Goal: Task Accomplishment & Management: Complete application form

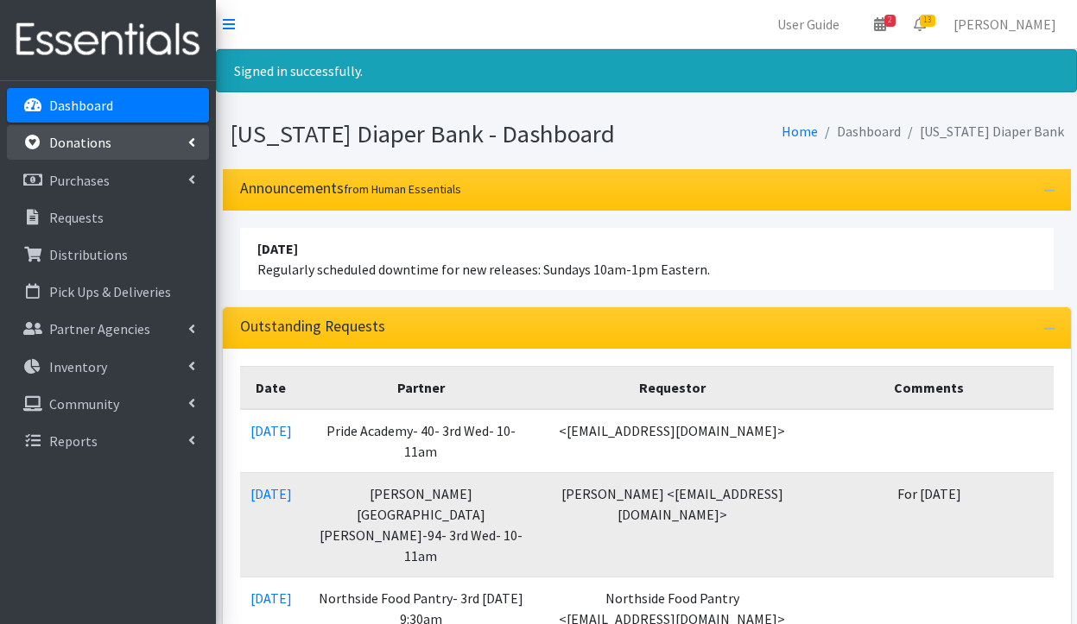
click at [85, 149] on p "Donations" at bounding box center [80, 142] width 62 height 17
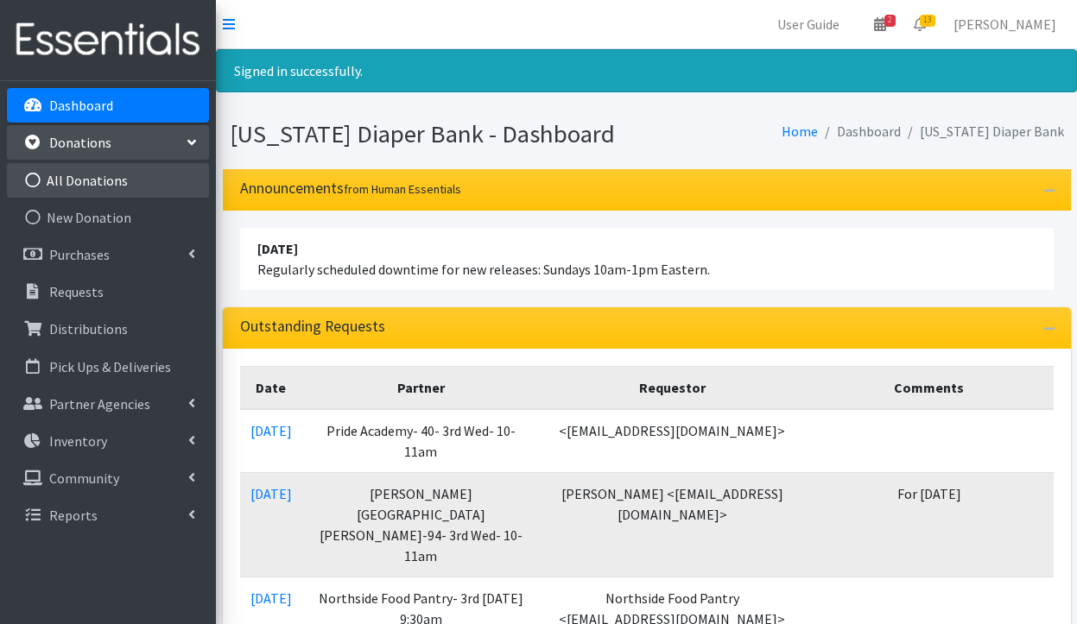
click at [88, 175] on link "All Donations" at bounding box center [108, 180] width 202 height 35
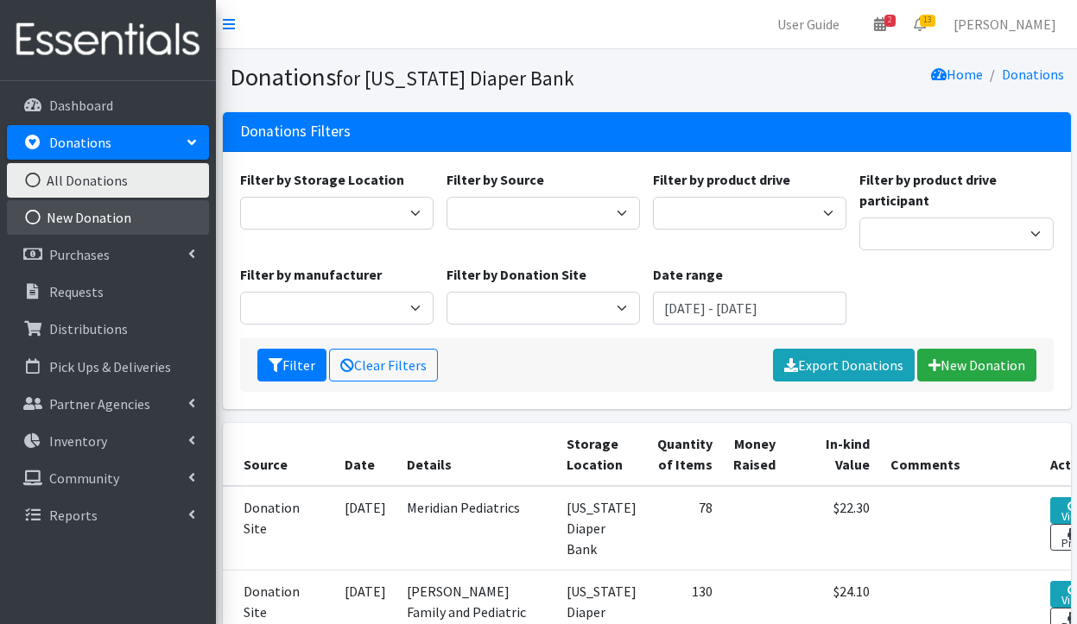
click at [87, 218] on link "New Donation" at bounding box center [108, 217] width 202 height 35
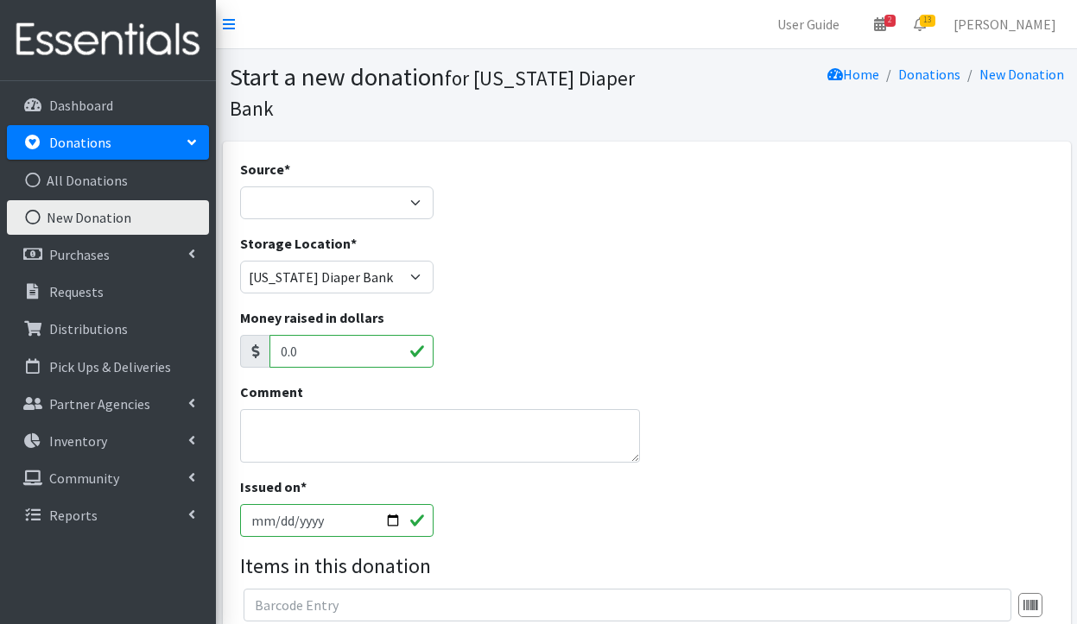
select select "Misc. Donation"
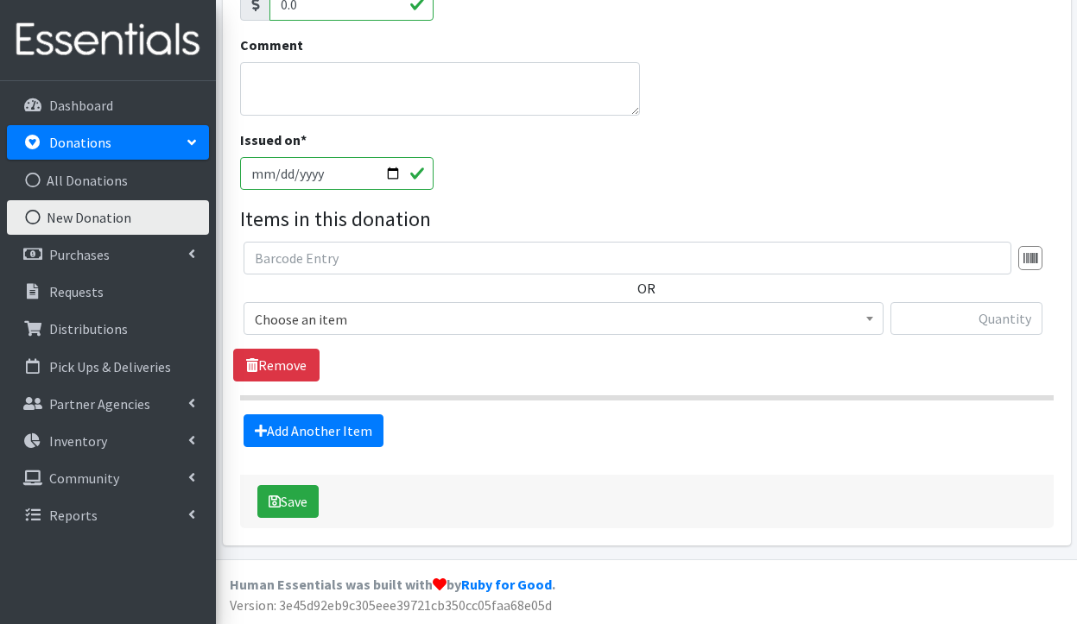
scroll to position [346, 0]
click at [392, 321] on span "Choose an item" at bounding box center [563, 320] width 617 height 24
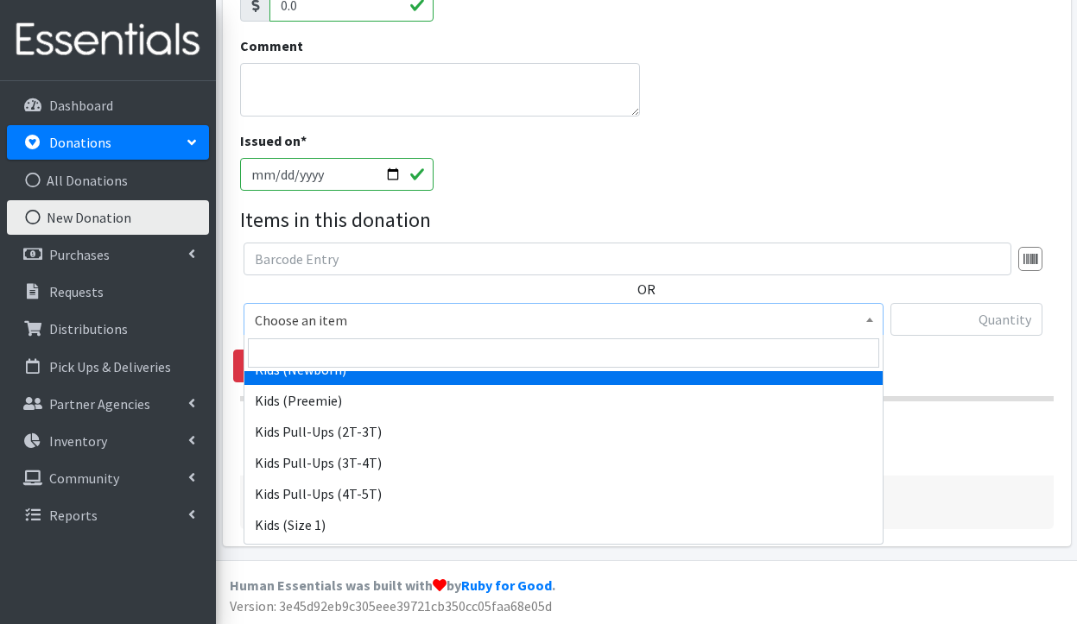
scroll to position [107, 0]
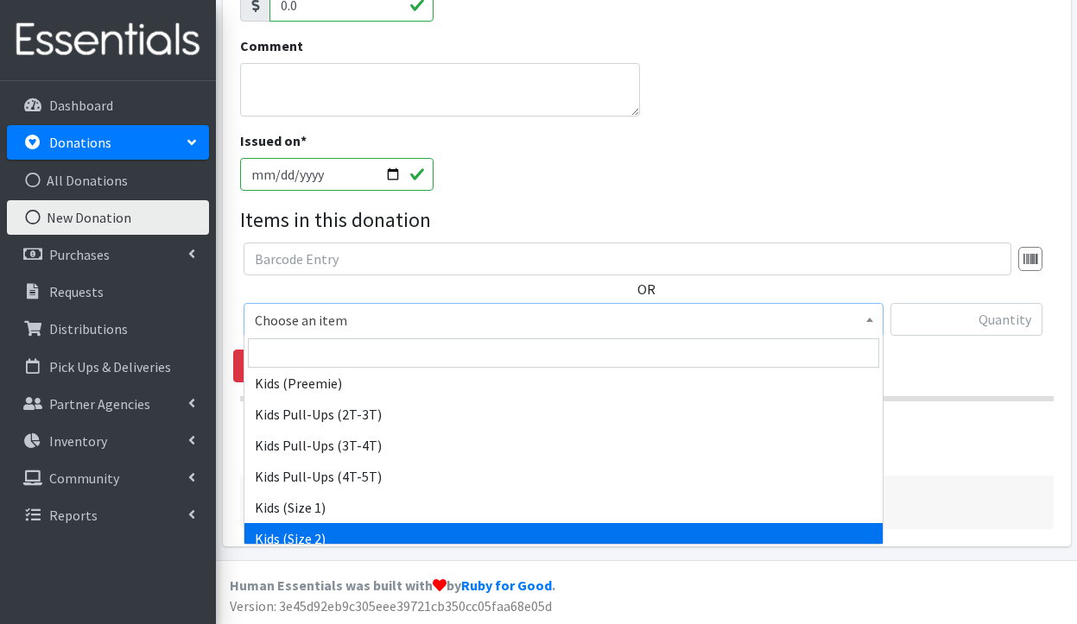
select select "3420"
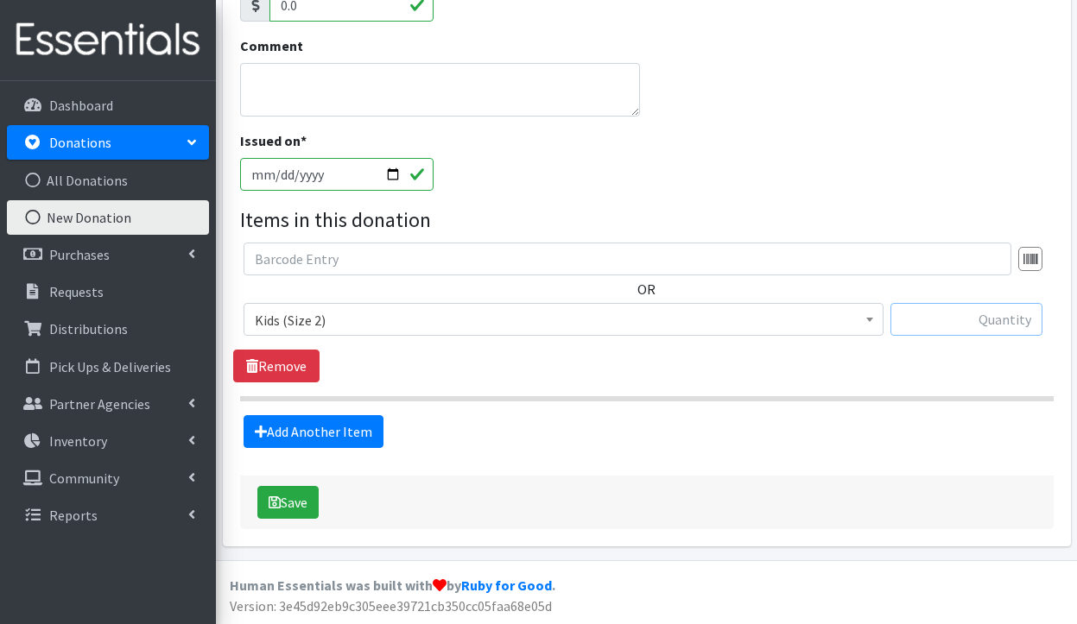
click at [993, 314] on input "text" at bounding box center [966, 319] width 152 height 33
type input "69"
click at [282, 508] on button "Save" at bounding box center [287, 502] width 61 height 33
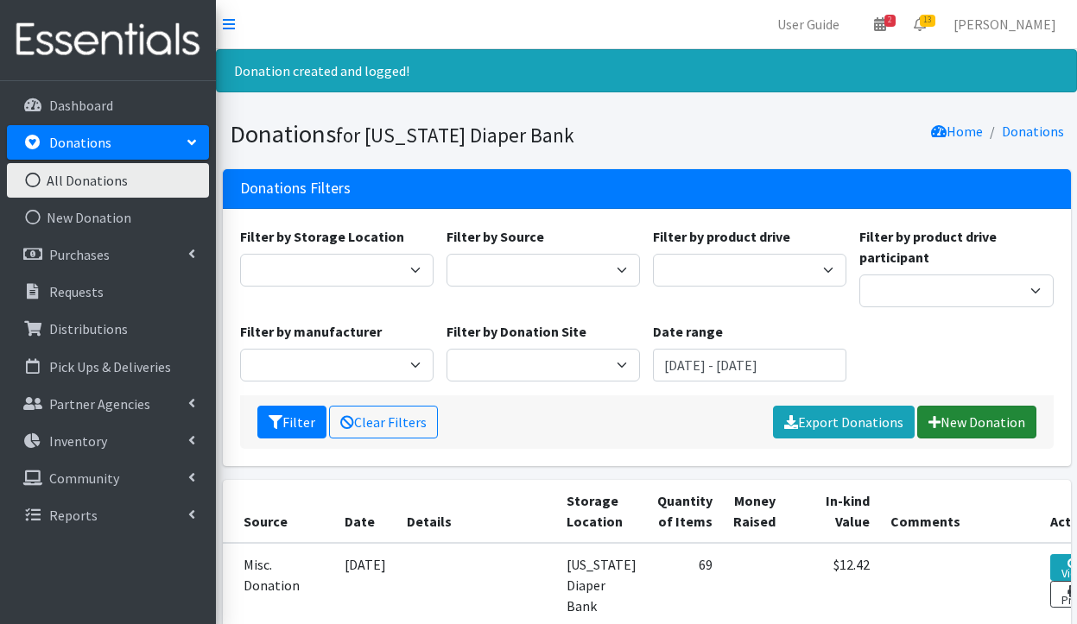
click at [971, 430] on link "New Donation" at bounding box center [976, 422] width 119 height 33
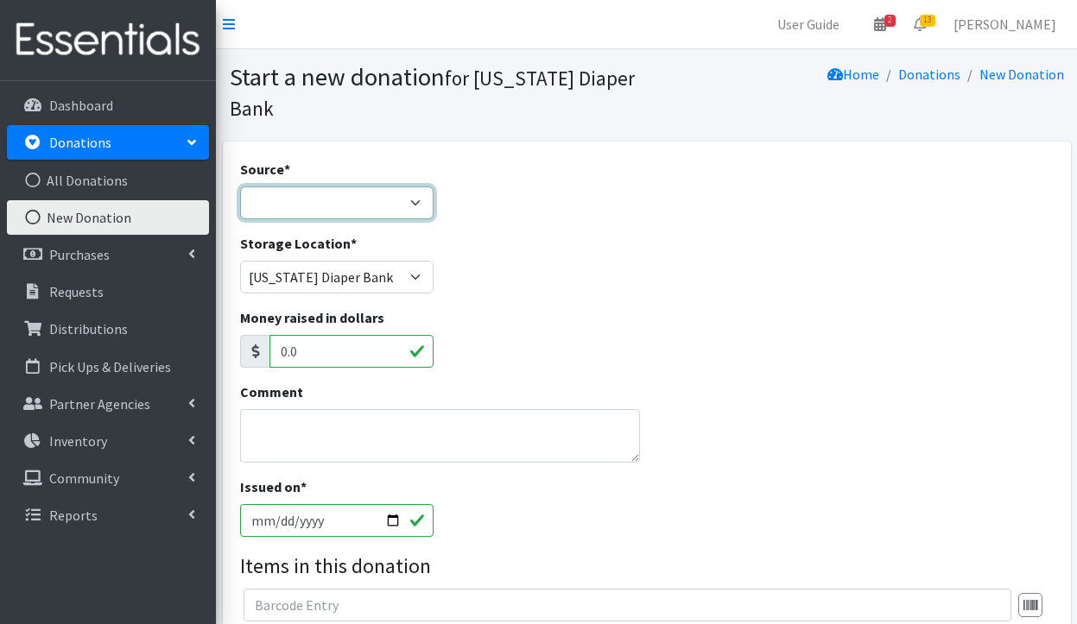
select select "Donation Site"
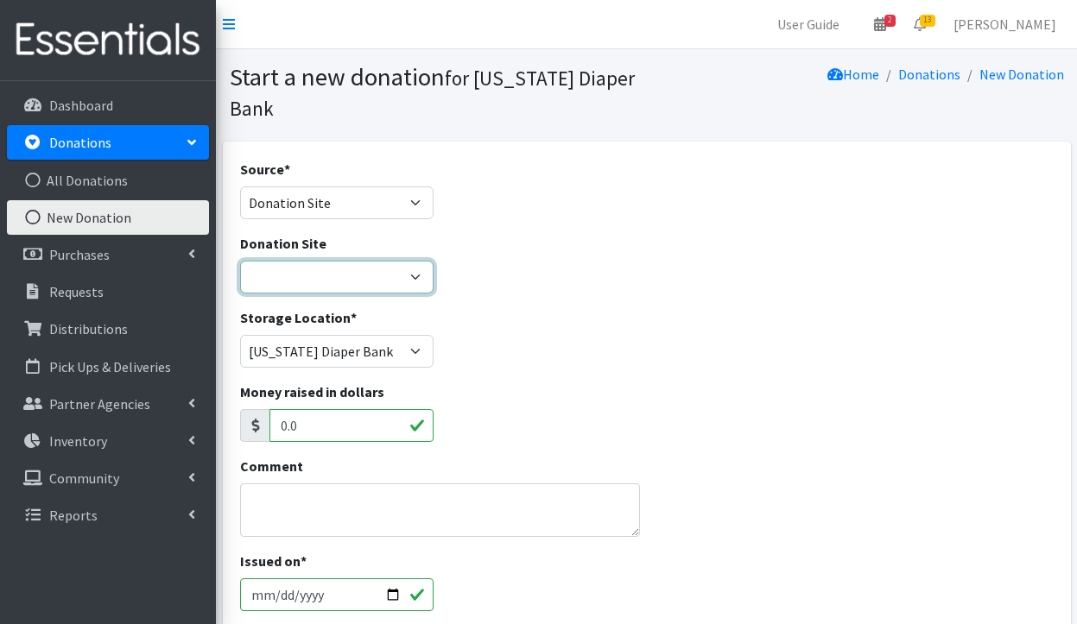
select select "736"
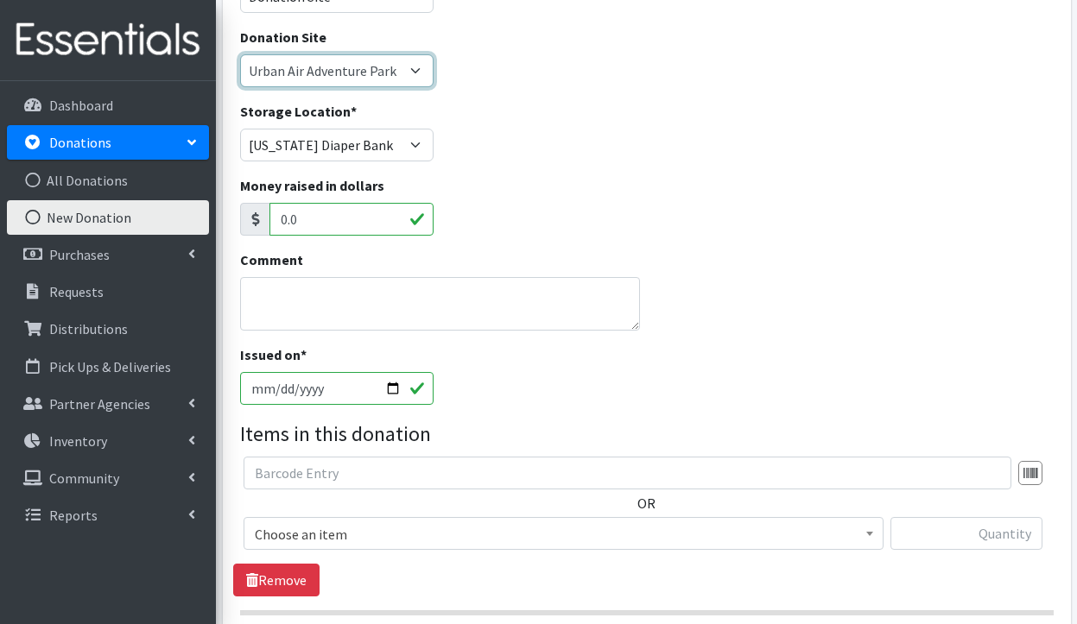
scroll to position [220, 0]
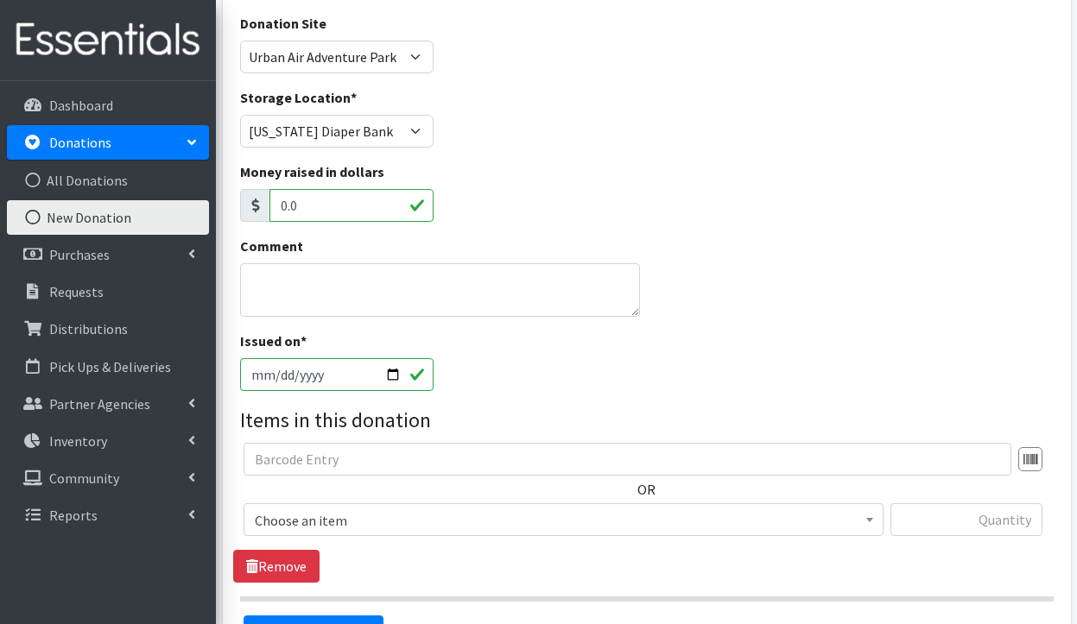
click at [356, 517] on span "Choose an item" at bounding box center [563, 520] width 617 height 24
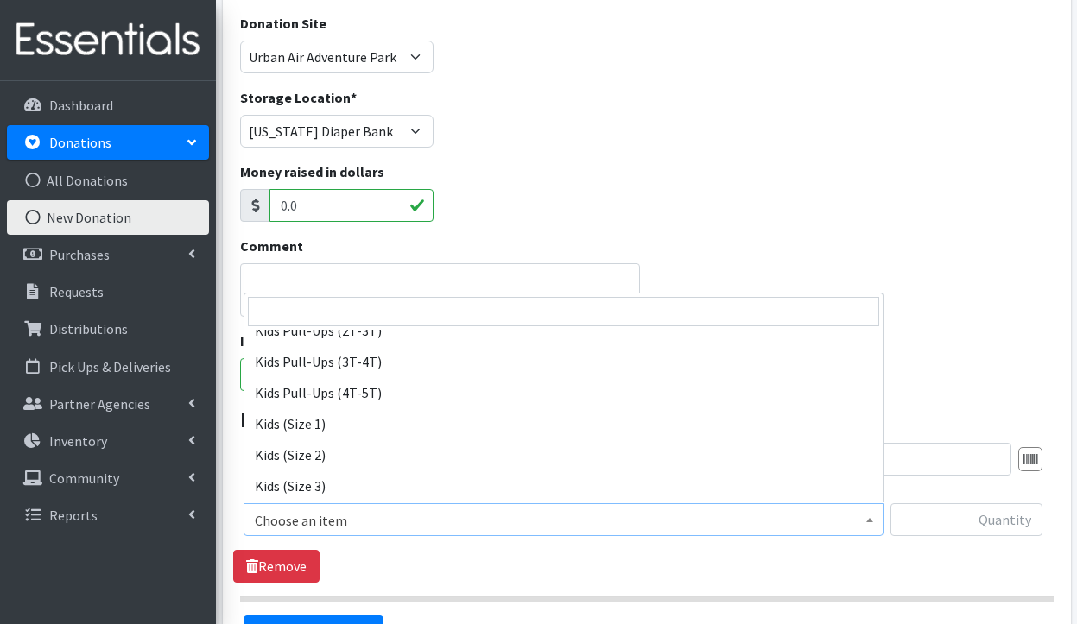
scroll to position [161, 0]
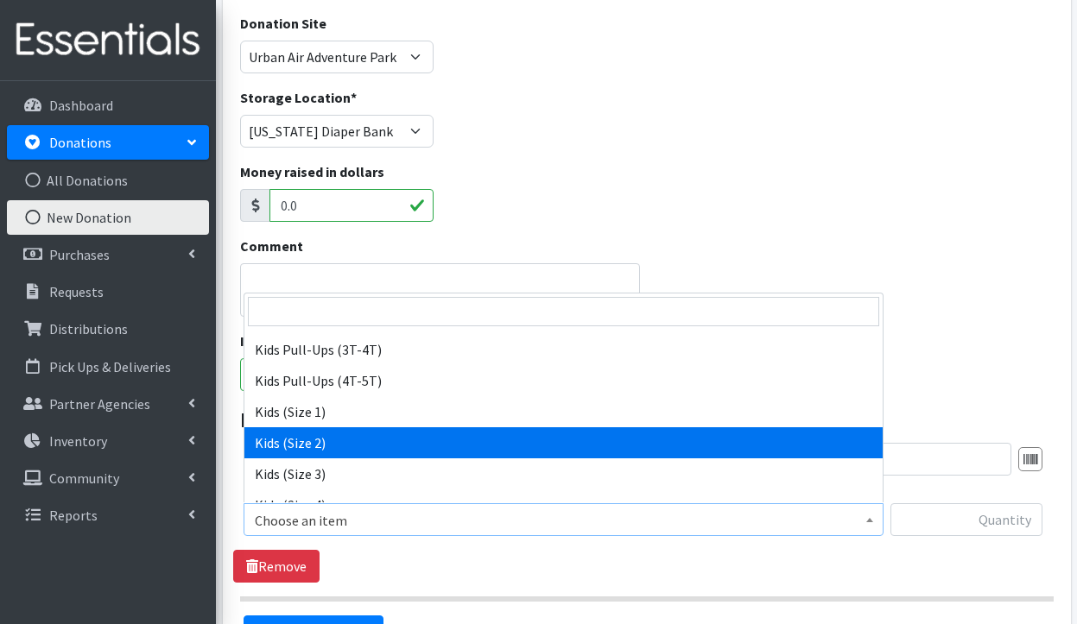
select select "3420"
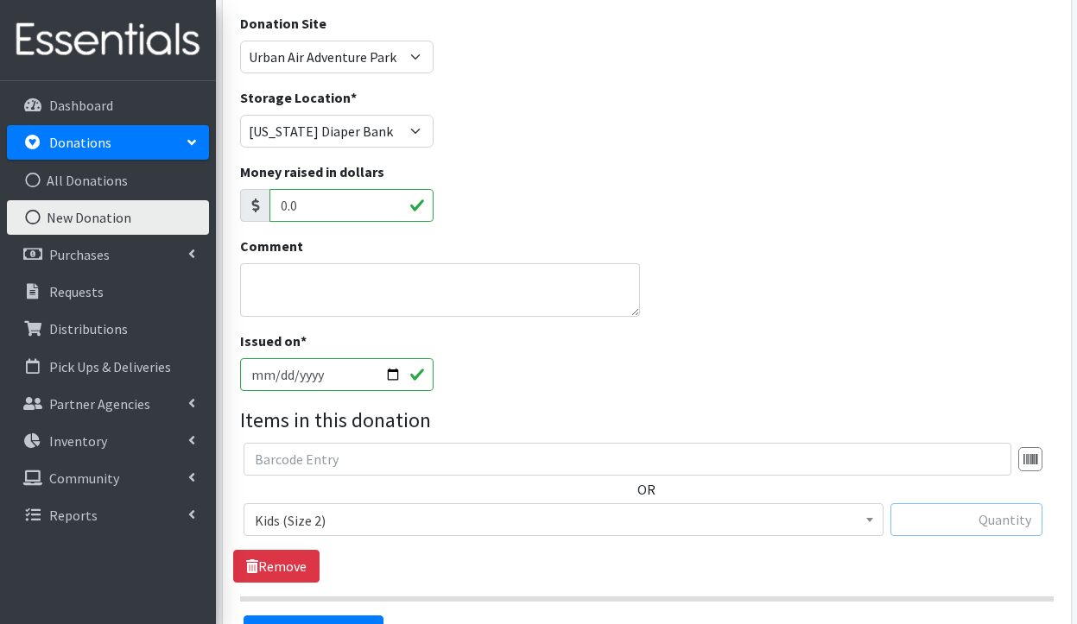
click at [988, 510] on input "text" at bounding box center [966, 519] width 152 height 33
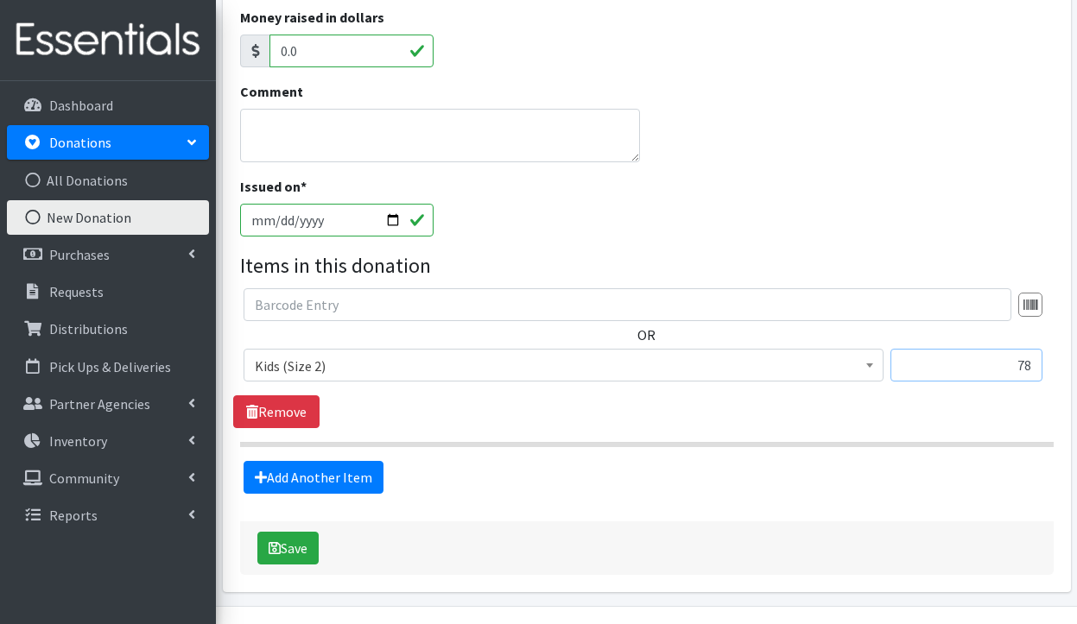
scroll to position [382, 0]
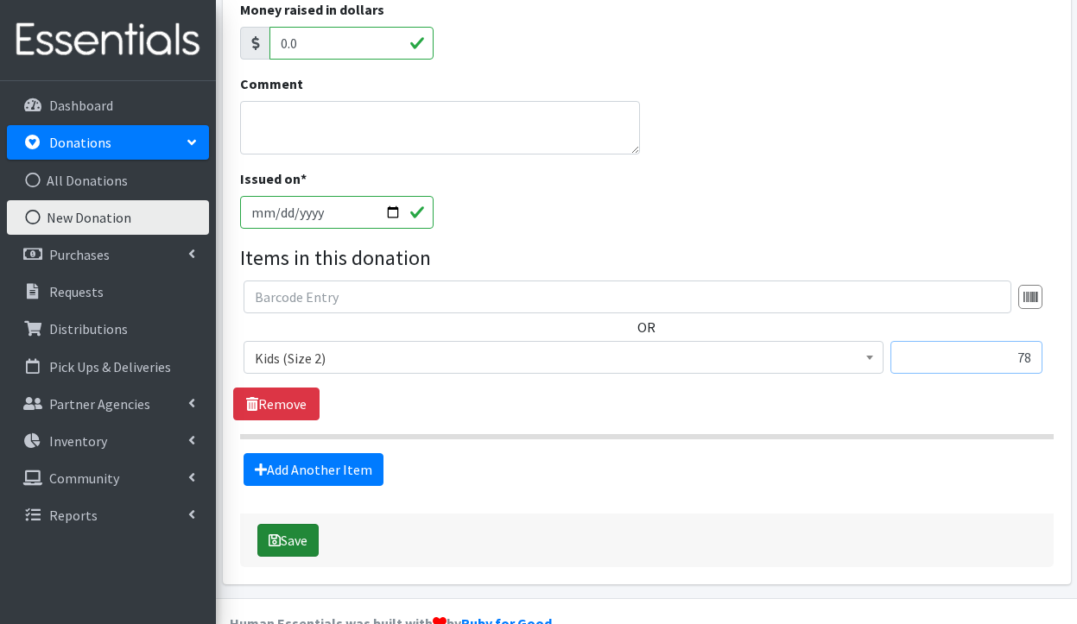
type input "78"
click at [300, 540] on button "Save" at bounding box center [287, 540] width 61 height 33
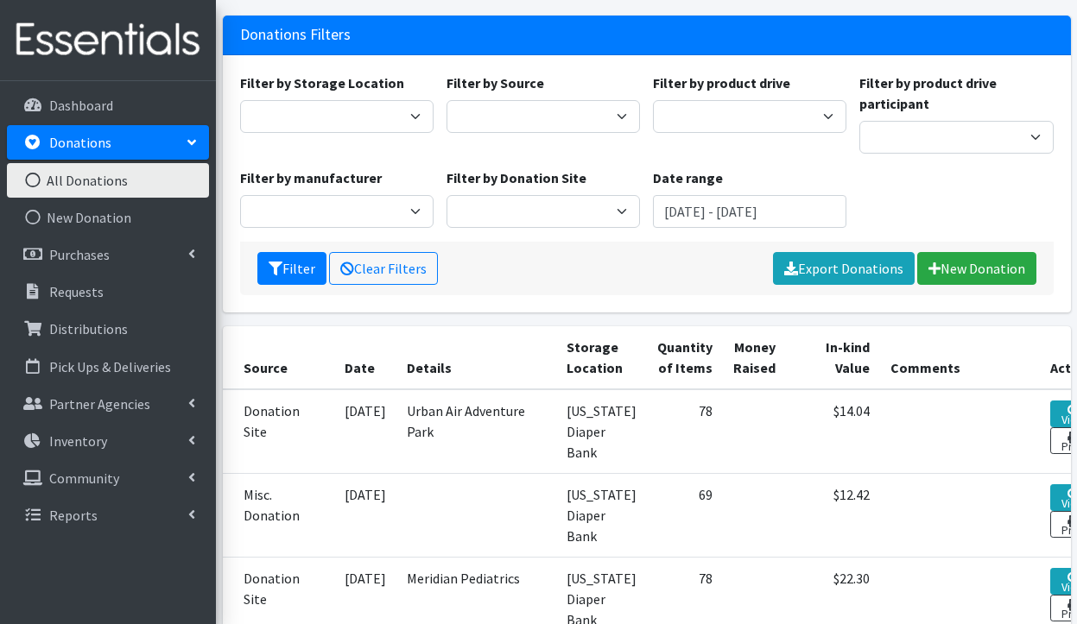
scroll to position [155, 0]
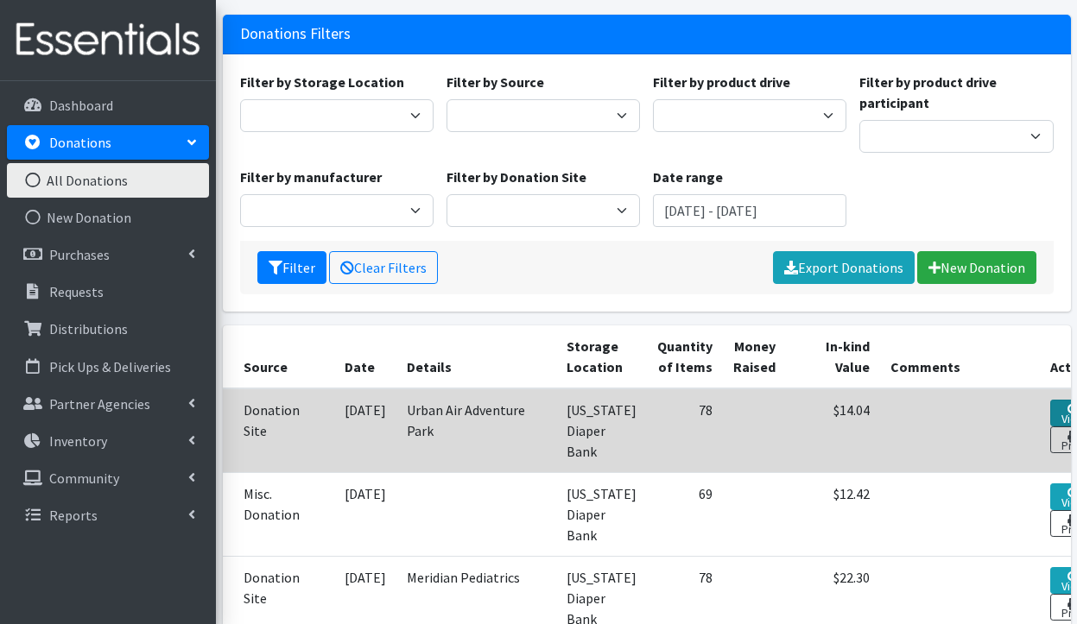
click at [1050, 407] on link "View" at bounding box center [1073, 413] width 47 height 27
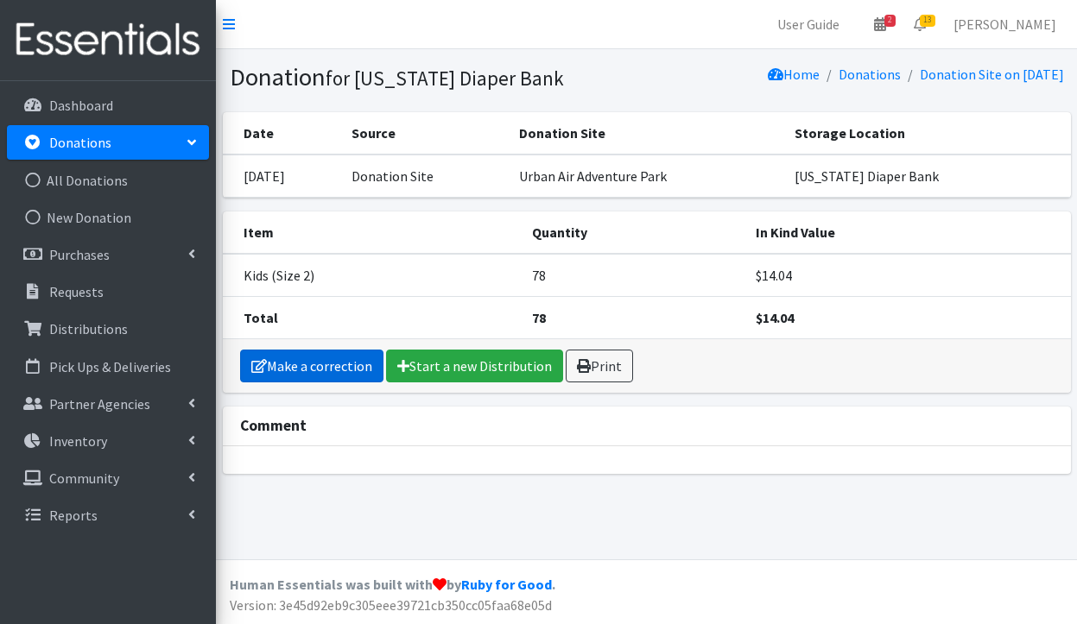
click at [357, 370] on link "Make a correction" at bounding box center [311, 366] width 143 height 33
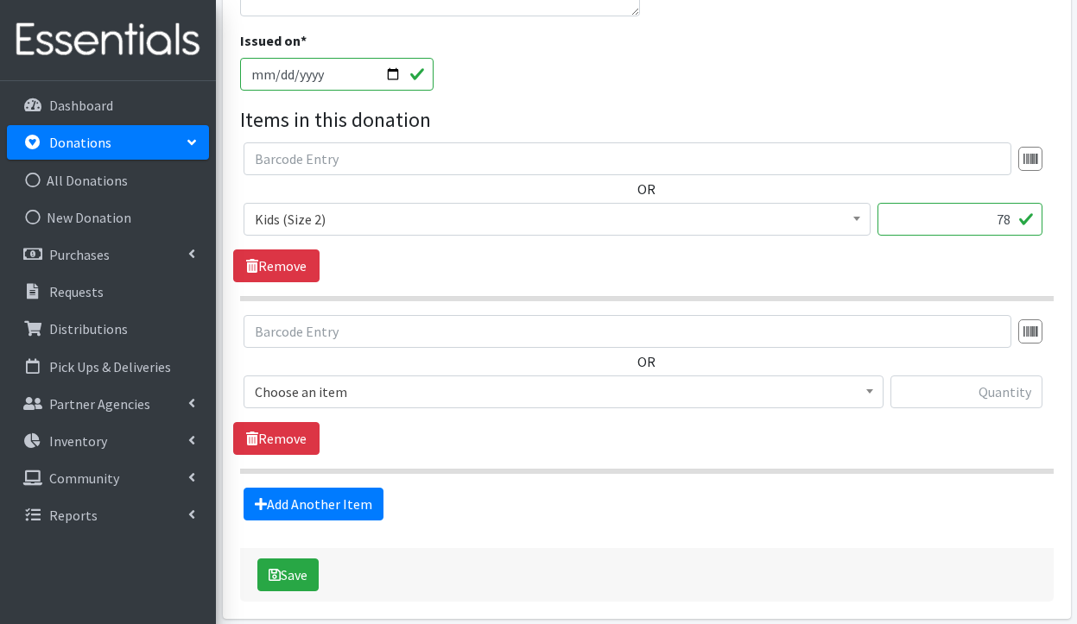
scroll to position [492, 0]
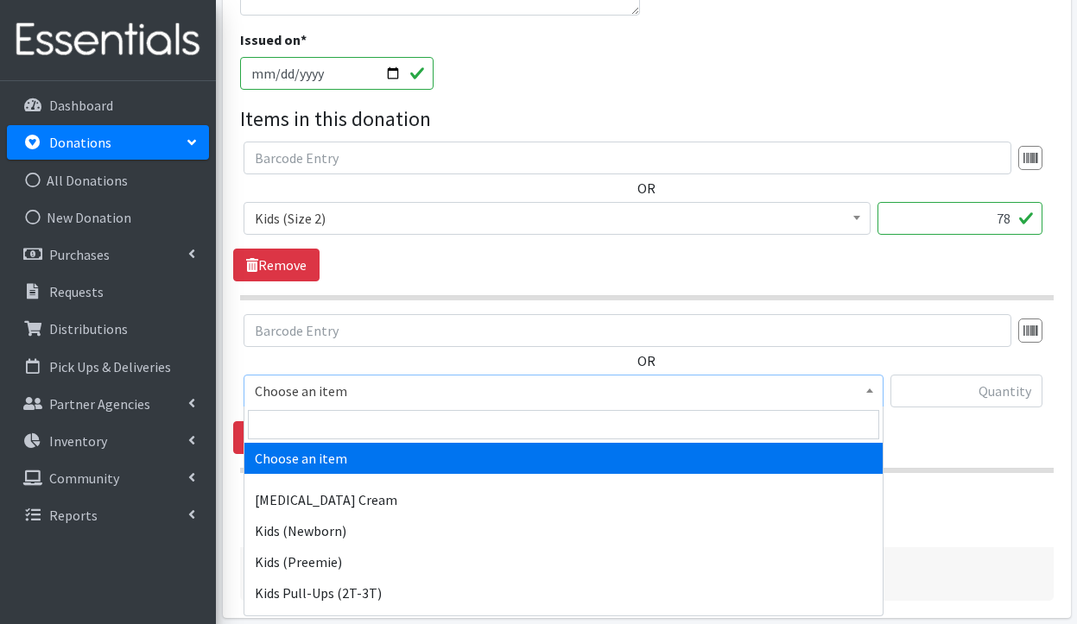
click at [518, 390] on span "Choose an item" at bounding box center [563, 391] width 617 height 24
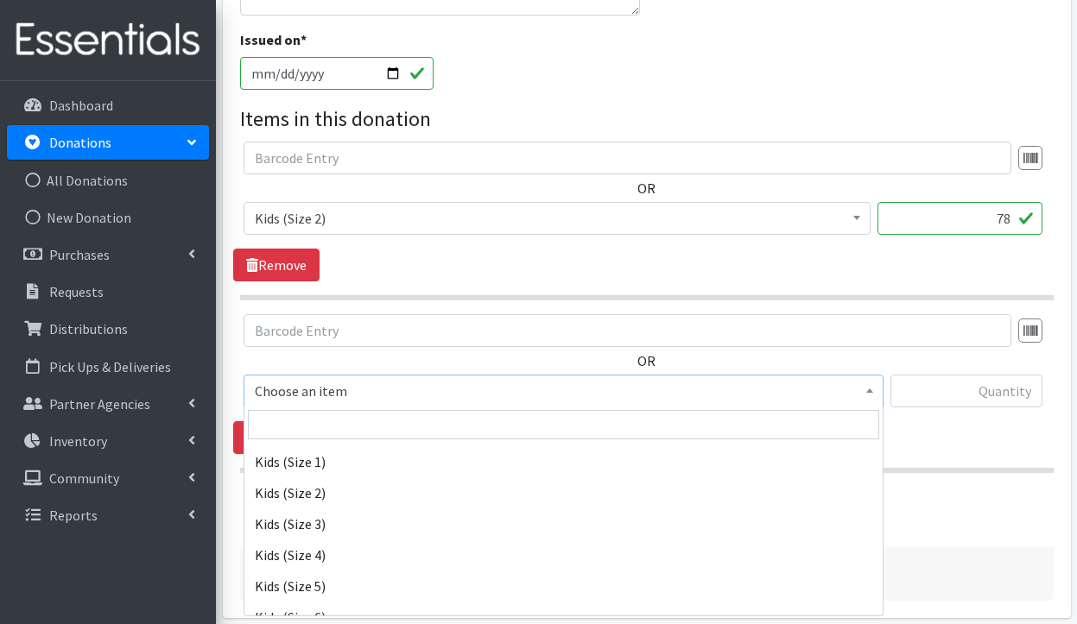
scroll to position [225, 0]
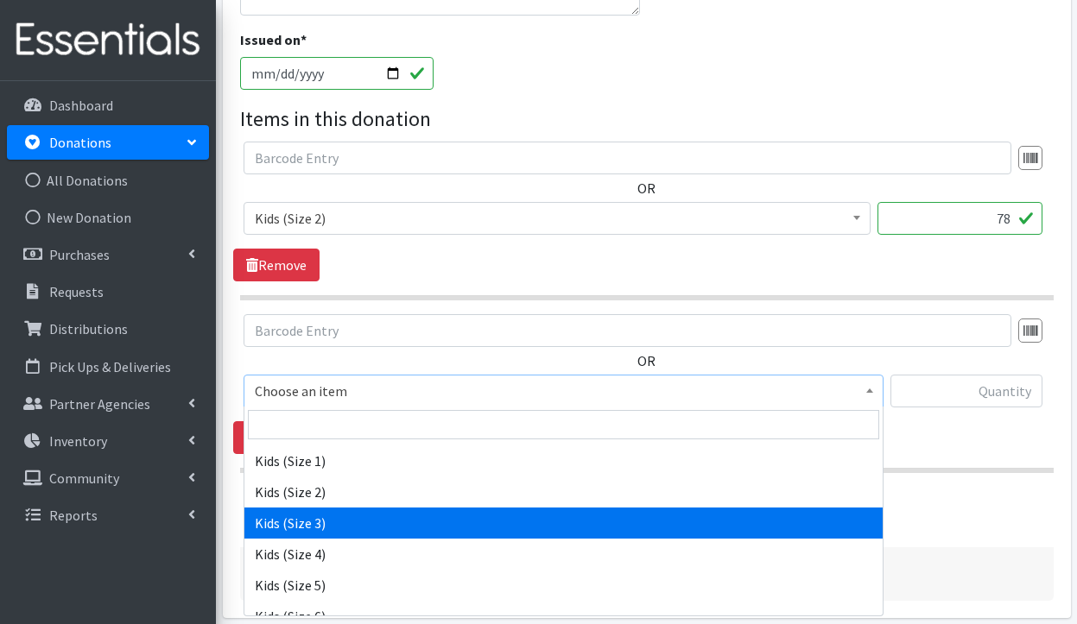
select select "3393"
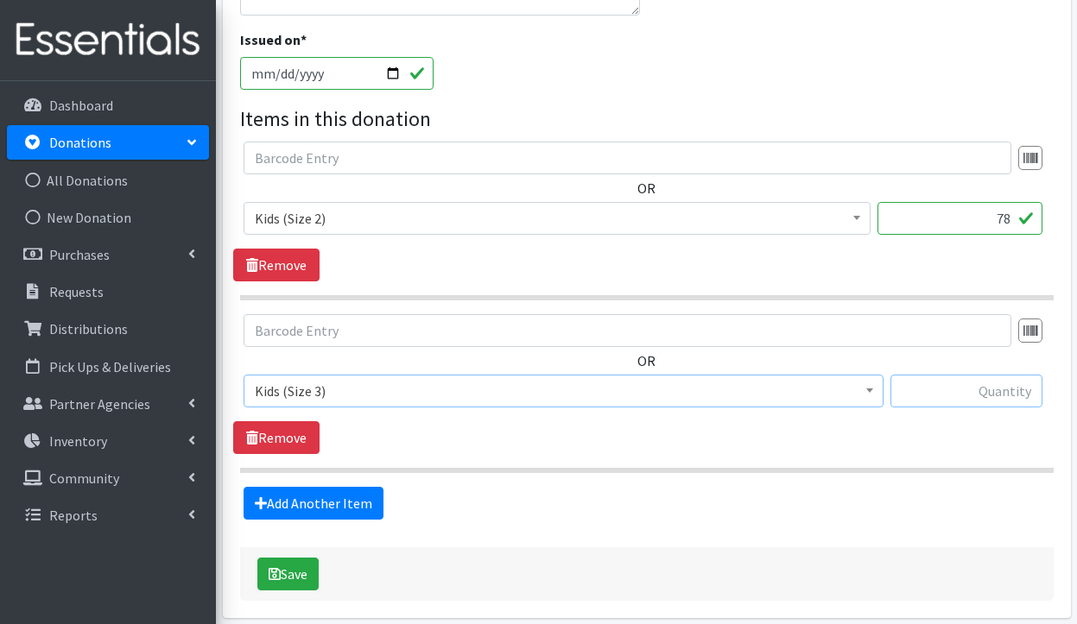
click at [986, 385] on input "text" at bounding box center [966, 391] width 152 height 33
type input "45"
click at [334, 499] on link "Add Another Item" at bounding box center [313, 503] width 140 height 33
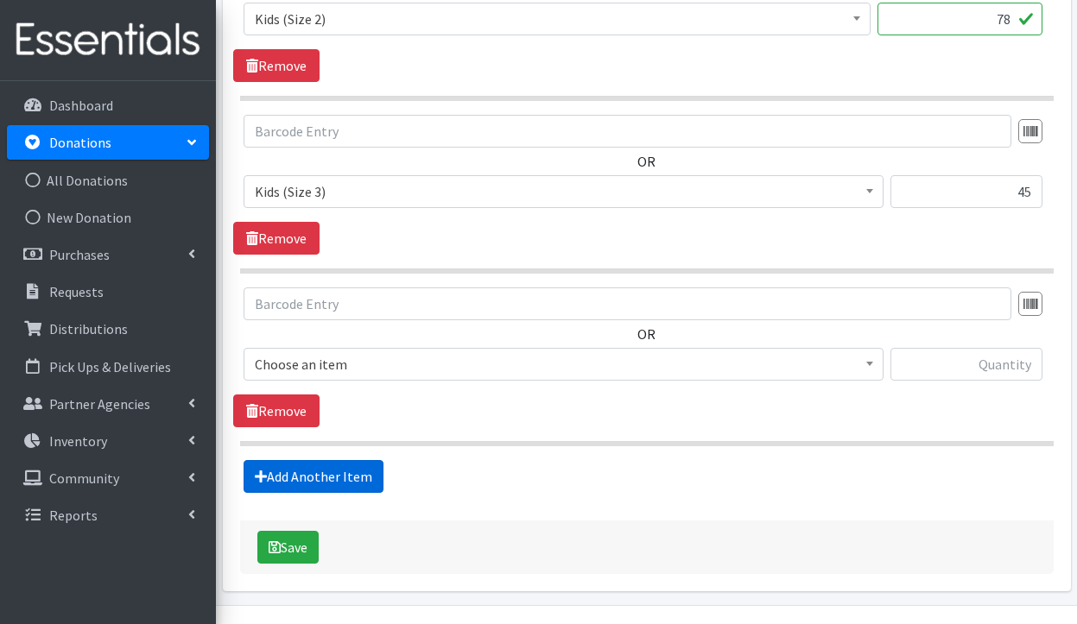
scroll to position [736, 0]
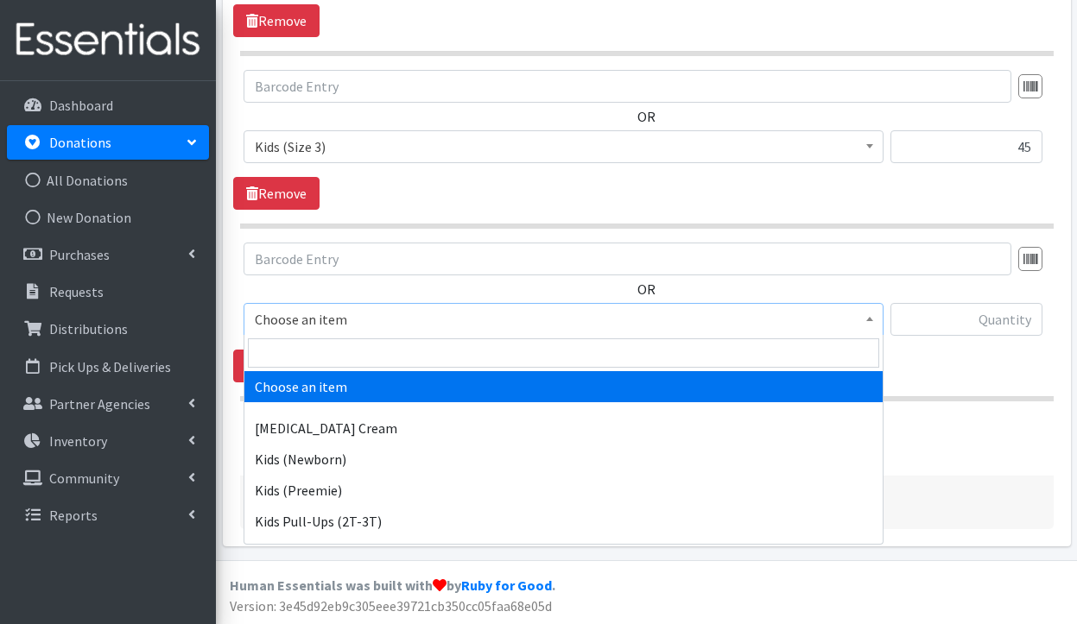
click at [420, 316] on span "Choose an item" at bounding box center [563, 319] width 617 height 24
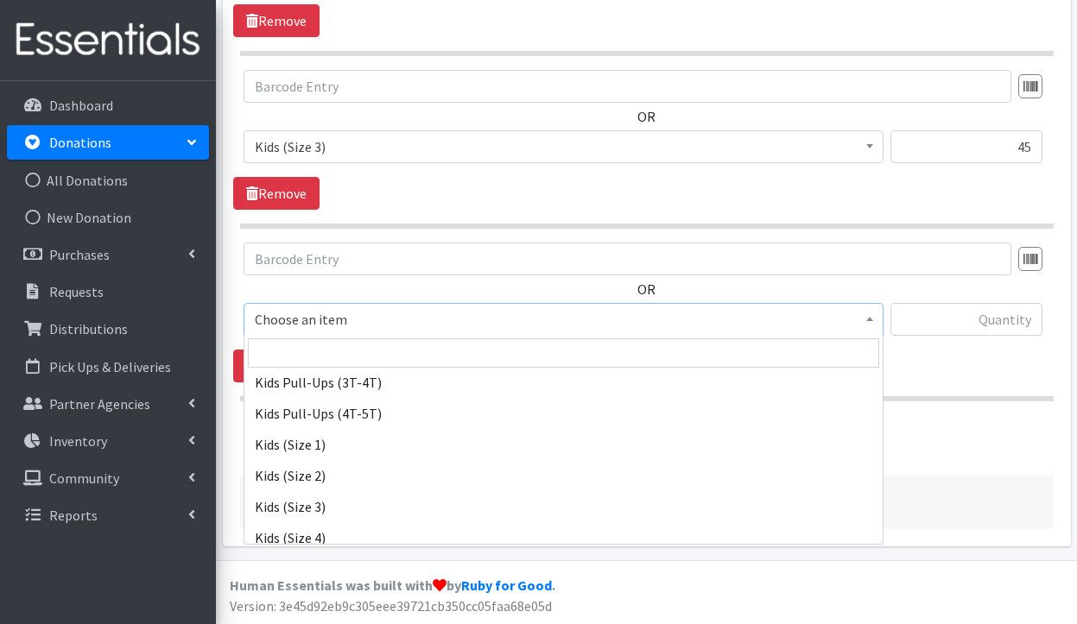
scroll to position [173, 0]
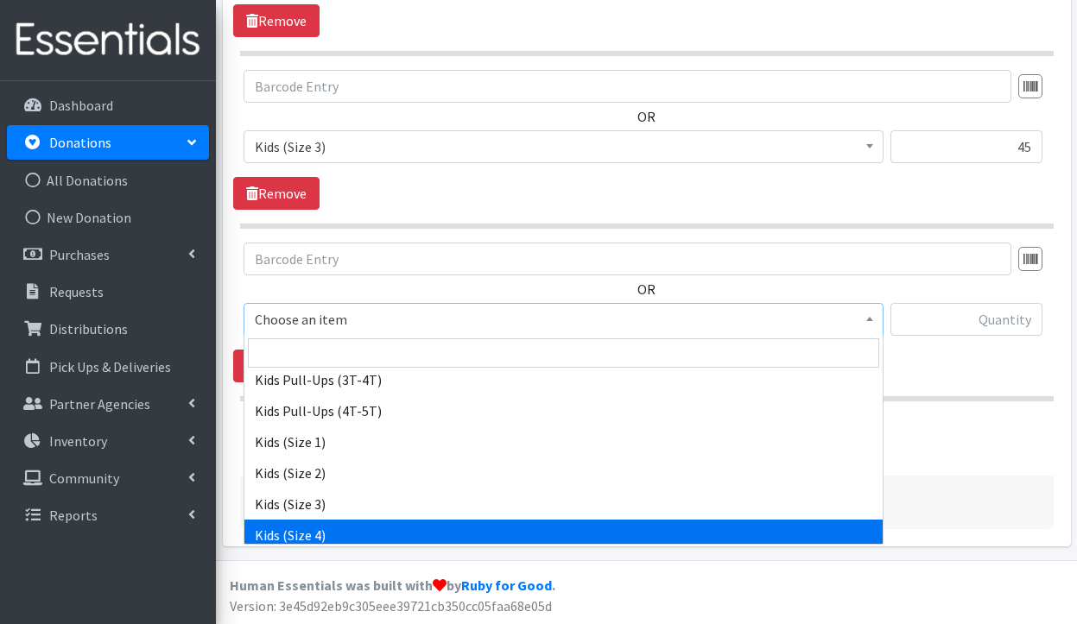
select select "3394"
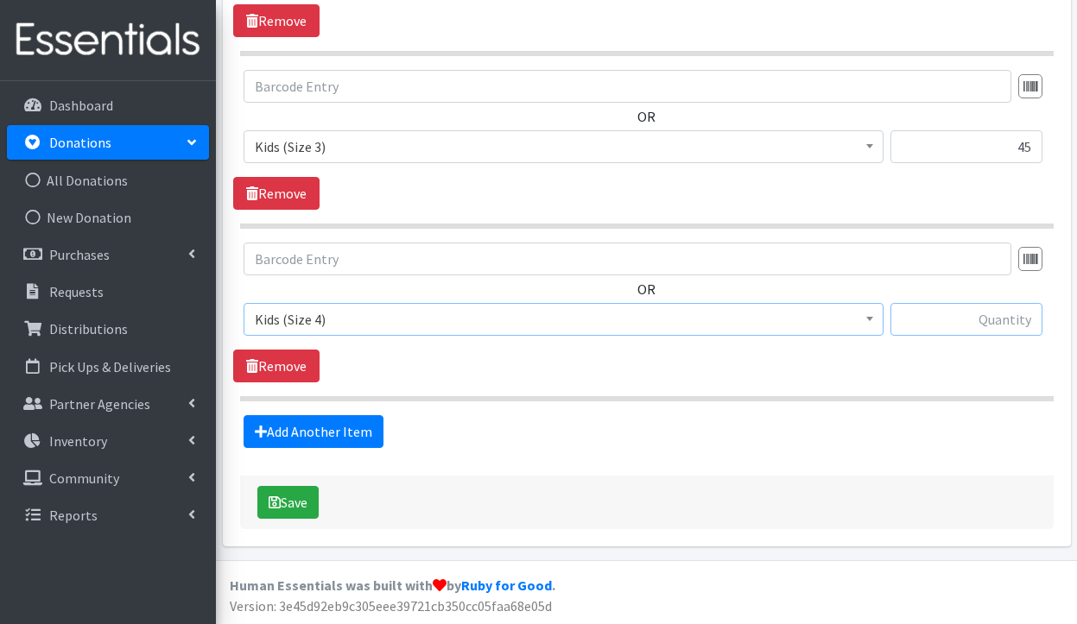
click at [975, 325] on input "text" at bounding box center [966, 319] width 152 height 33
type input "92"
click at [331, 432] on link "Add Another Item" at bounding box center [313, 431] width 140 height 33
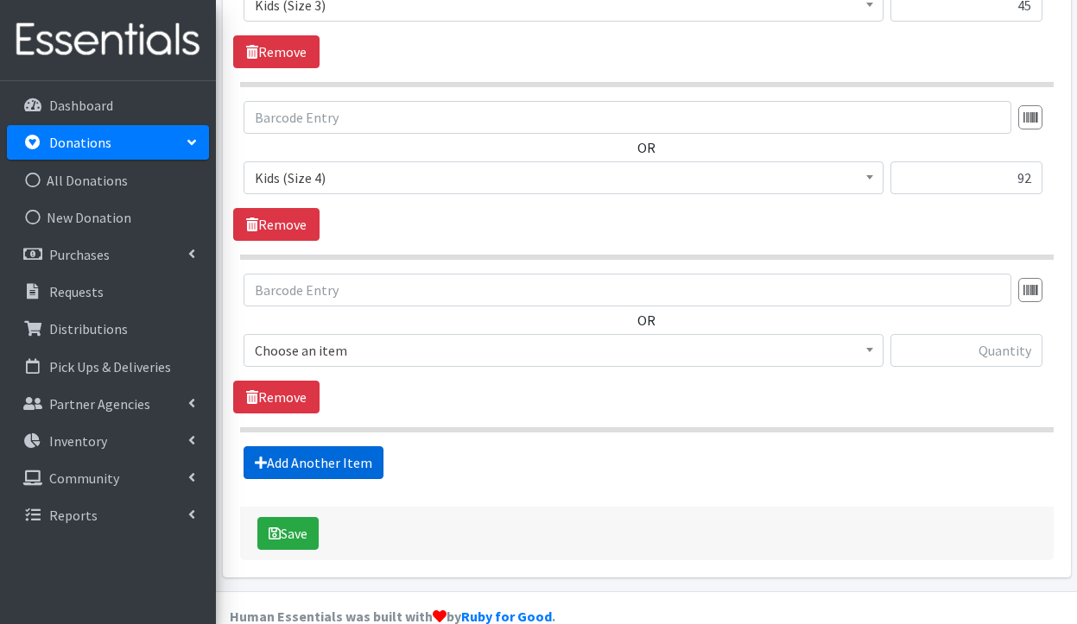
scroll to position [909, 0]
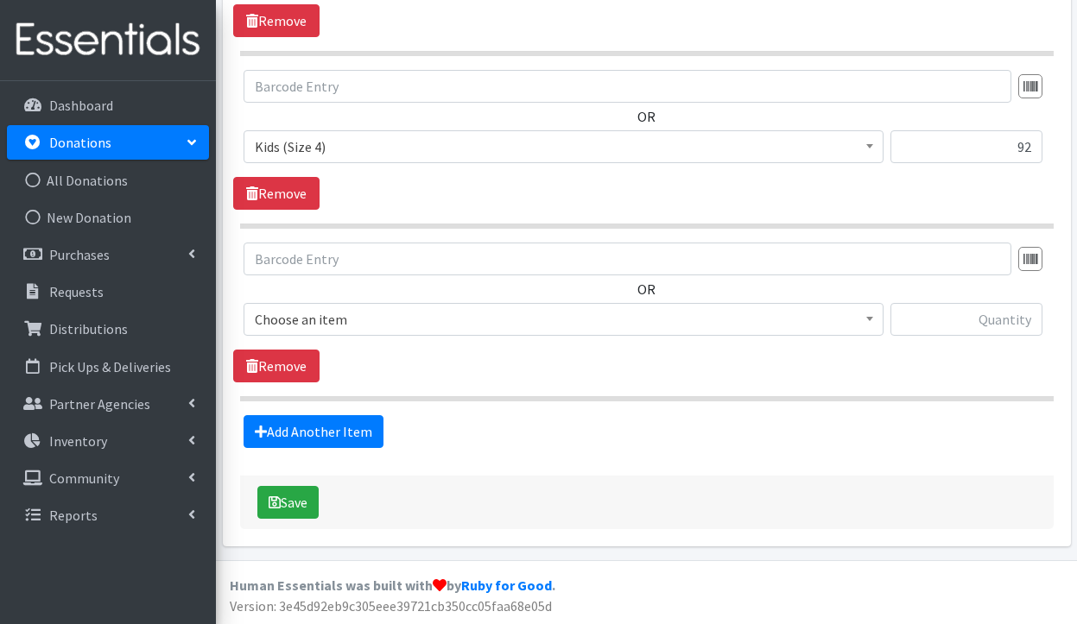
click at [444, 316] on span "Choose an item" at bounding box center [563, 319] width 617 height 24
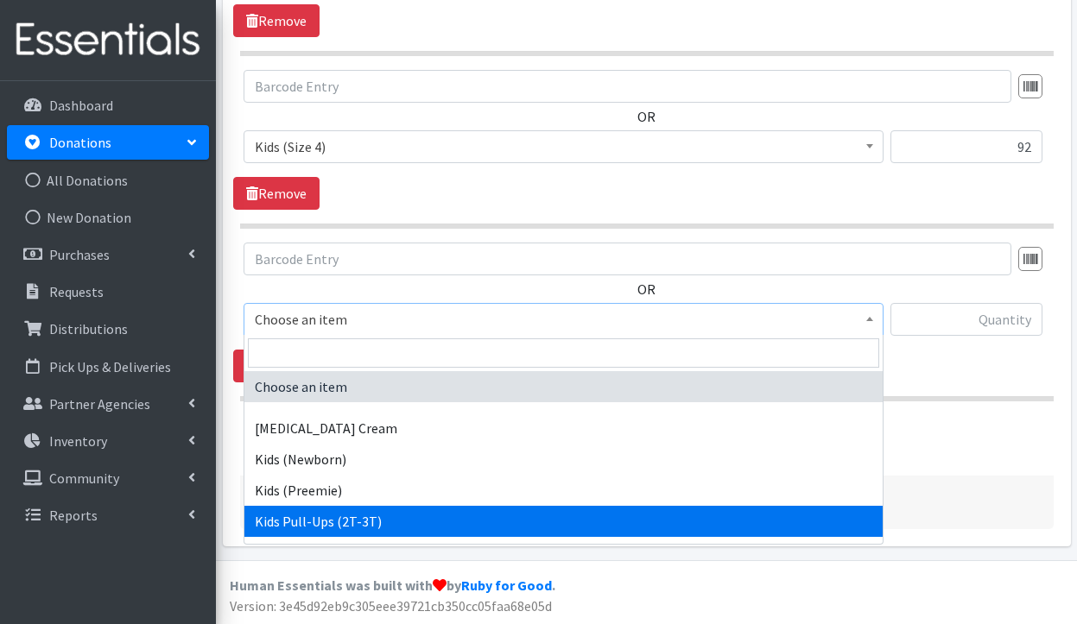
select select "3415"
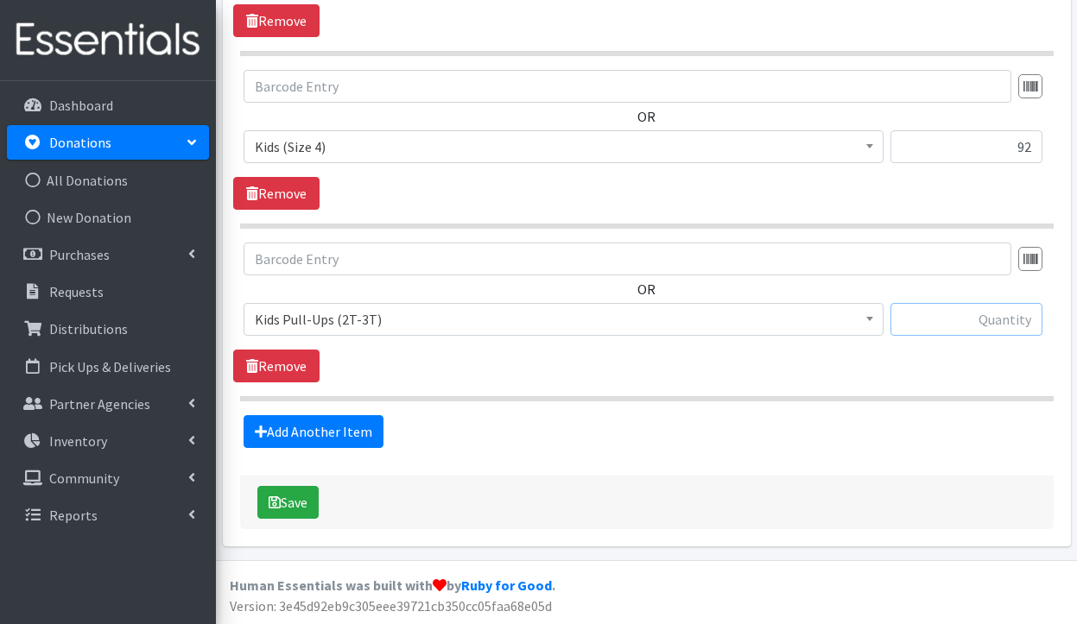
click at [976, 323] on input "text" at bounding box center [966, 319] width 152 height 33
type input "128"
click at [308, 434] on link "Add Another Item" at bounding box center [313, 431] width 140 height 33
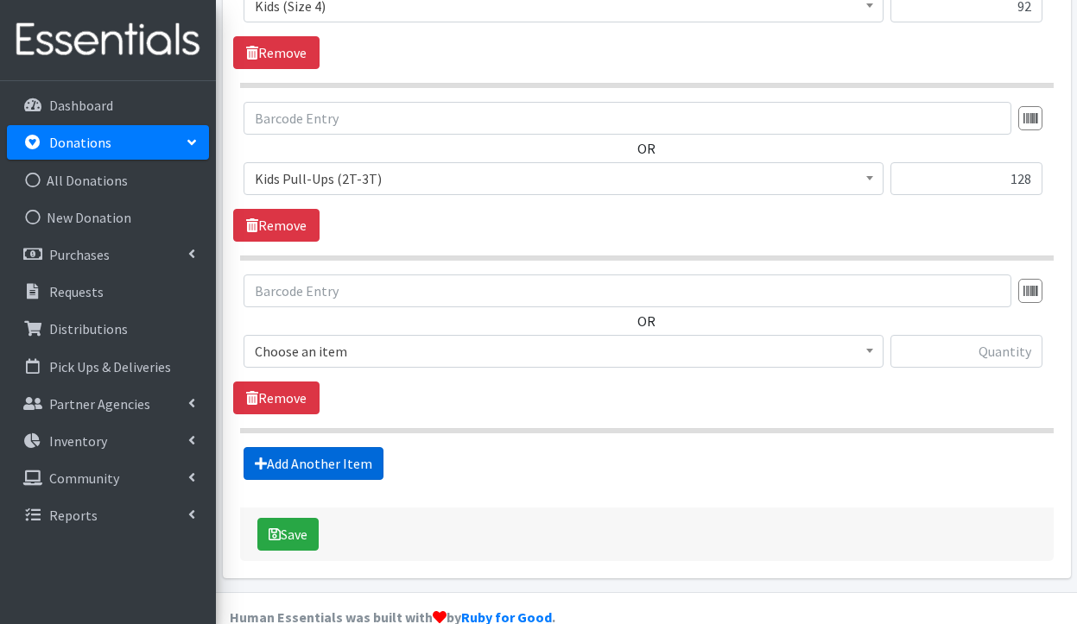
scroll to position [1082, 0]
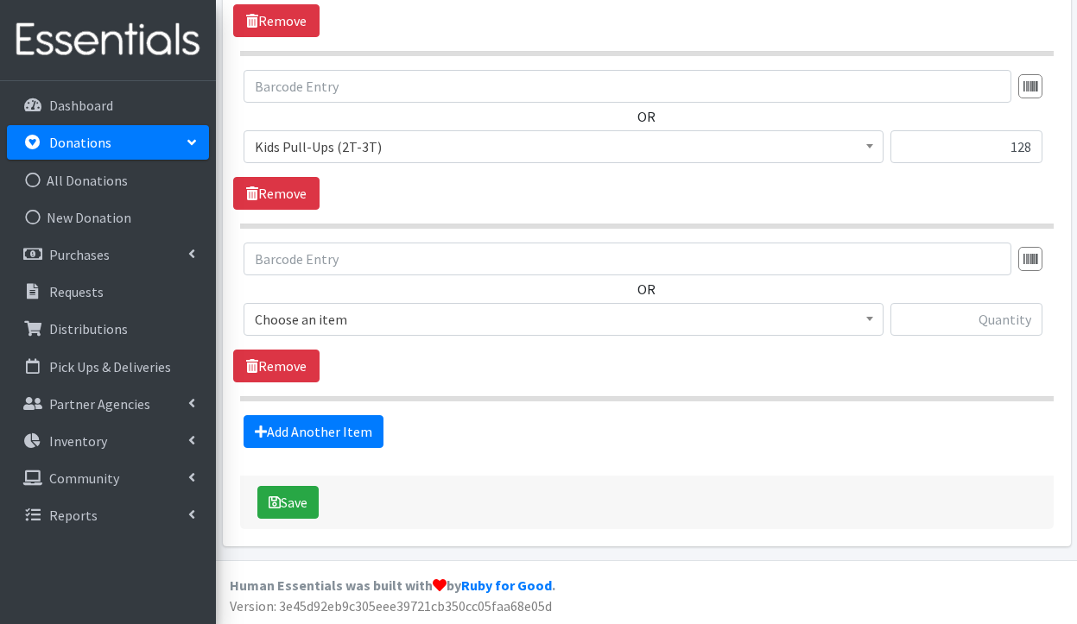
click at [430, 320] on span "Choose an item" at bounding box center [563, 319] width 617 height 24
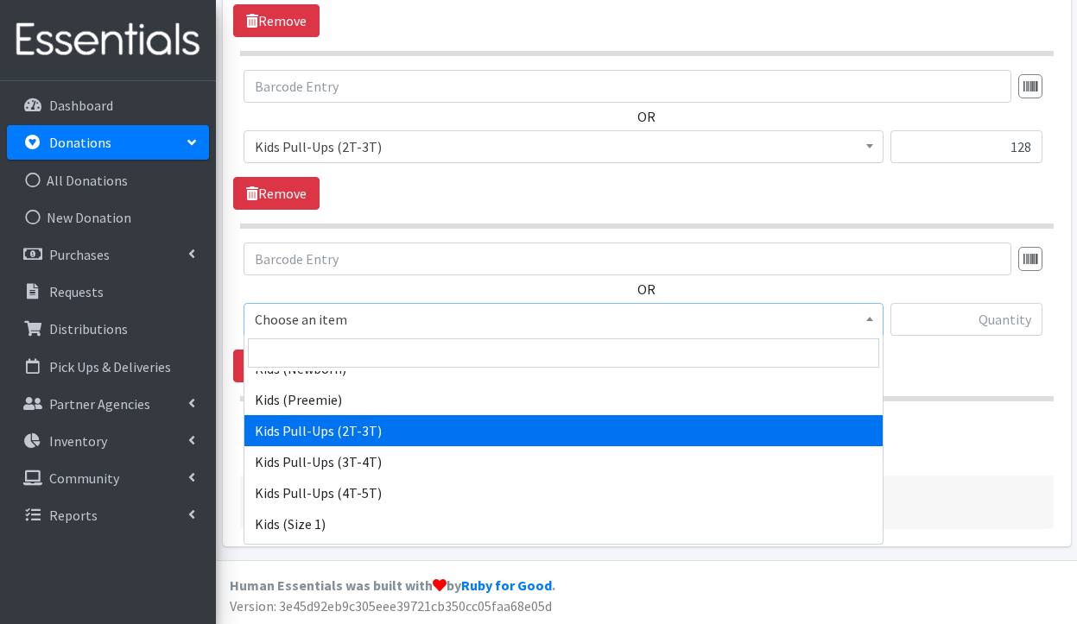
scroll to position [159, 0]
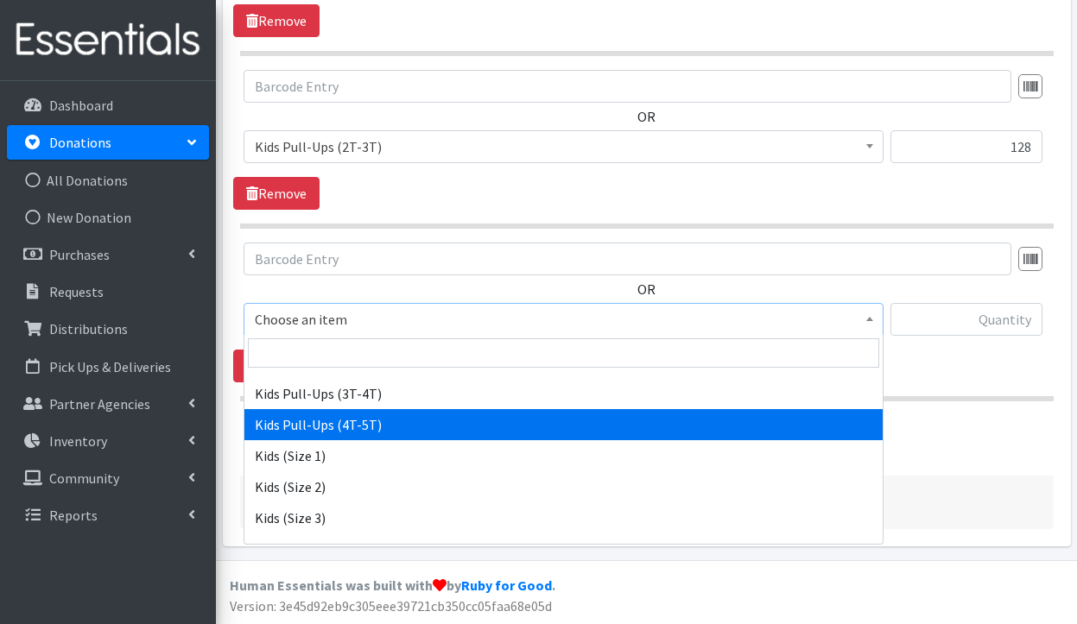
select select "3408"
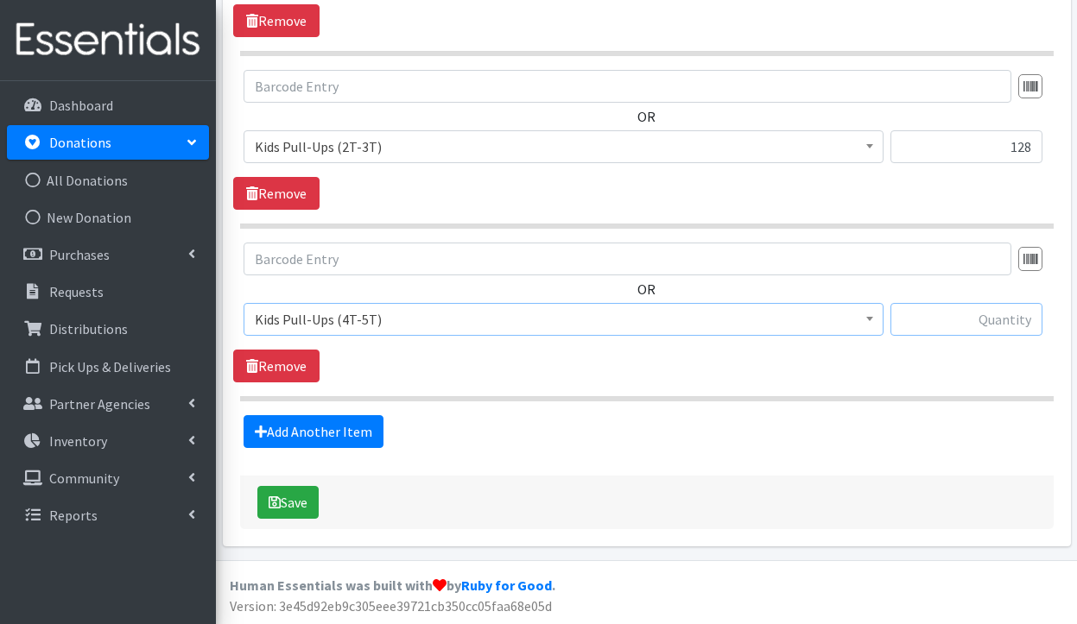
click at [997, 323] on input "text" at bounding box center [966, 319] width 152 height 33
type input "102"
click at [288, 488] on button "Save" at bounding box center [287, 502] width 61 height 33
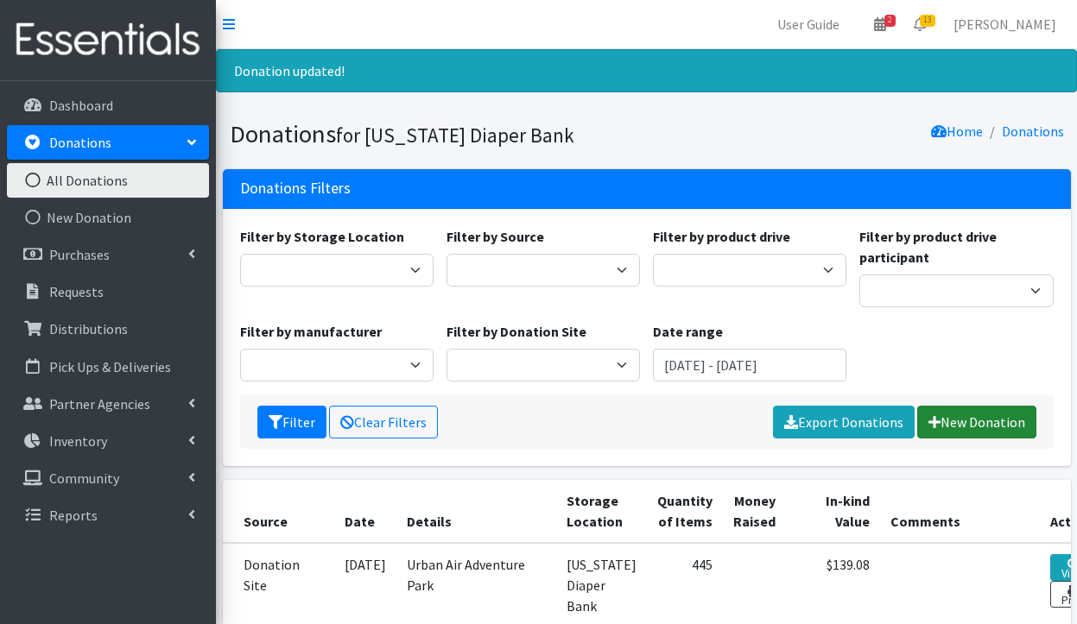
click at [992, 429] on link "New Donation" at bounding box center [976, 422] width 119 height 33
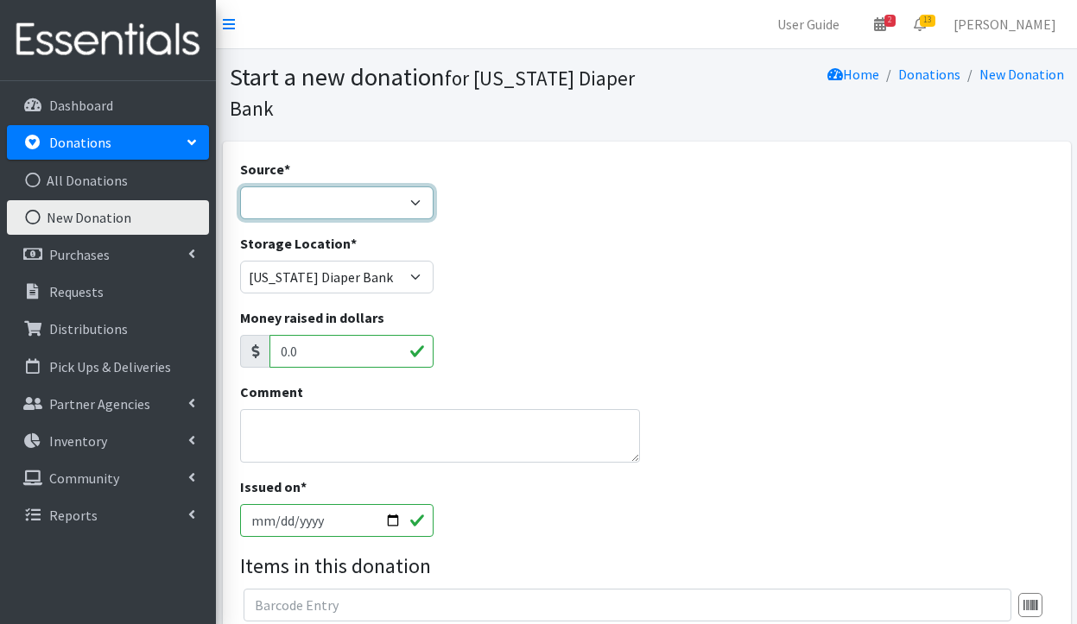
select select "Donation Site"
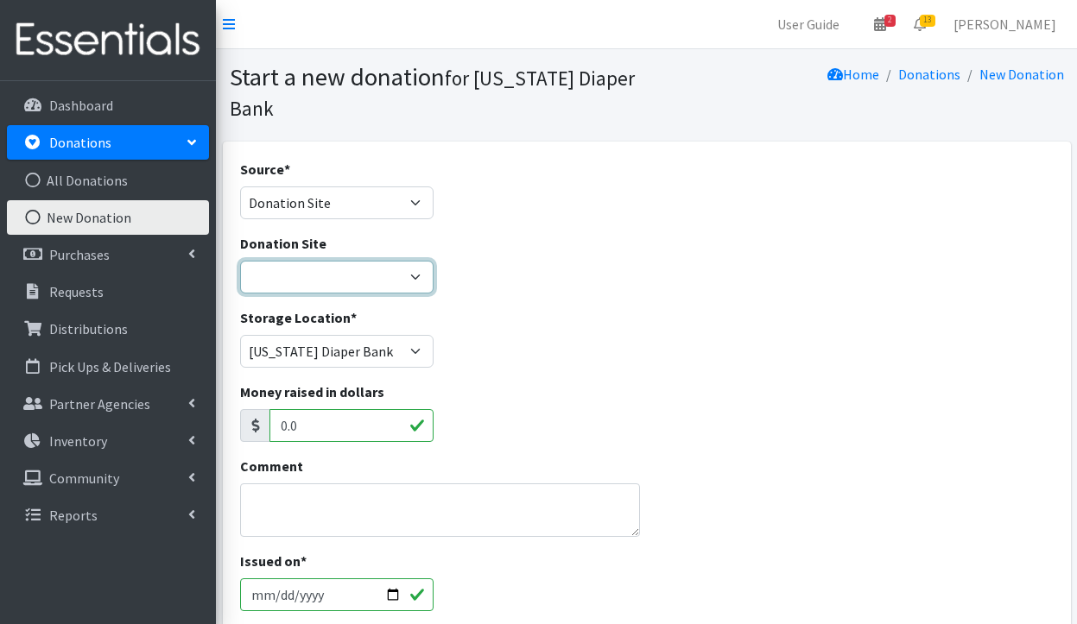
select select "837"
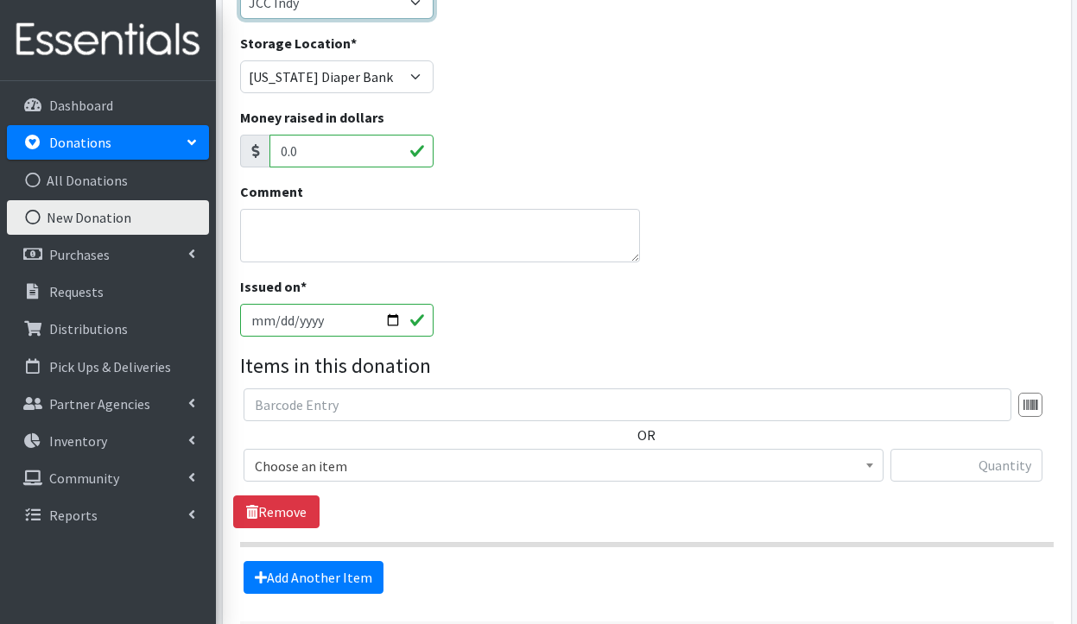
scroll to position [297, 0]
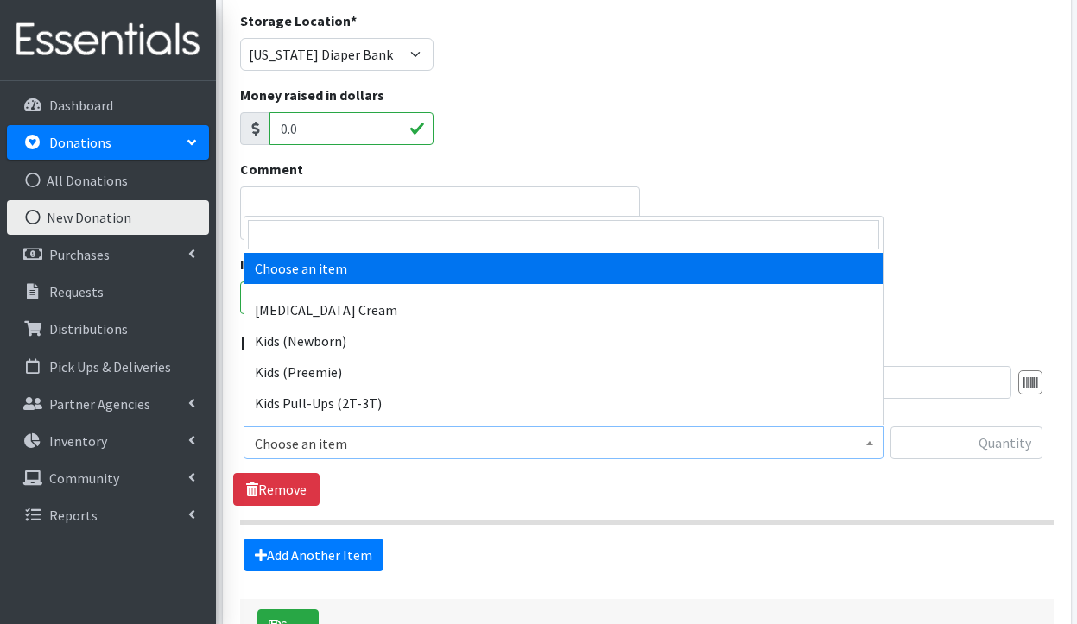
click at [444, 450] on span "Choose an item" at bounding box center [563, 444] width 617 height 24
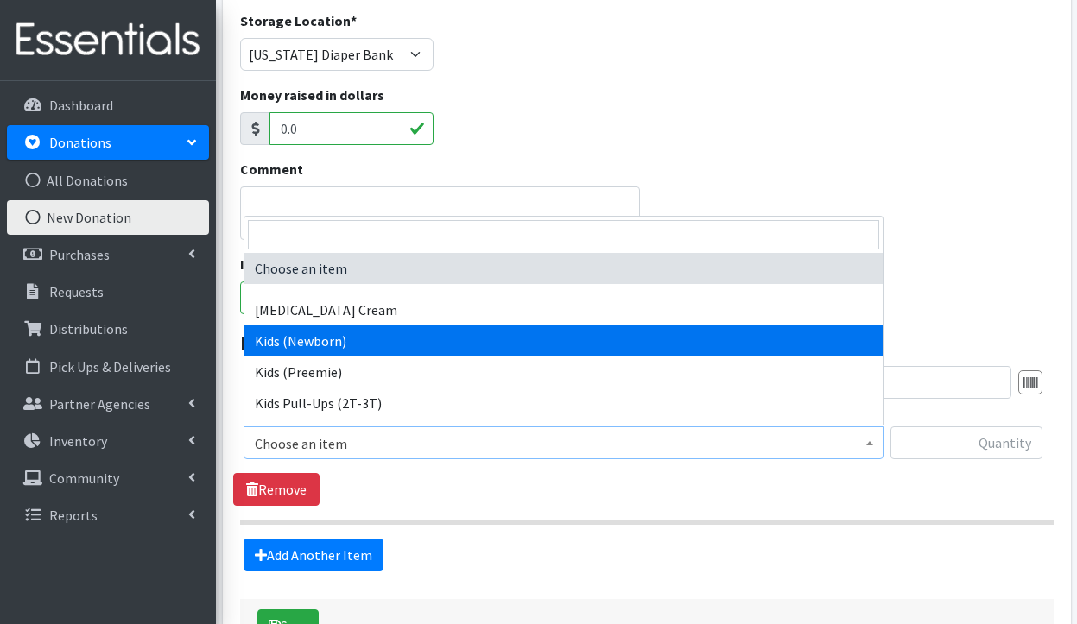
select select "3400"
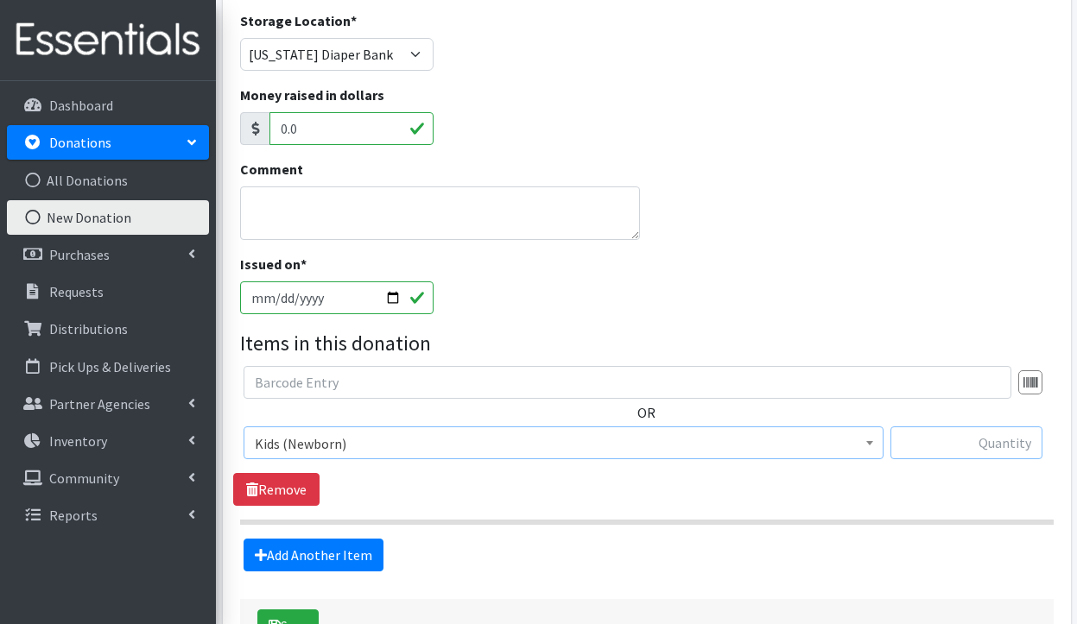
click at [963, 443] on input "text" at bounding box center [966, 442] width 152 height 33
type input "39"
click at [297, 550] on link "Add Another Item" at bounding box center [313, 555] width 140 height 33
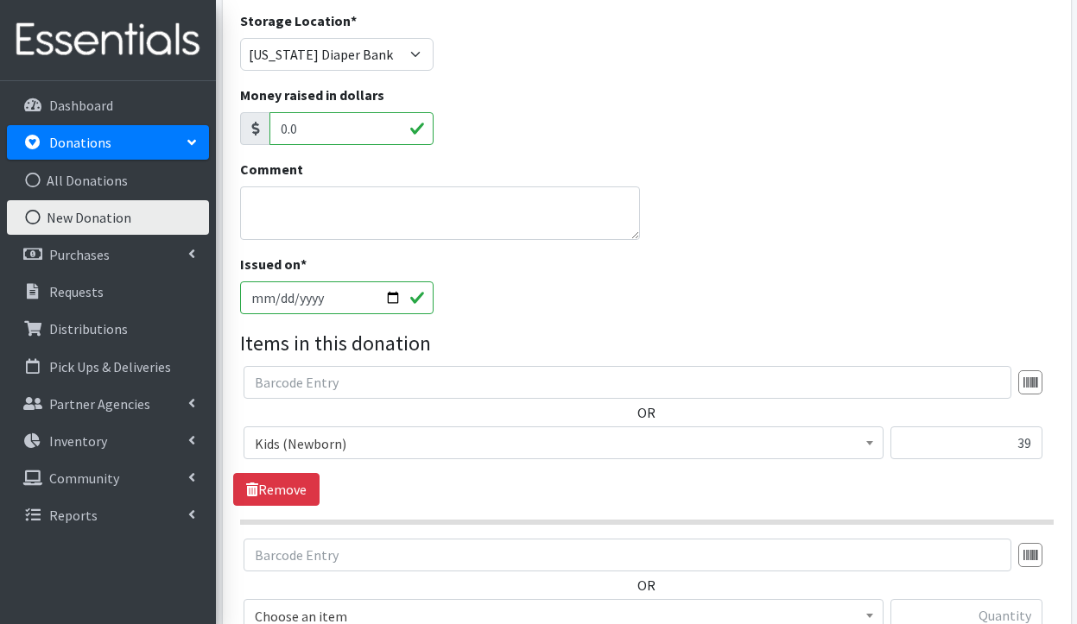
scroll to position [593, 0]
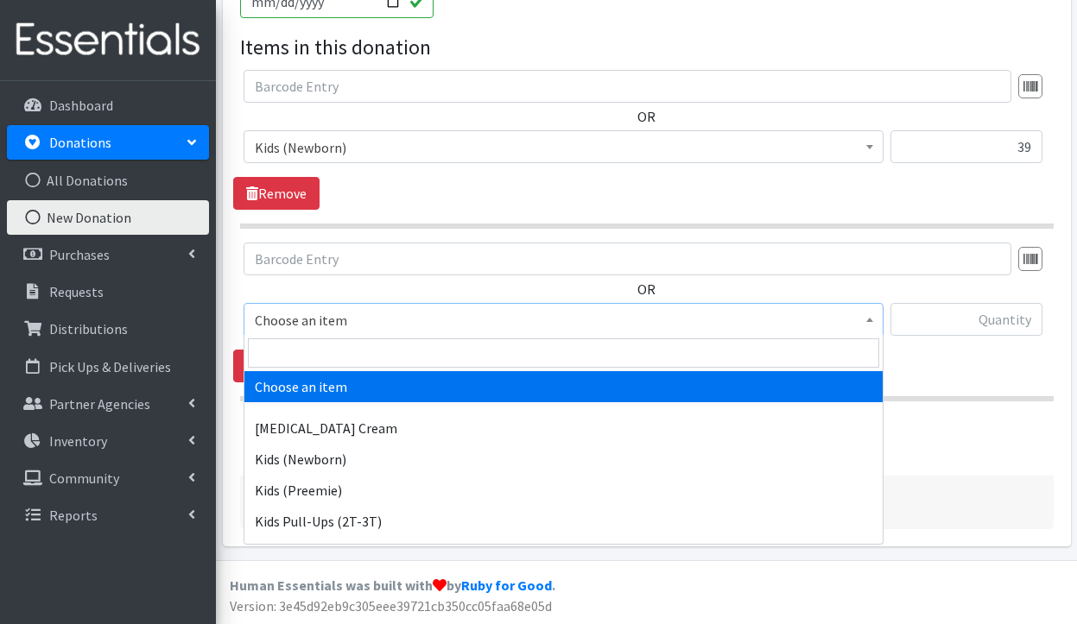
click at [348, 312] on span "Choose an item" at bounding box center [563, 320] width 617 height 24
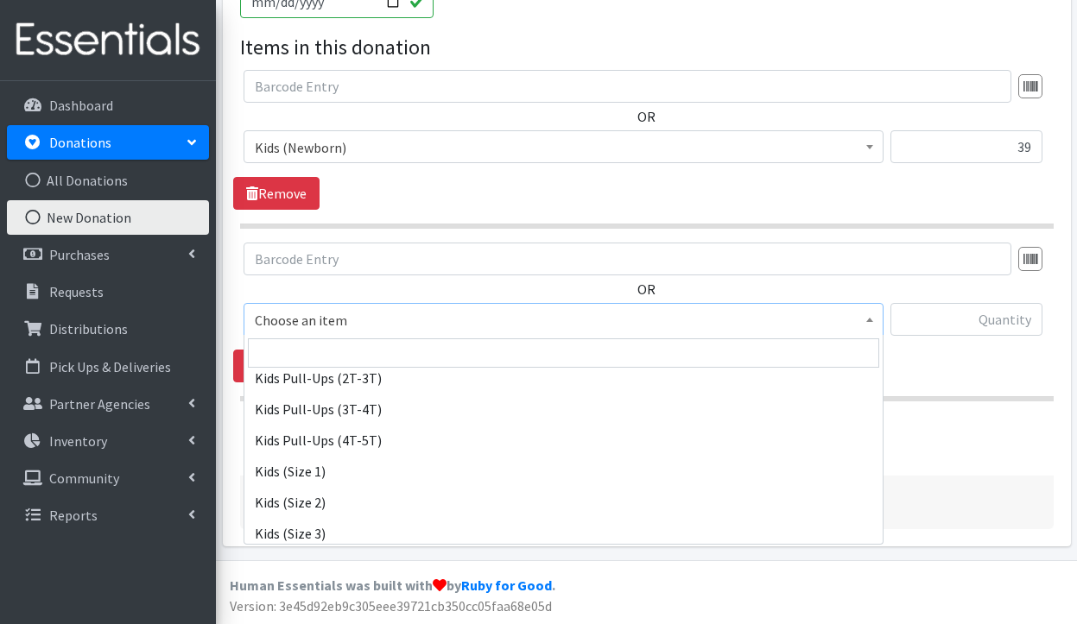
scroll to position [147, 0]
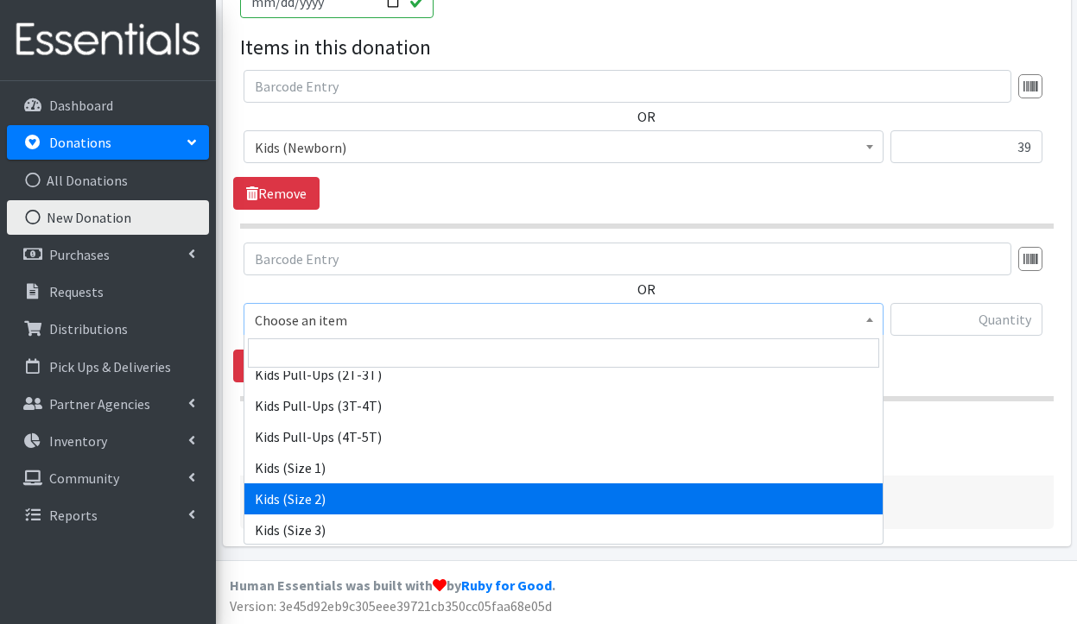
select select "3420"
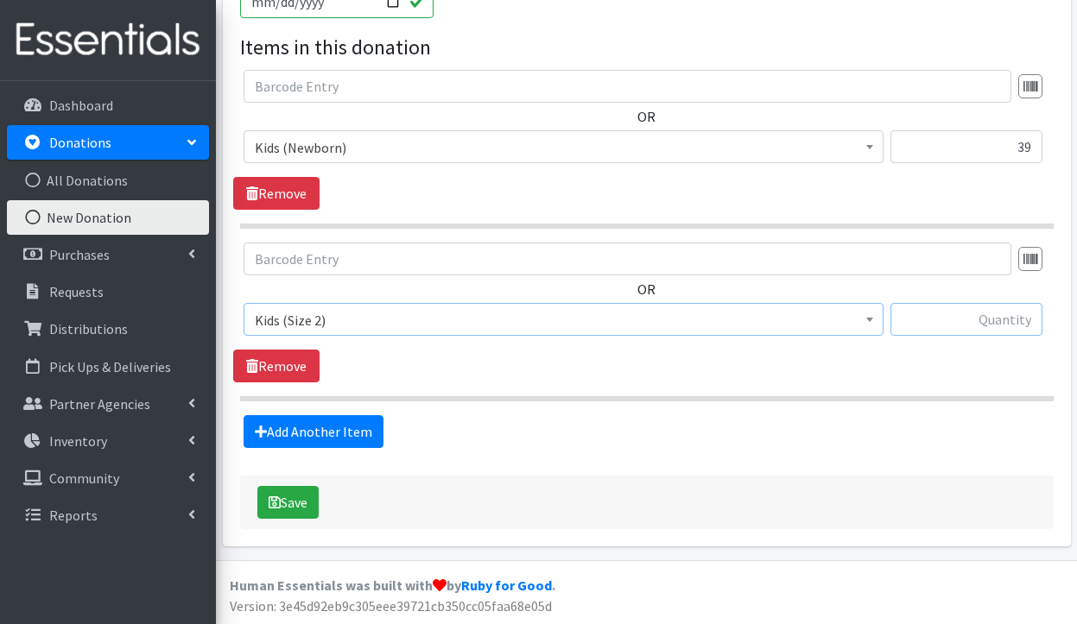
click at [986, 312] on input "text" at bounding box center [966, 319] width 152 height 33
type input "133"
click at [316, 434] on link "Add Another Item" at bounding box center [313, 431] width 140 height 33
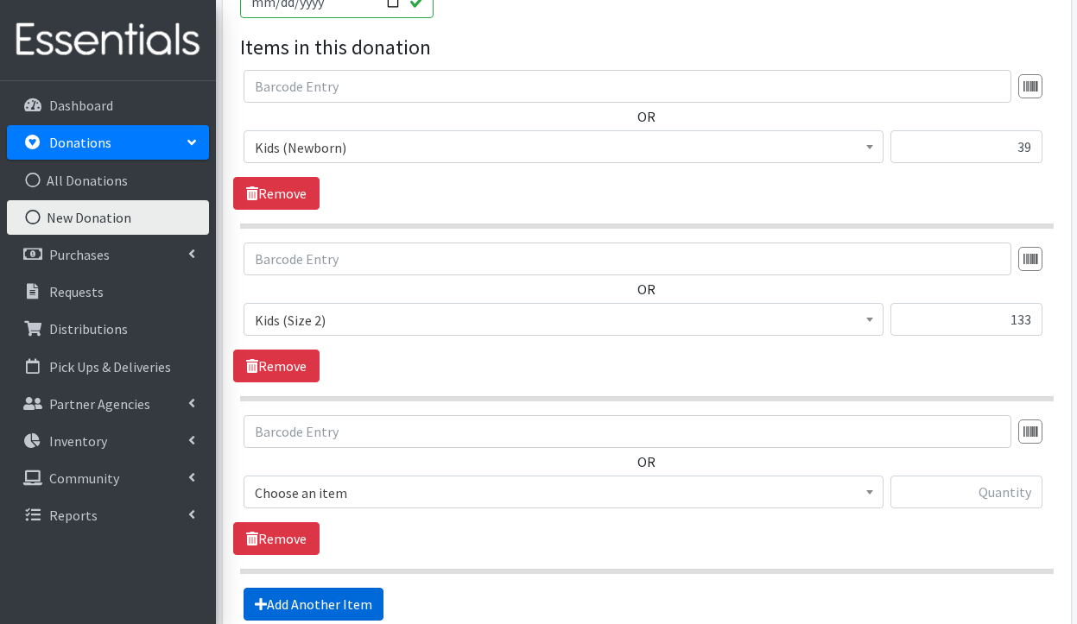
scroll to position [766, 0]
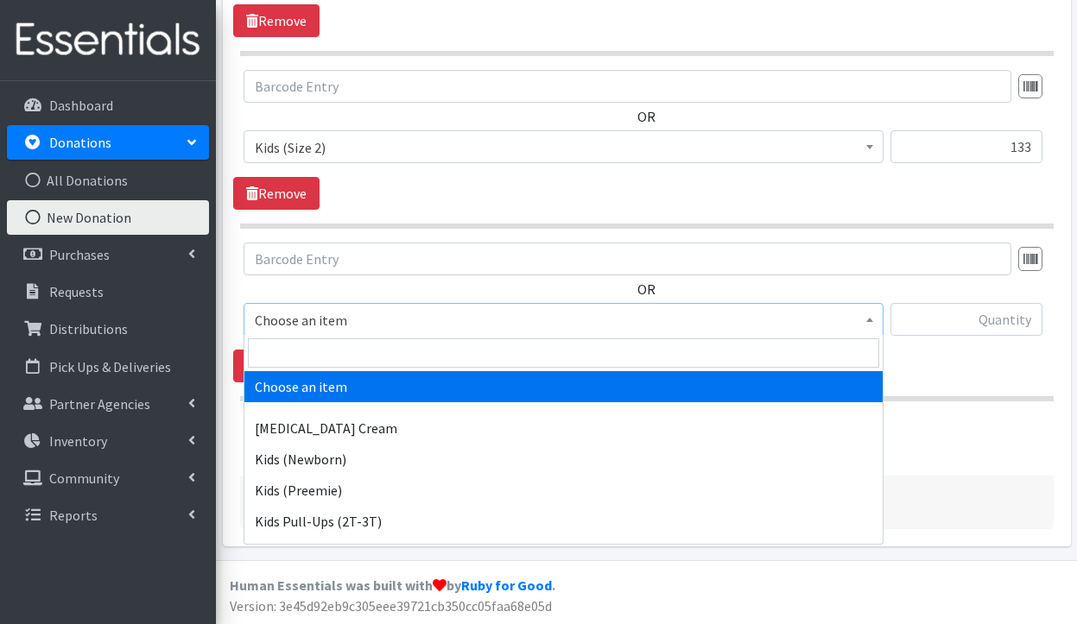
click at [381, 317] on span "Choose an item" at bounding box center [563, 320] width 617 height 24
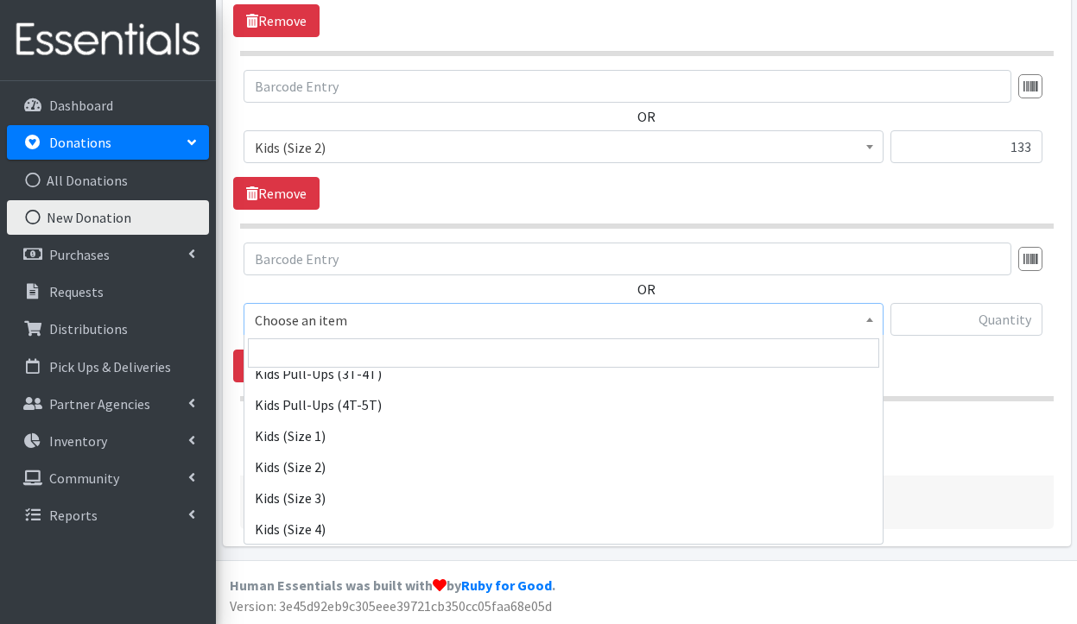
scroll to position [187, 0]
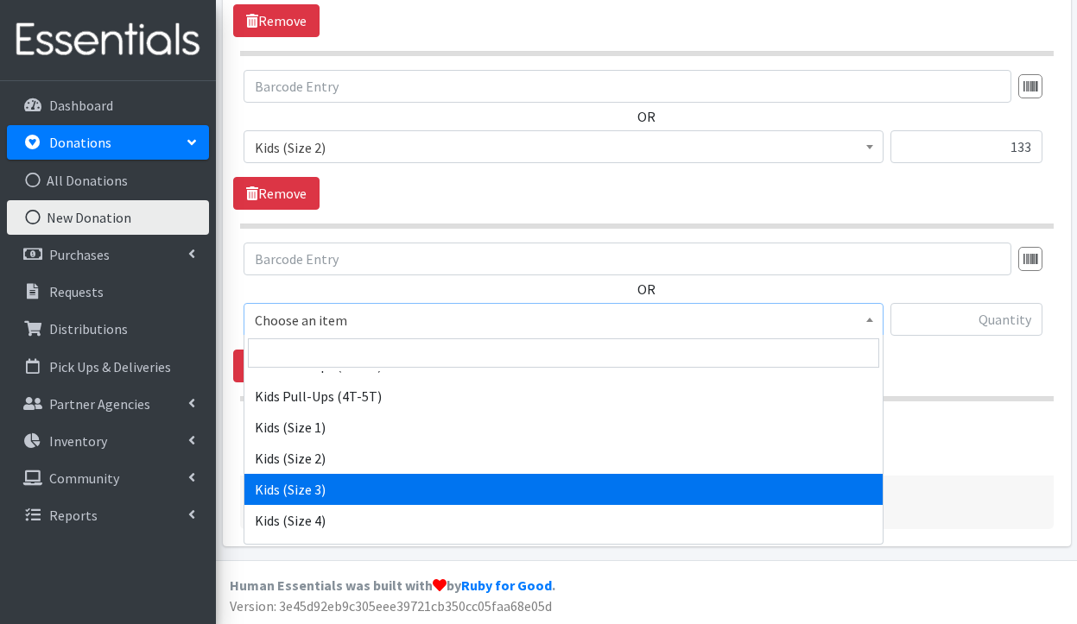
select select "3393"
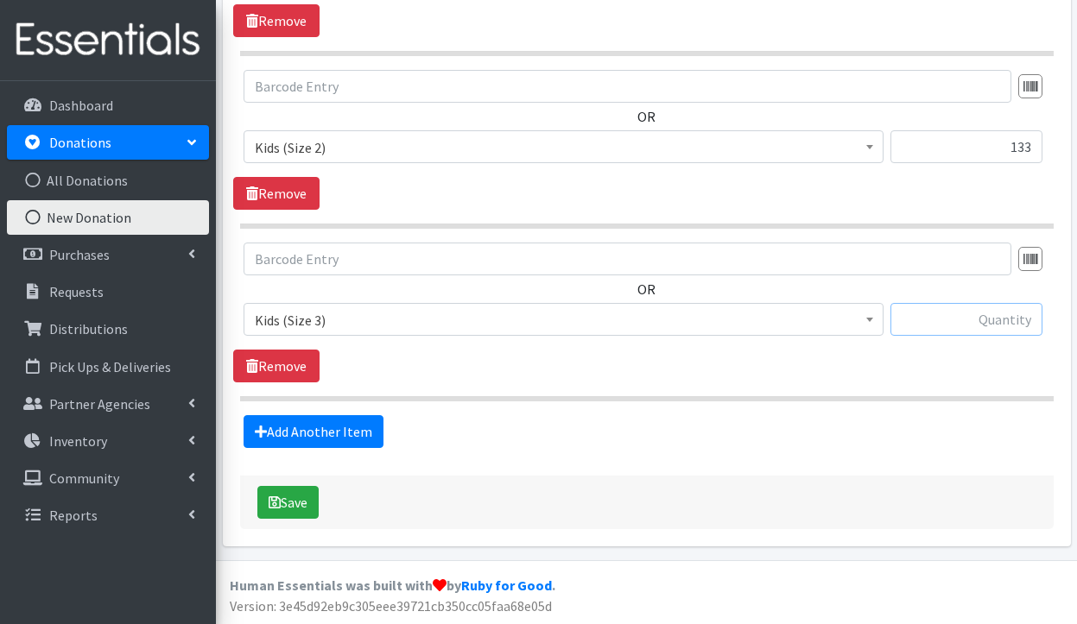
click at [944, 314] on input "text" at bounding box center [966, 319] width 152 height 33
type input "73"
click at [310, 439] on link "Add Another Item" at bounding box center [313, 431] width 140 height 33
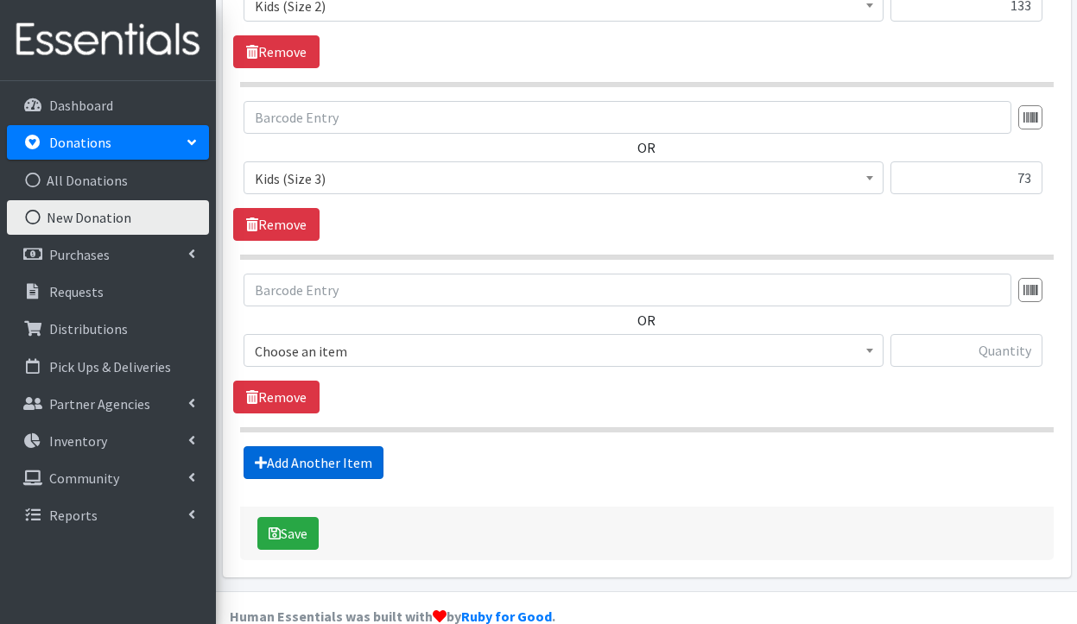
scroll to position [938, 0]
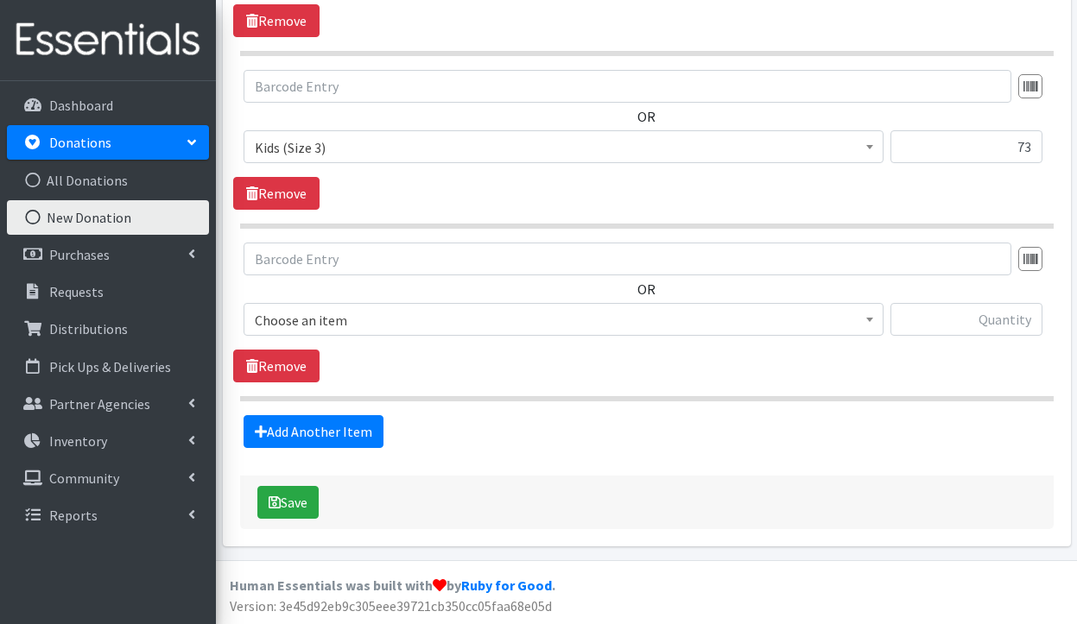
click at [422, 322] on span "Choose an item" at bounding box center [563, 320] width 617 height 24
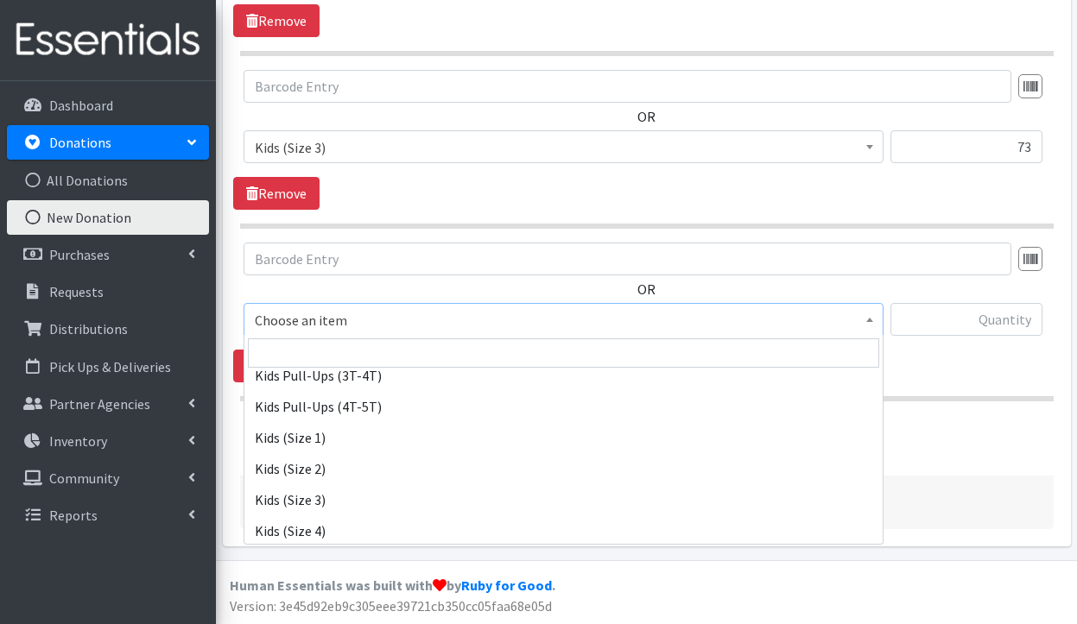
scroll to position [179, 0]
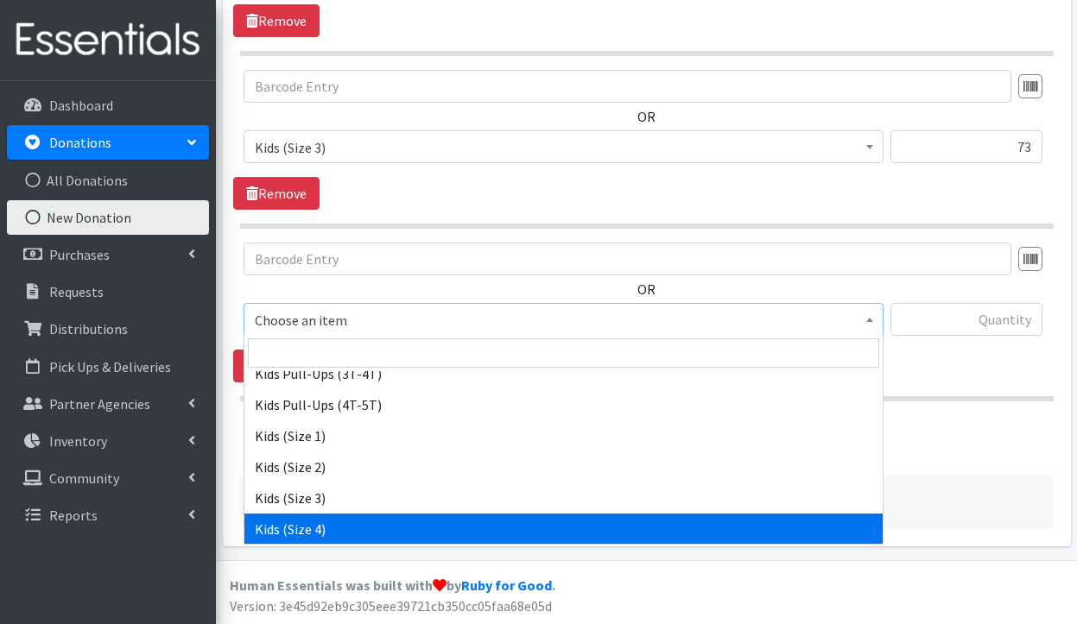
select select "3394"
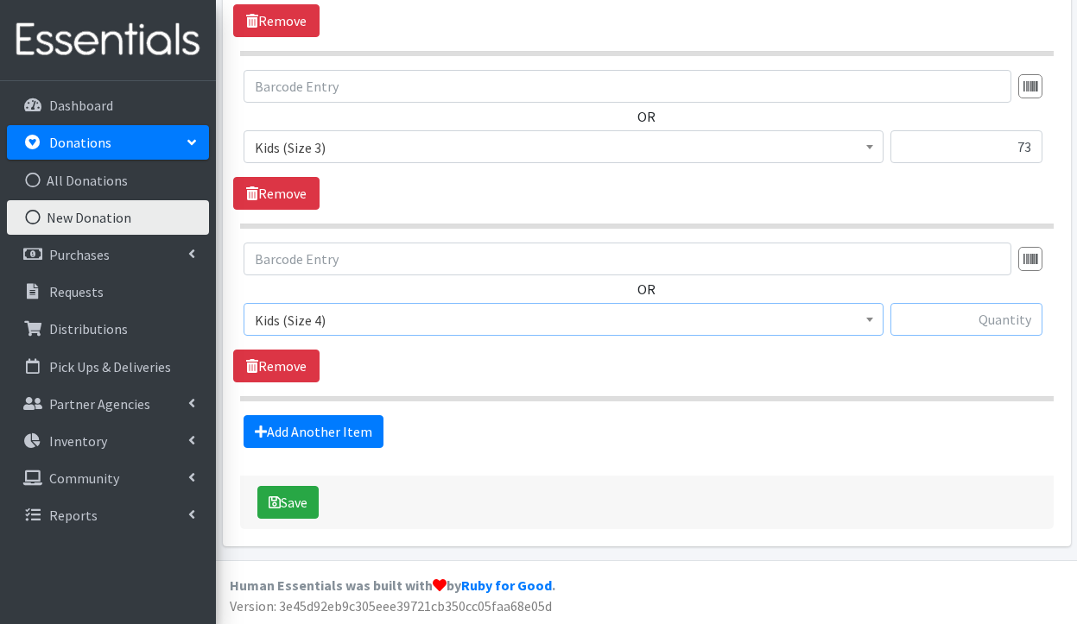
click at [958, 319] on input "text" at bounding box center [966, 319] width 152 height 33
type input "19"
click at [281, 433] on link "Add Another Item" at bounding box center [313, 431] width 140 height 33
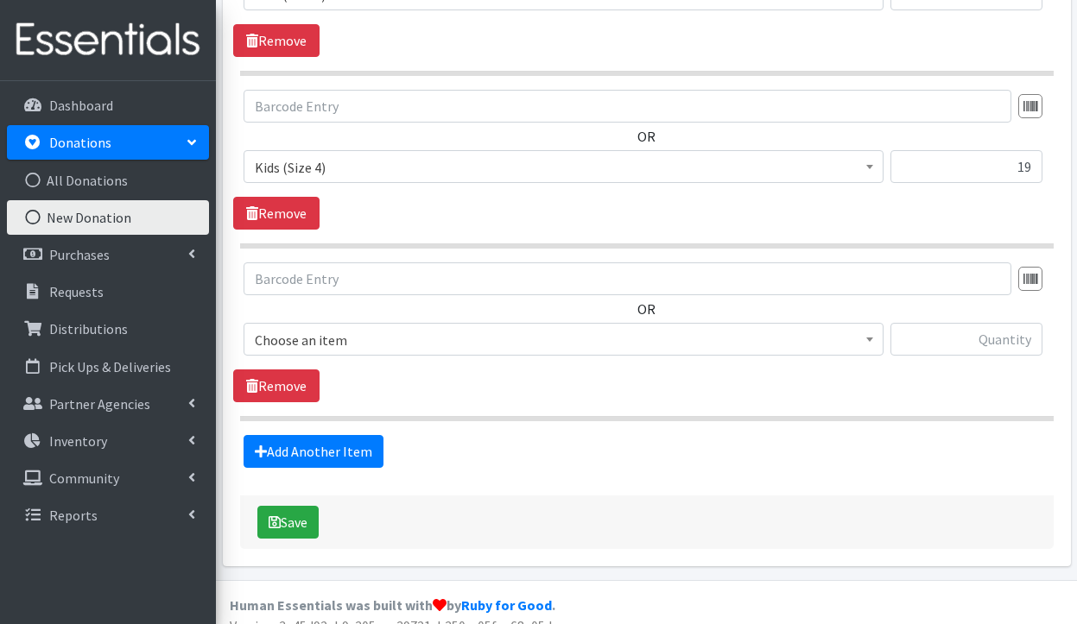
scroll to position [1111, 0]
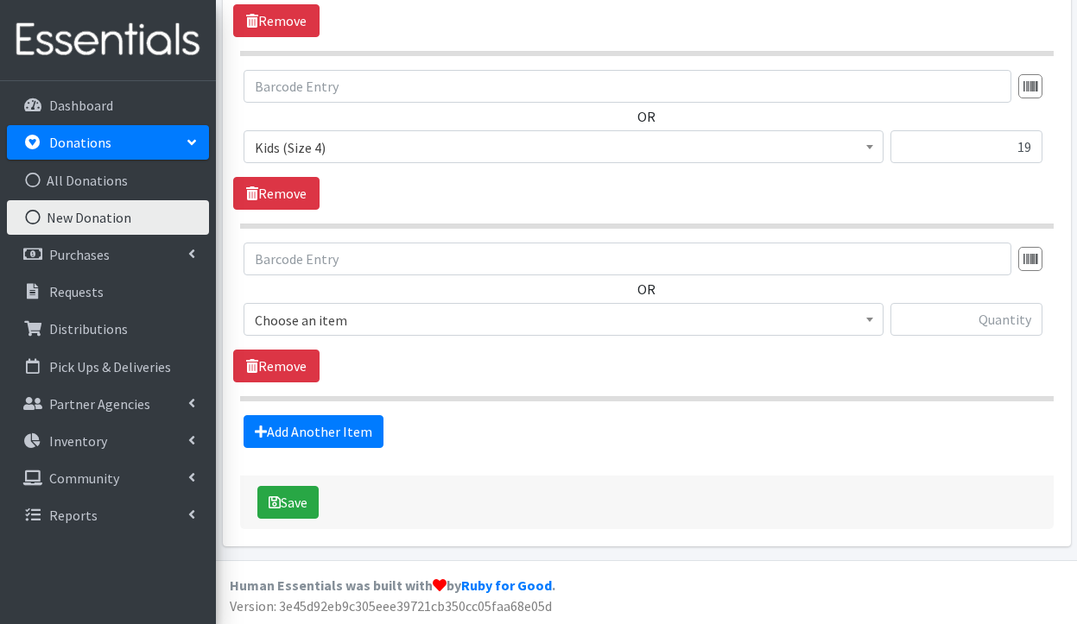
click at [369, 320] on span "Choose an item" at bounding box center [563, 320] width 617 height 24
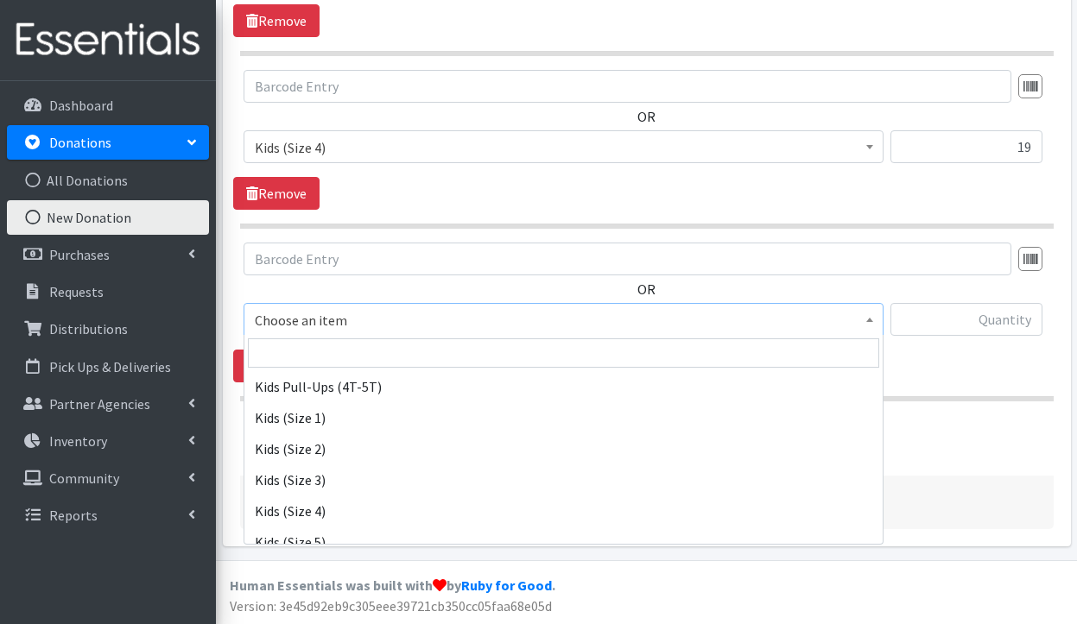
scroll to position [216, 0]
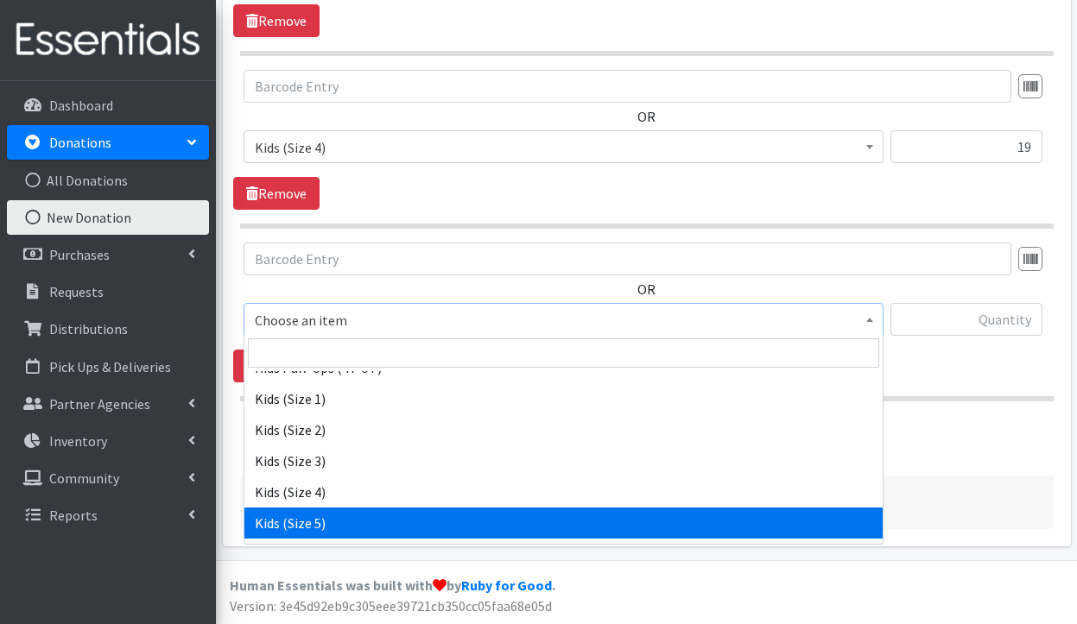
select select "3407"
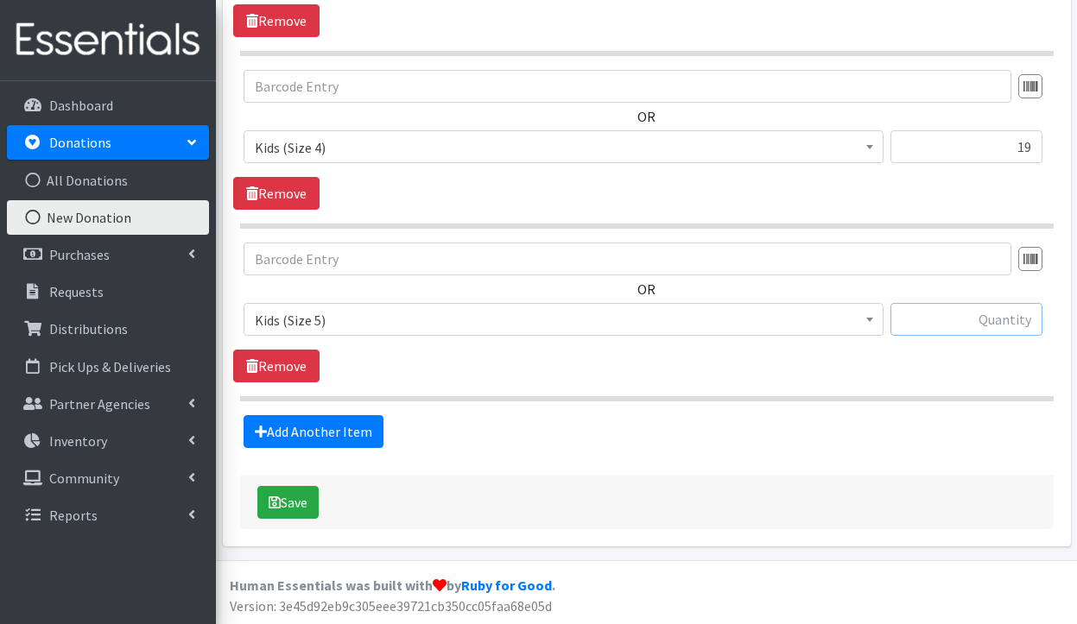
click at [967, 317] on input "text" at bounding box center [966, 319] width 152 height 33
type input "64"
click at [338, 426] on link "Add Another Item" at bounding box center [313, 431] width 140 height 33
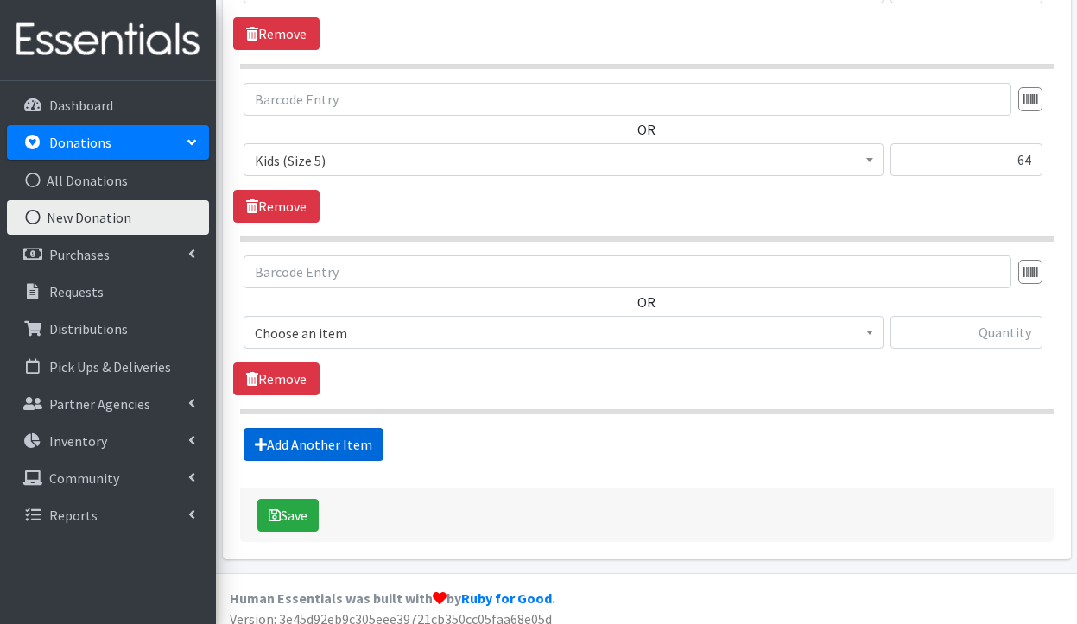
scroll to position [1284, 0]
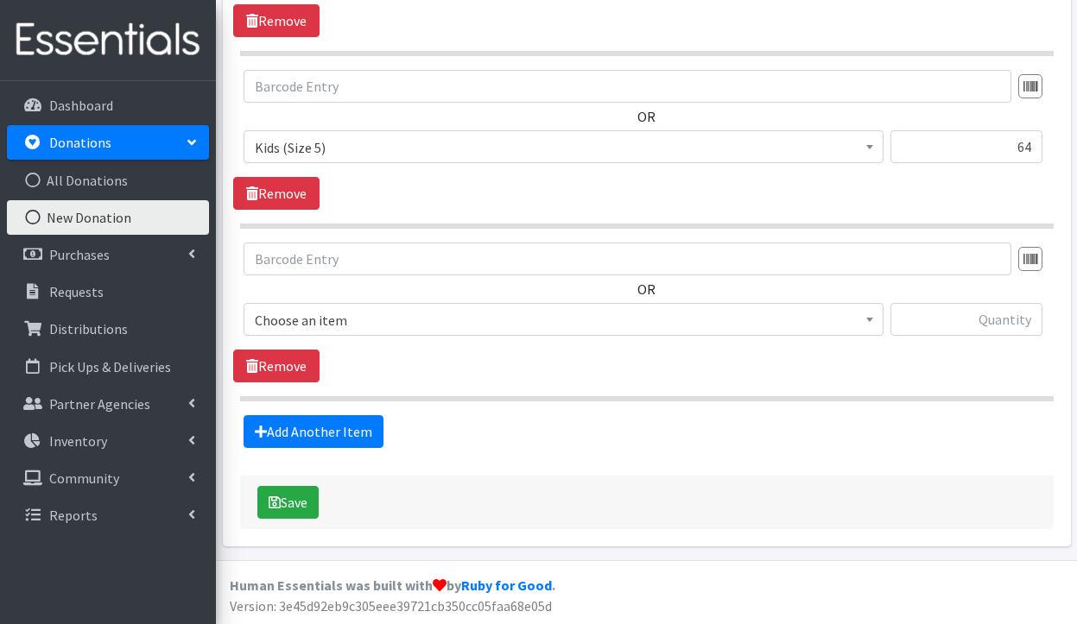
click at [327, 318] on span "Choose an item" at bounding box center [563, 320] width 617 height 24
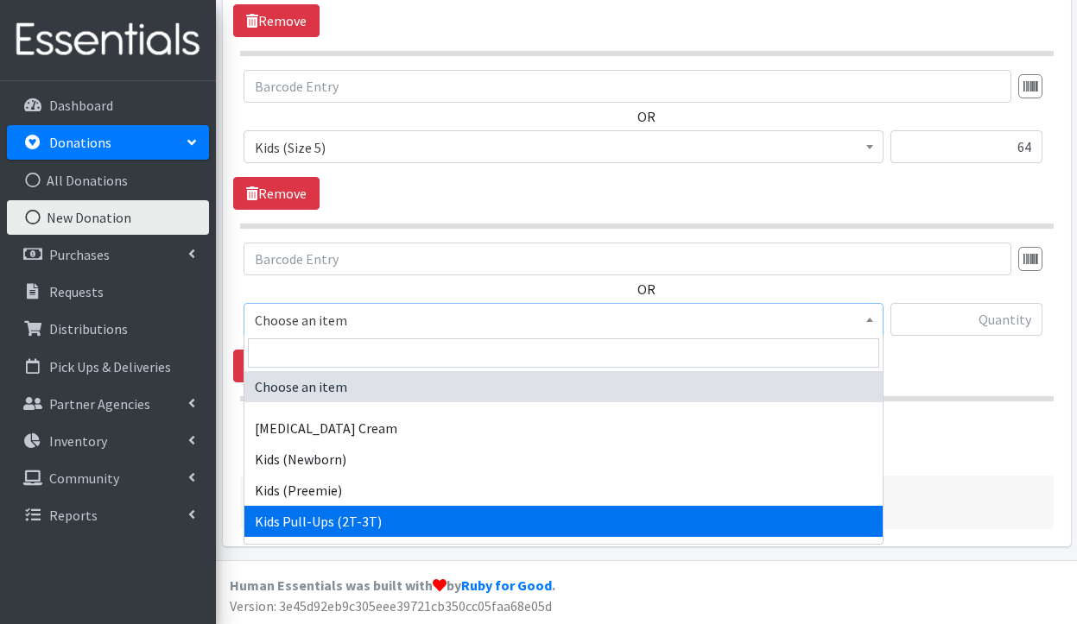
select select "3415"
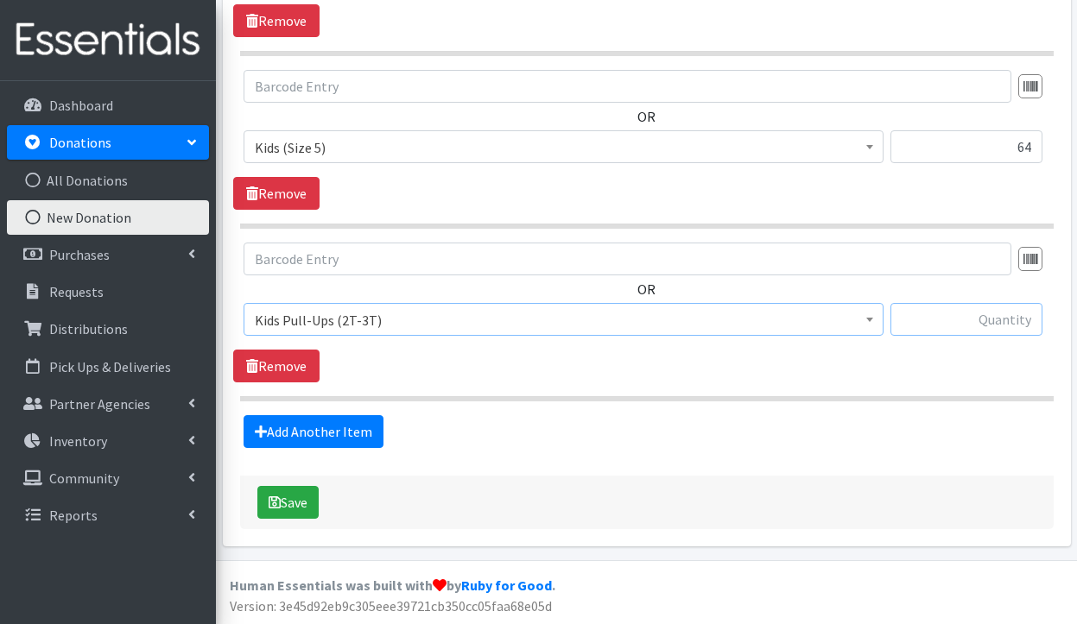
click at [968, 322] on input "text" at bounding box center [966, 319] width 152 height 33
type input "24"
click at [290, 425] on link "Add Another Item" at bounding box center [313, 431] width 140 height 33
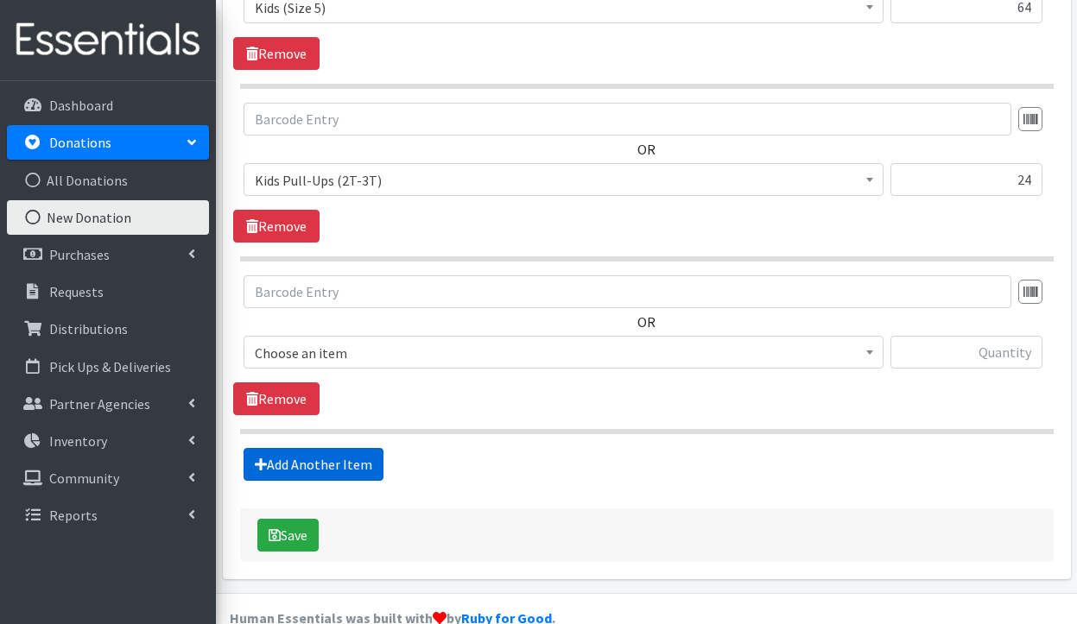
scroll to position [1456, 0]
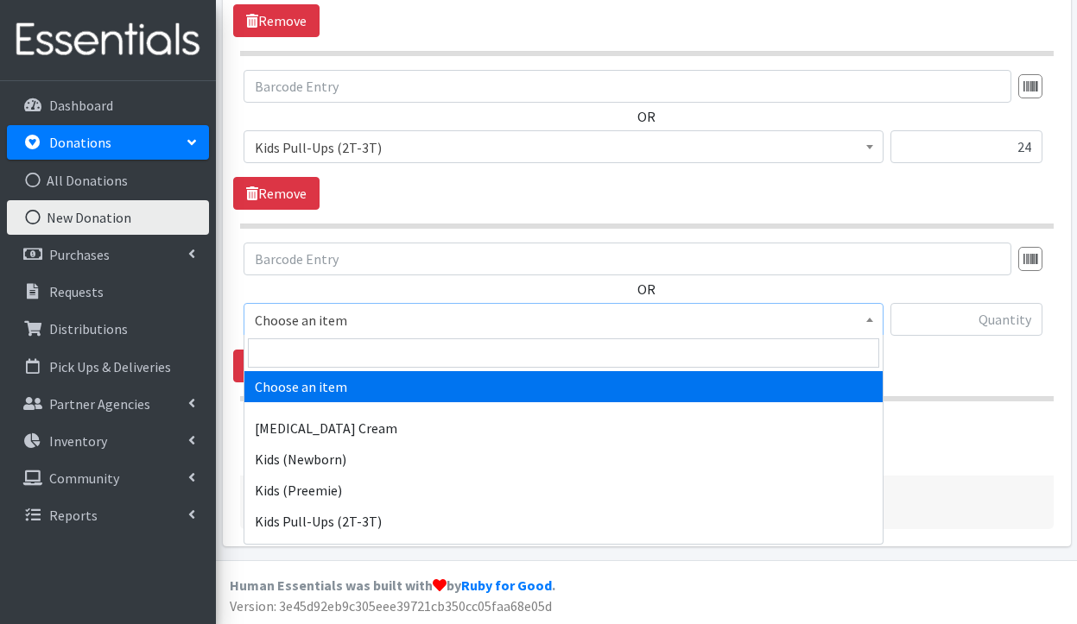
click at [404, 308] on span "Choose an item" at bounding box center [563, 320] width 617 height 24
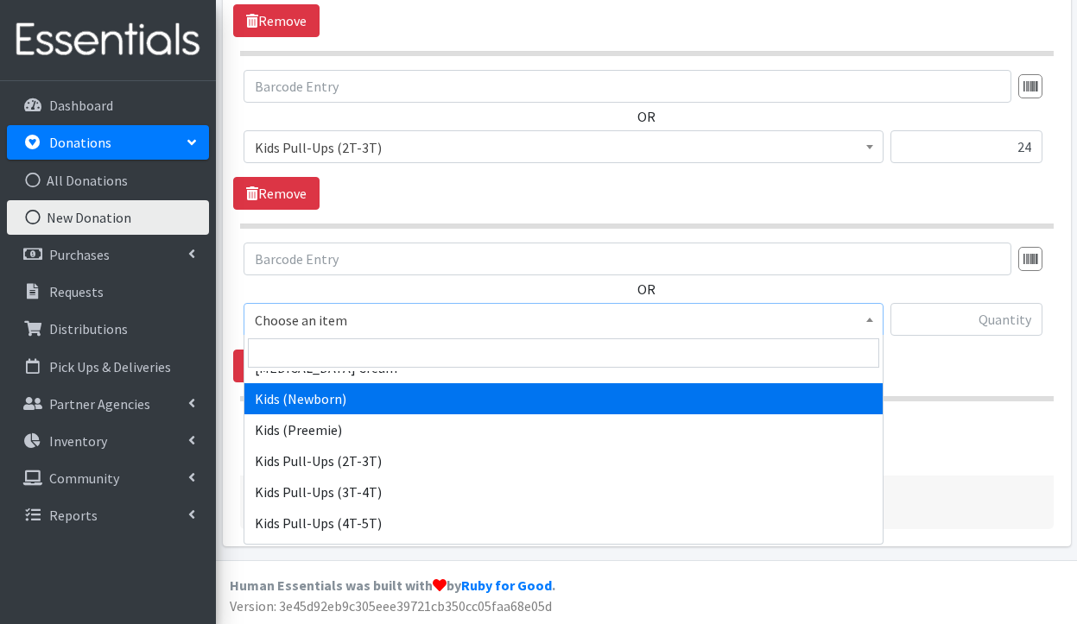
scroll to position [64, 0]
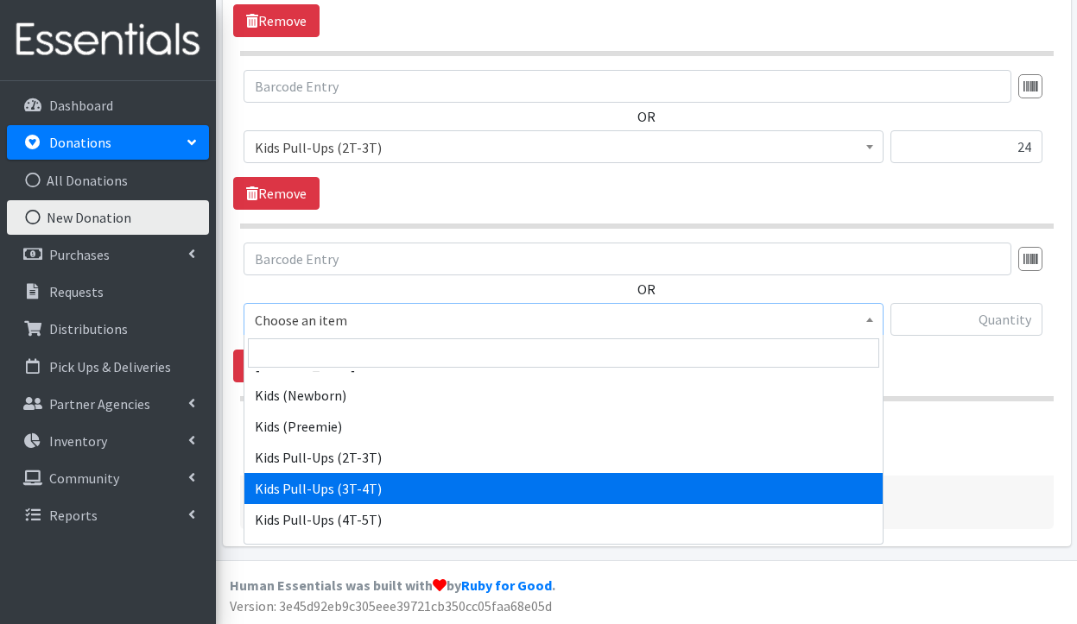
select select "3417"
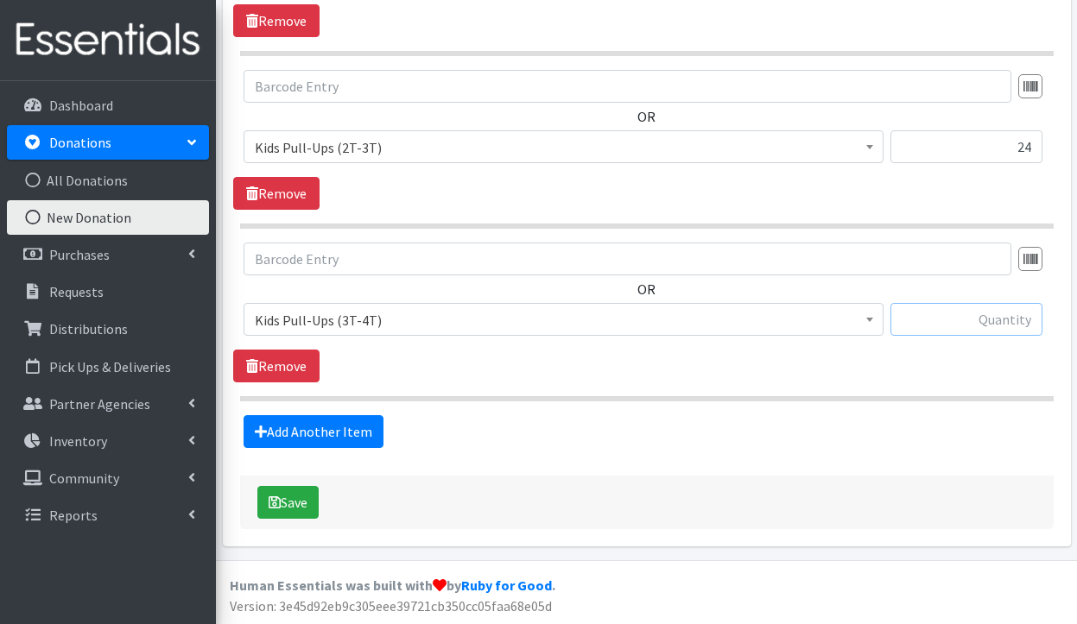
click at [958, 313] on input "text" at bounding box center [966, 319] width 152 height 33
type input "115"
click at [278, 430] on link "Add Another Item" at bounding box center [313, 431] width 140 height 33
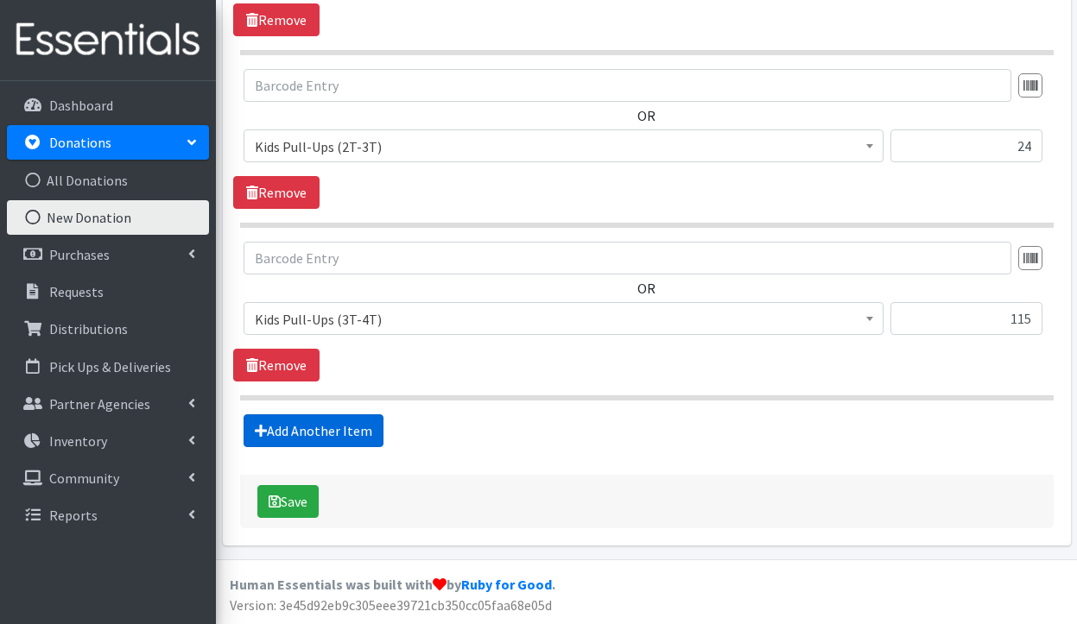
scroll to position [1629, 0]
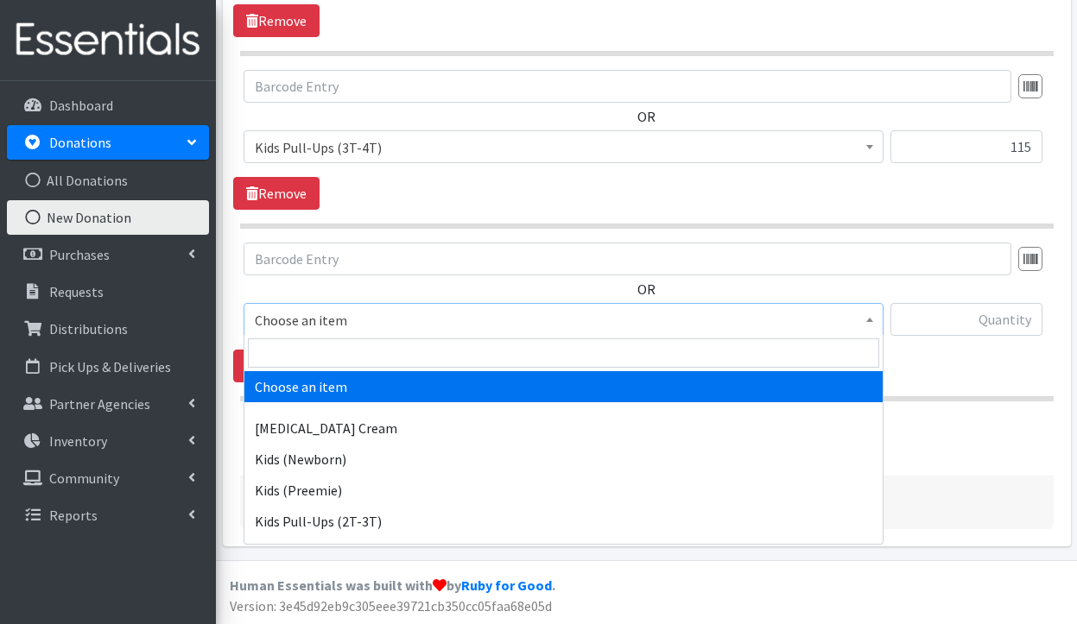
click at [369, 323] on span "Choose an item" at bounding box center [563, 320] width 617 height 24
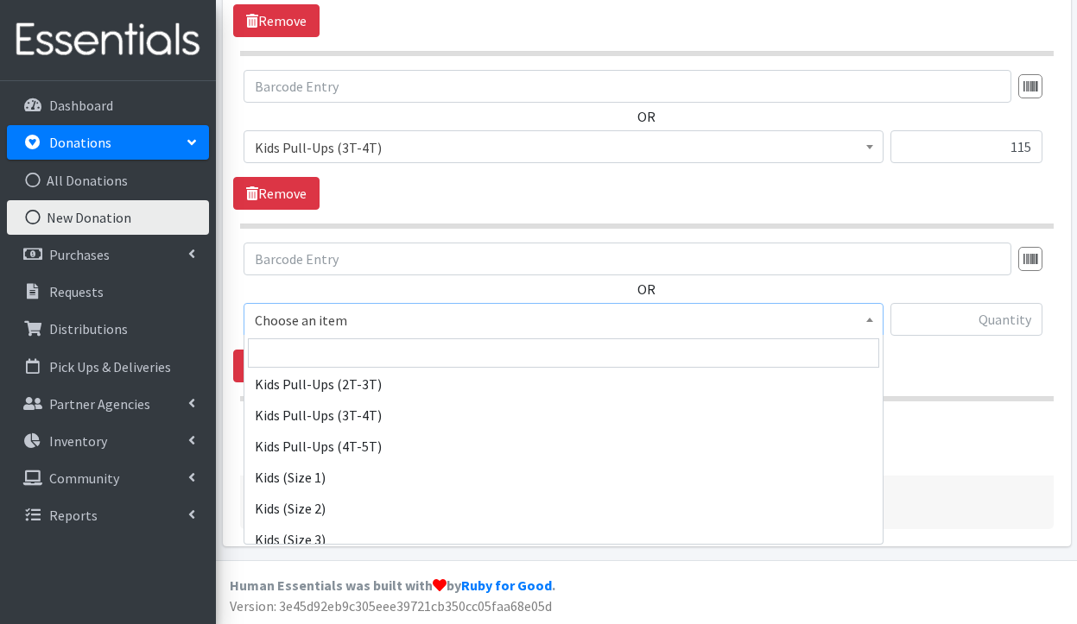
scroll to position [179, 0]
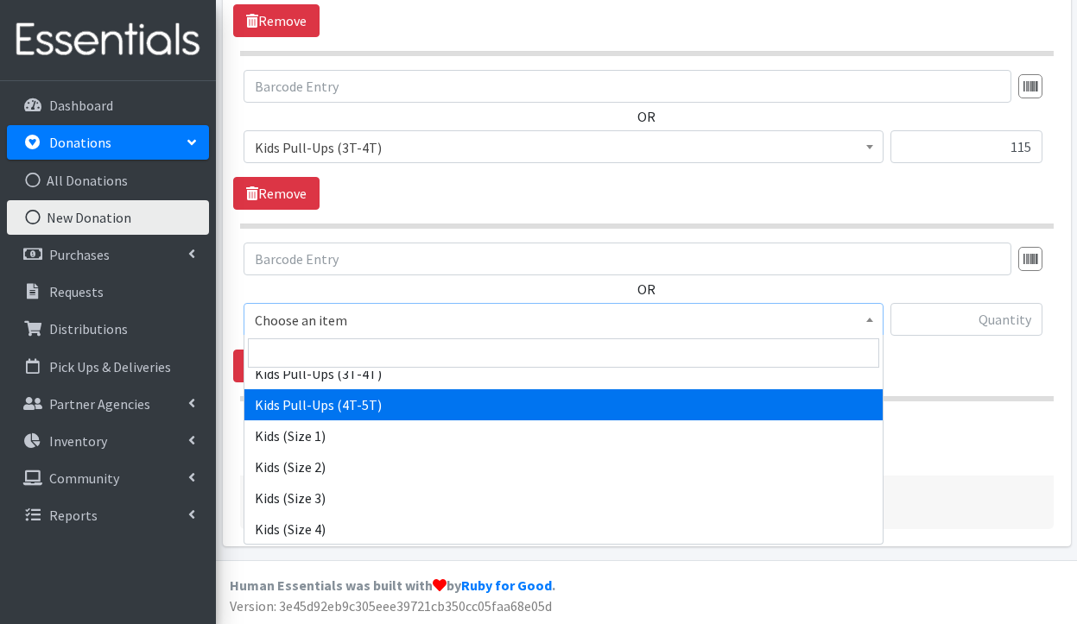
select select "3408"
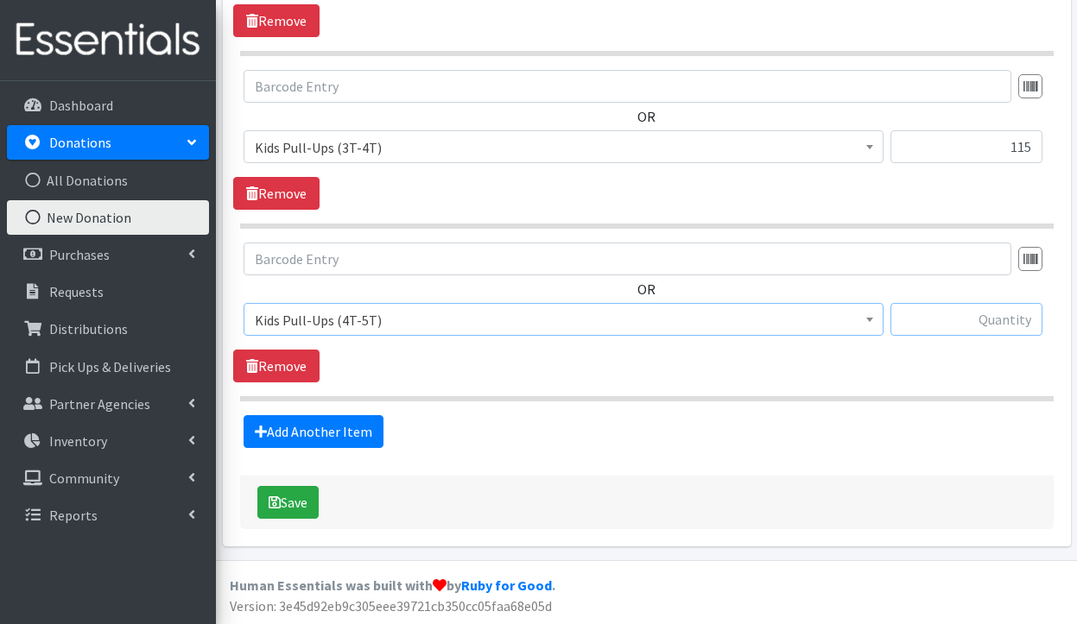
click at [951, 323] on input "text" at bounding box center [966, 319] width 152 height 33
type input "21"
click at [292, 502] on button "Save" at bounding box center [287, 502] width 61 height 33
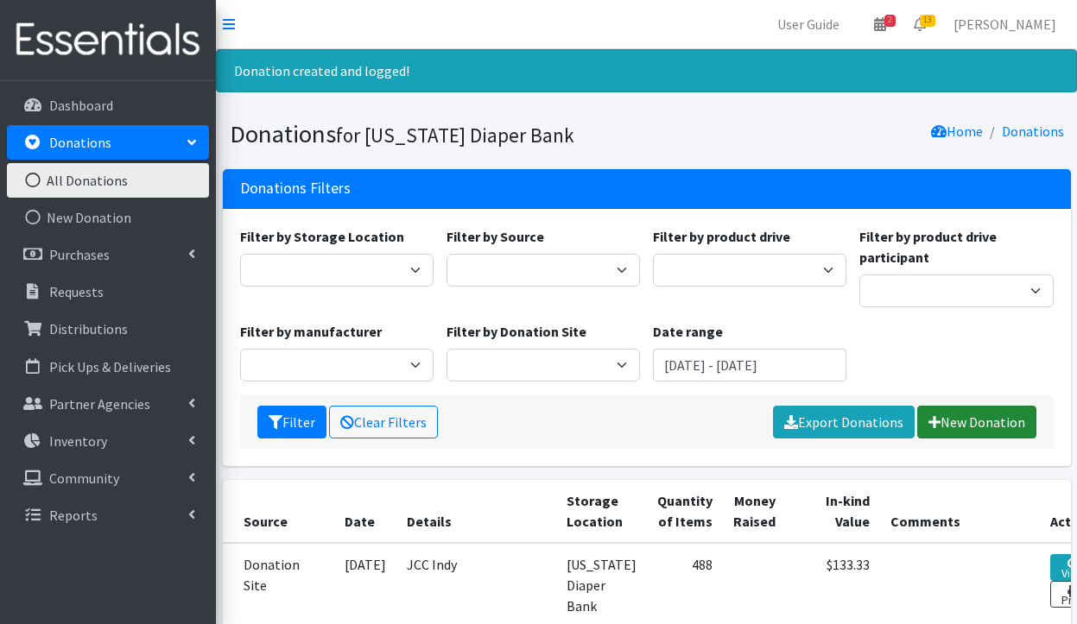
click at [982, 414] on link "New Donation" at bounding box center [976, 422] width 119 height 33
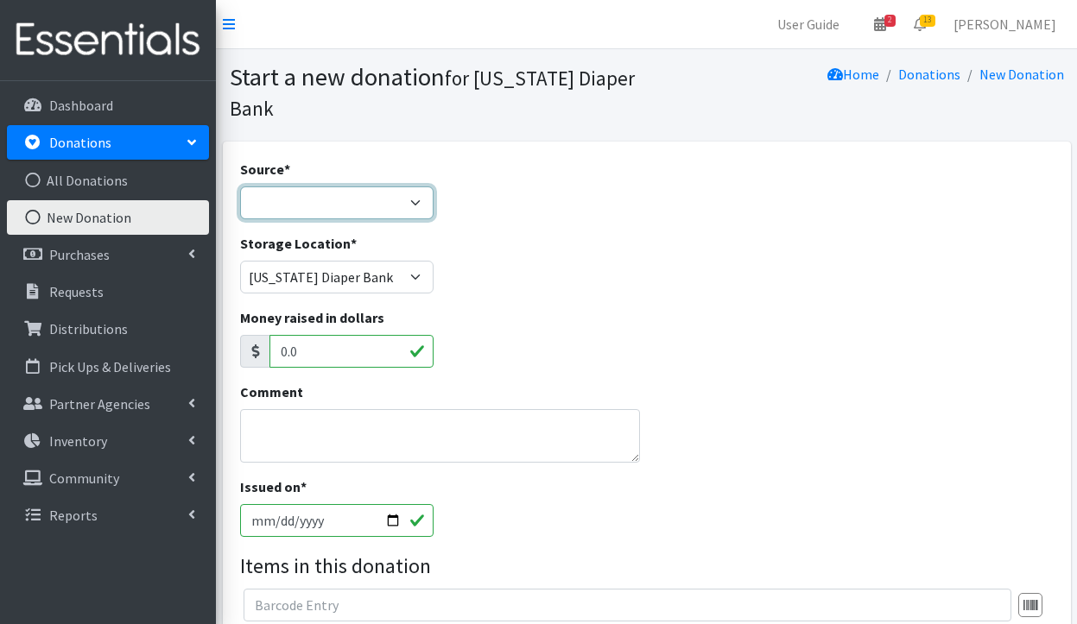
select select "Donation Site"
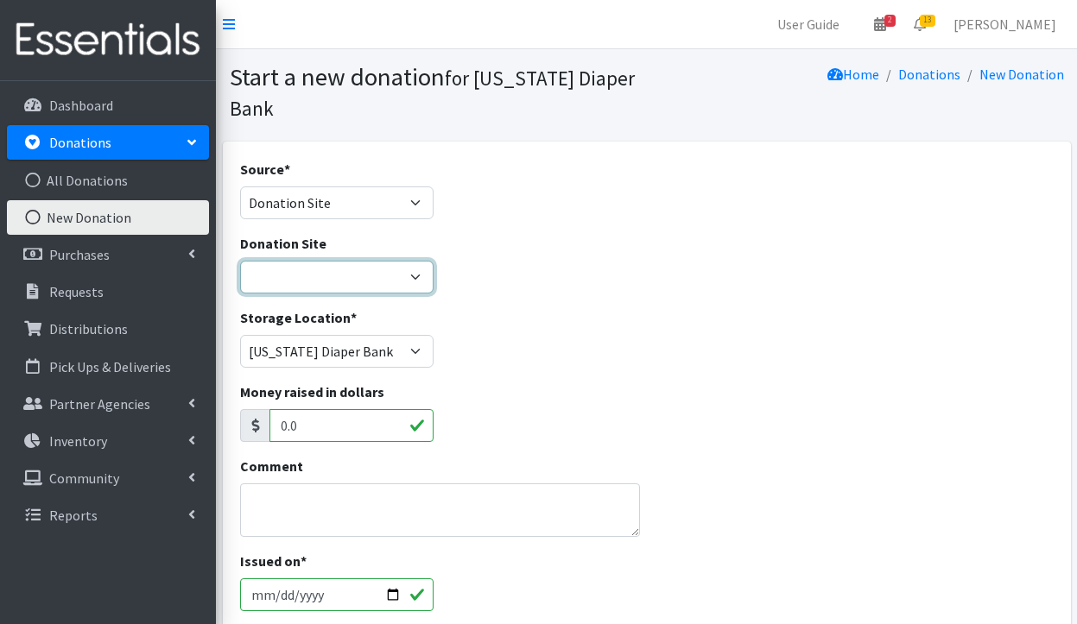
select select "735"
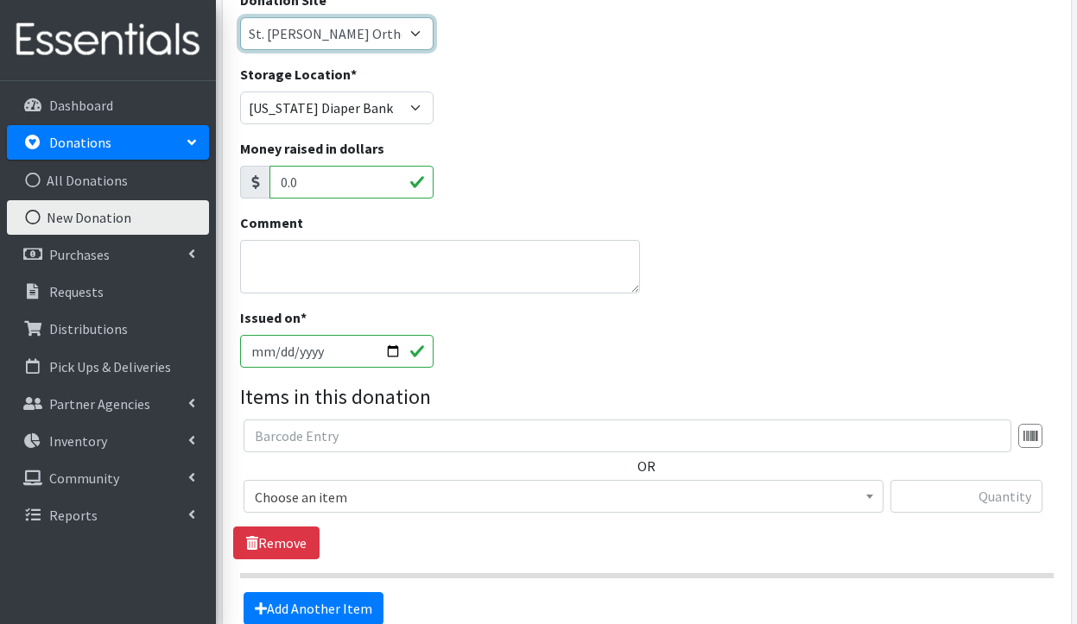
scroll to position [292, 0]
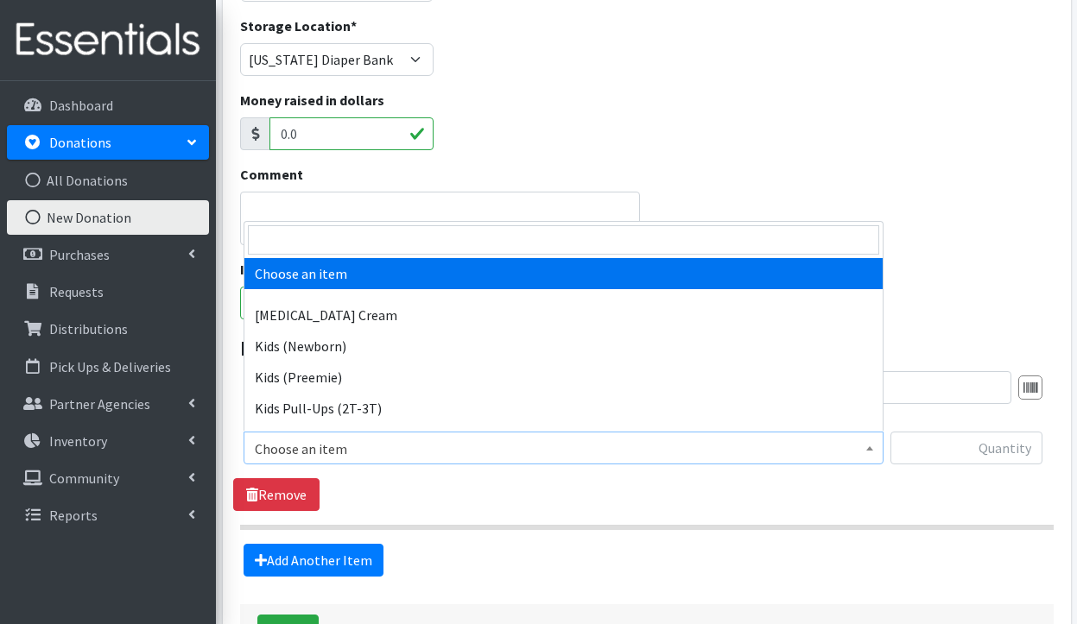
click at [311, 441] on span "Choose an item" at bounding box center [563, 449] width 617 height 24
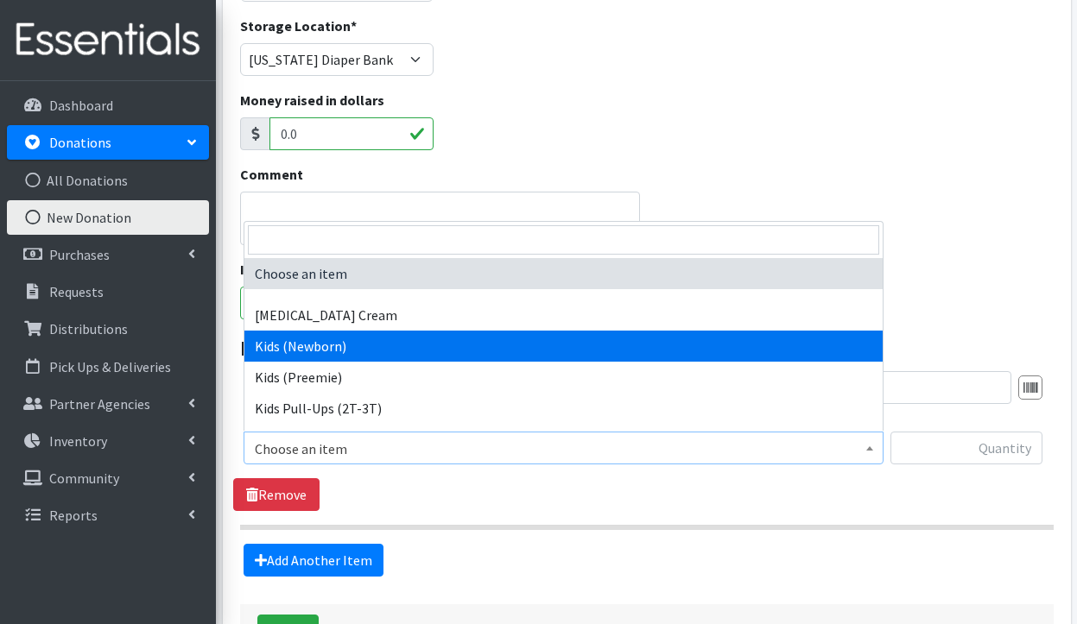
select select "3400"
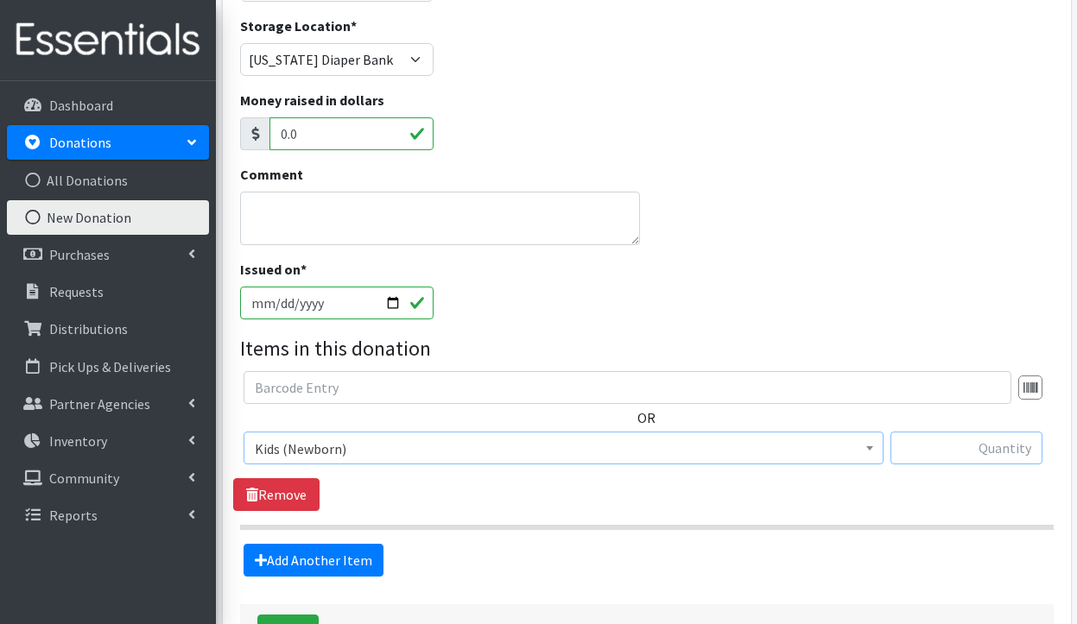
click at [963, 450] on input "text" at bounding box center [966, 448] width 152 height 33
type input "20"
click at [354, 564] on link "Add Another Item" at bounding box center [313, 560] width 140 height 33
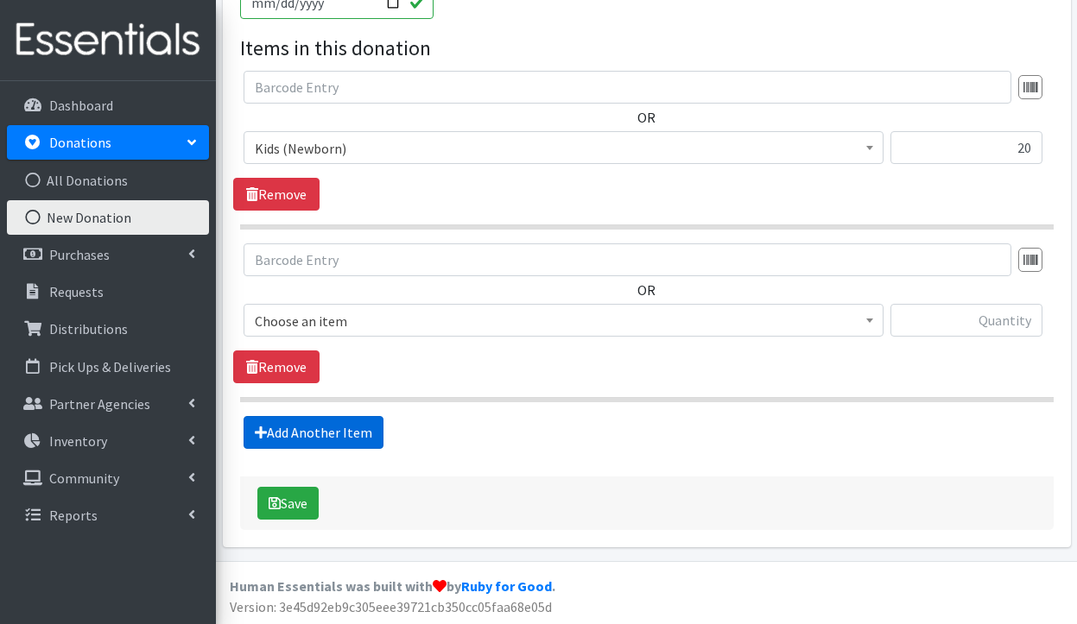
scroll to position [593, 0]
click at [334, 326] on span "Choose an item" at bounding box center [563, 320] width 617 height 24
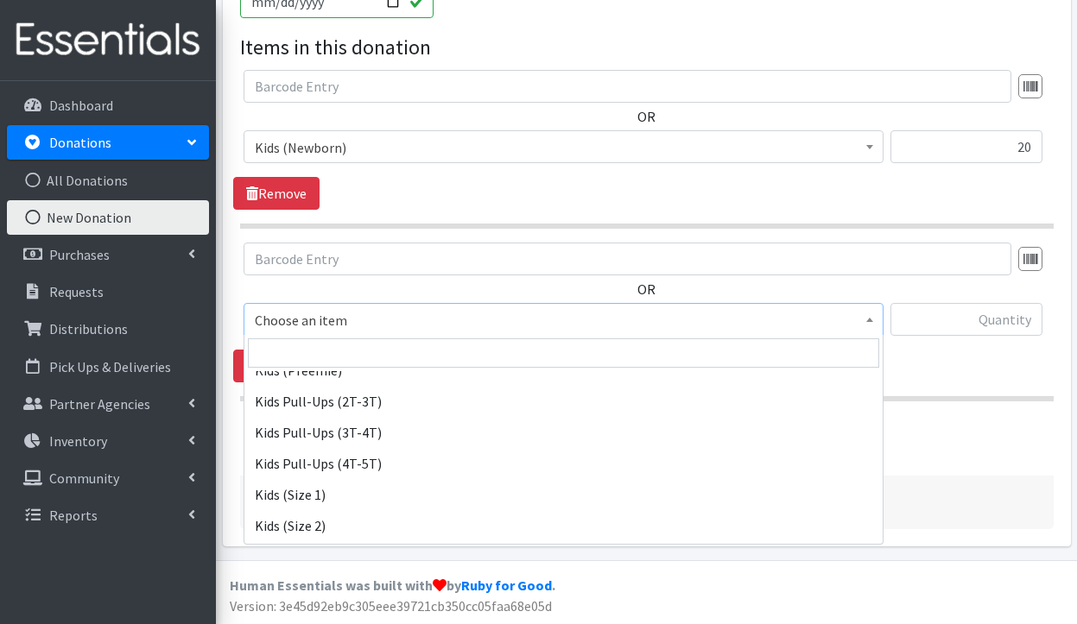
scroll to position [122, 0]
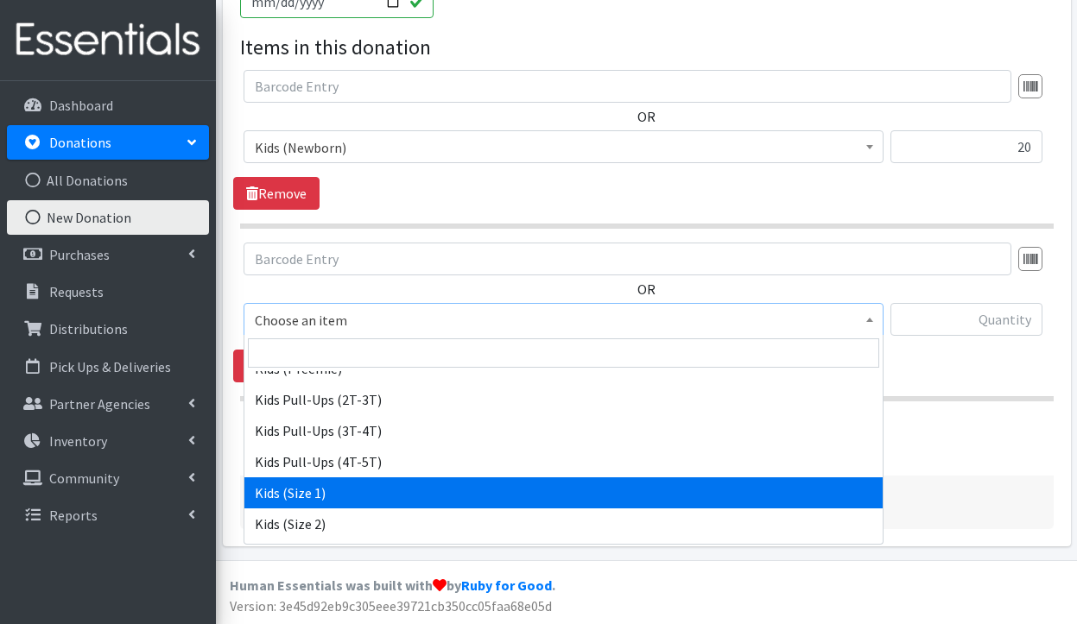
select select "3401"
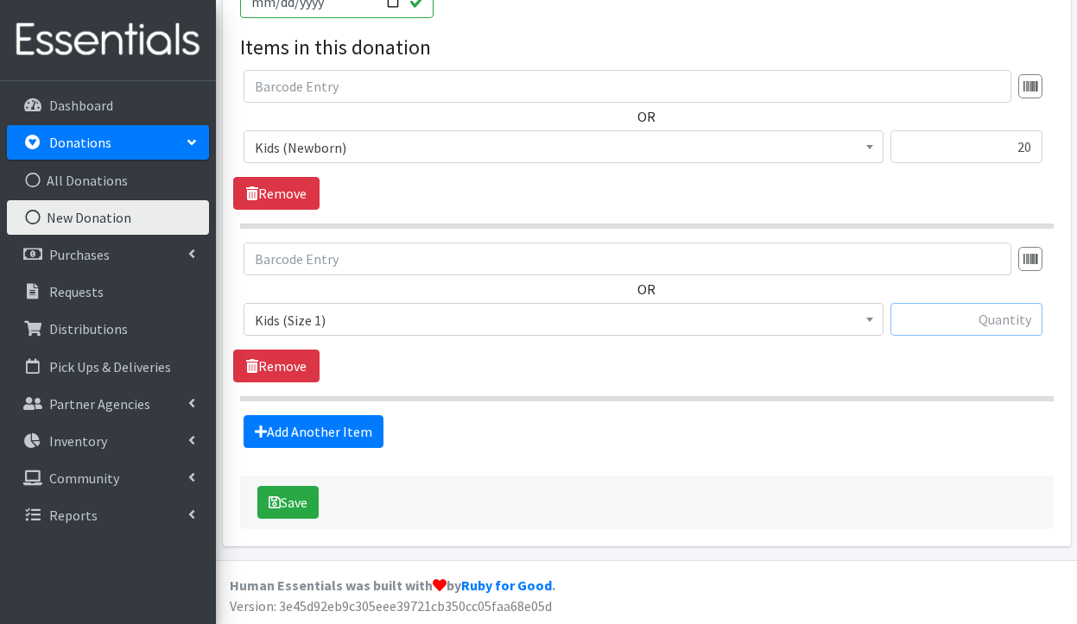
click at [1001, 318] on input "text" at bounding box center [966, 319] width 152 height 33
type input "6"
click at [288, 423] on link "Add Another Item" at bounding box center [313, 431] width 140 height 33
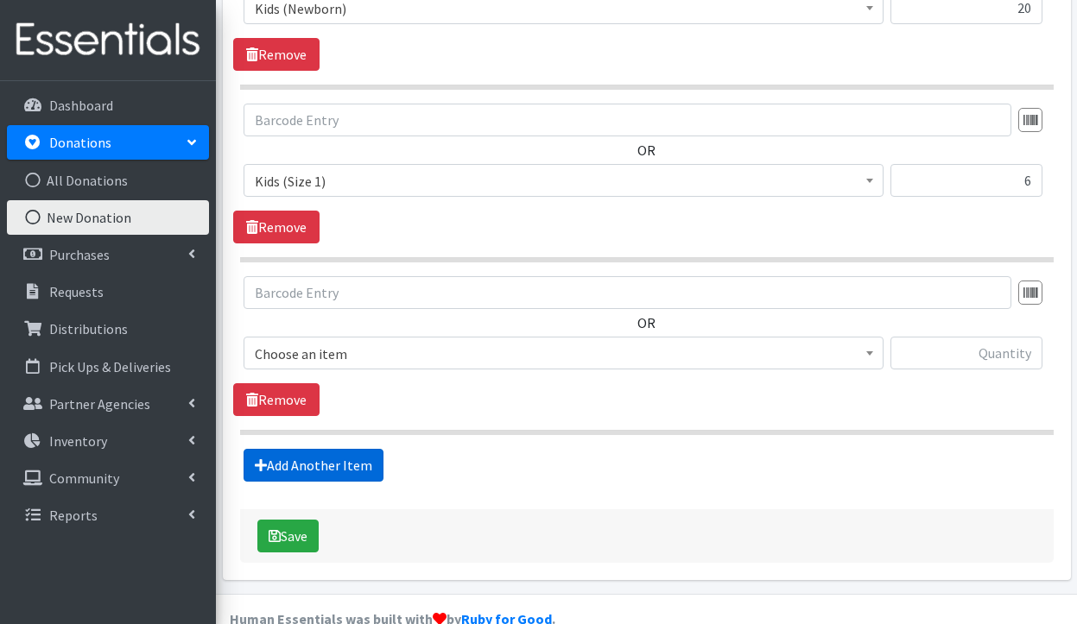
scroll to position [766, 0]
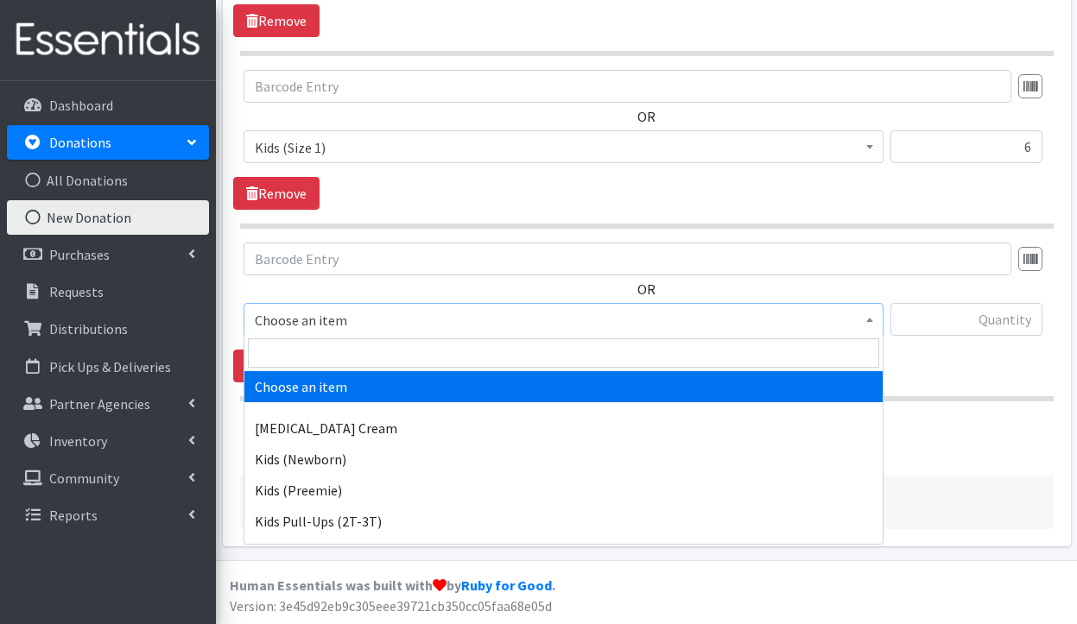
click at [363, 319] on span "Choose an item" at bounding box center [563, 320] width 617 height 24
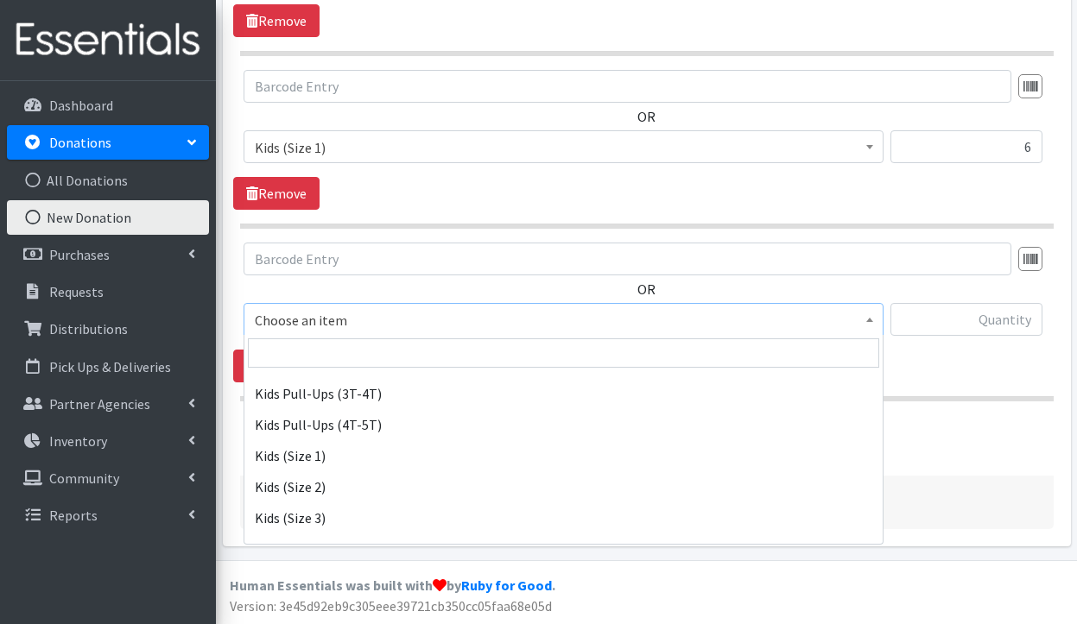
scroll to position [161, 0]
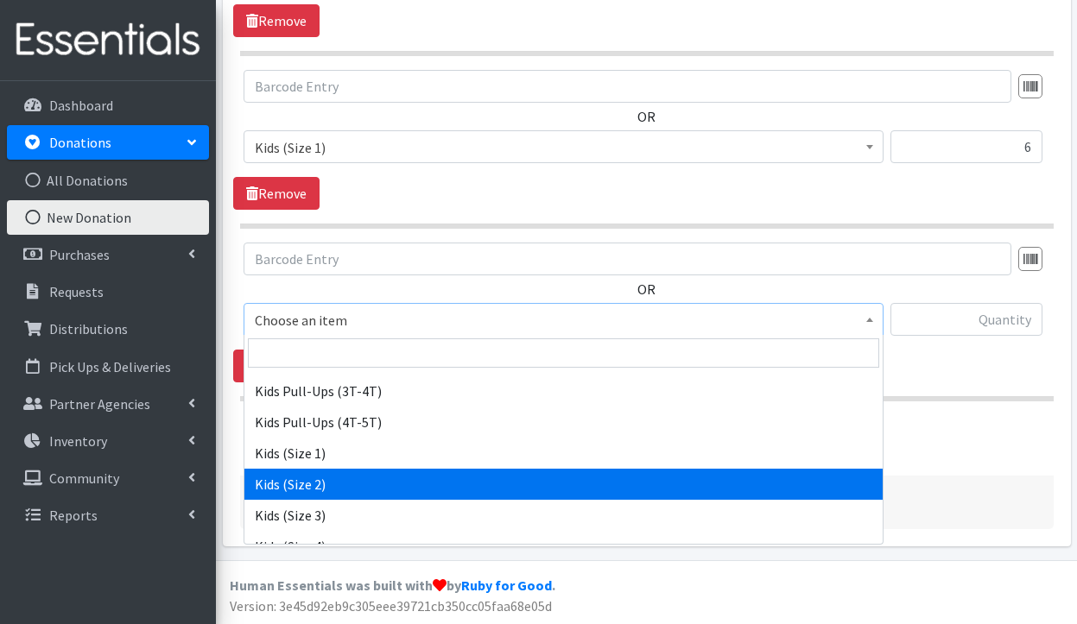
select select "3420"
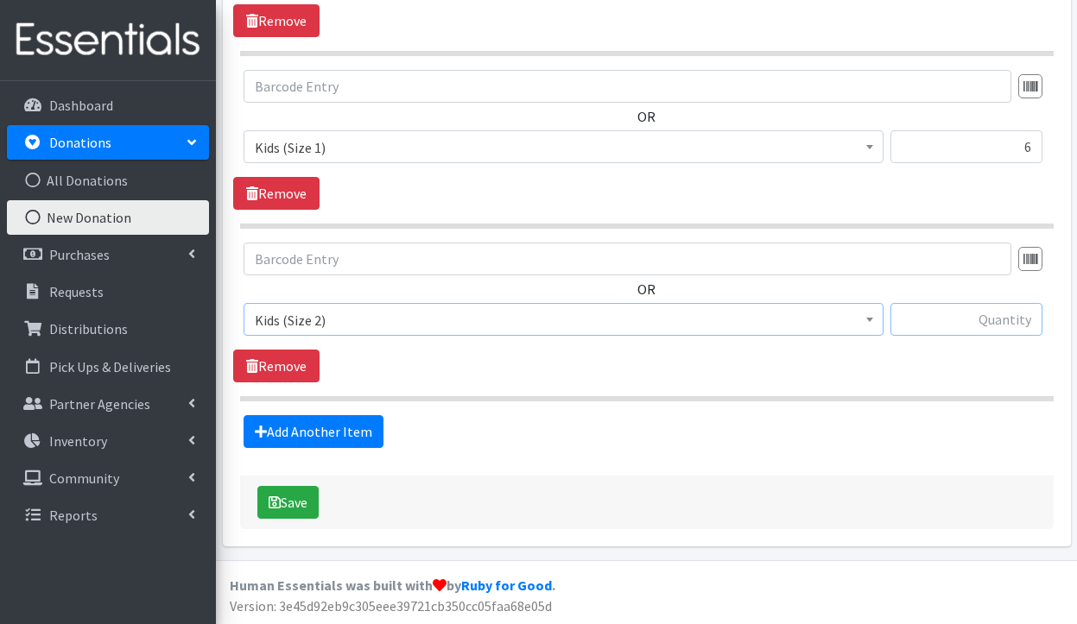
click at [940, 322] on input "text" at bounding box center [966, 319] width 152 height 33
type input "22"
click at [326, 429] on link "Add Another Item" at bounding box center [313, 431] width 140 height 33
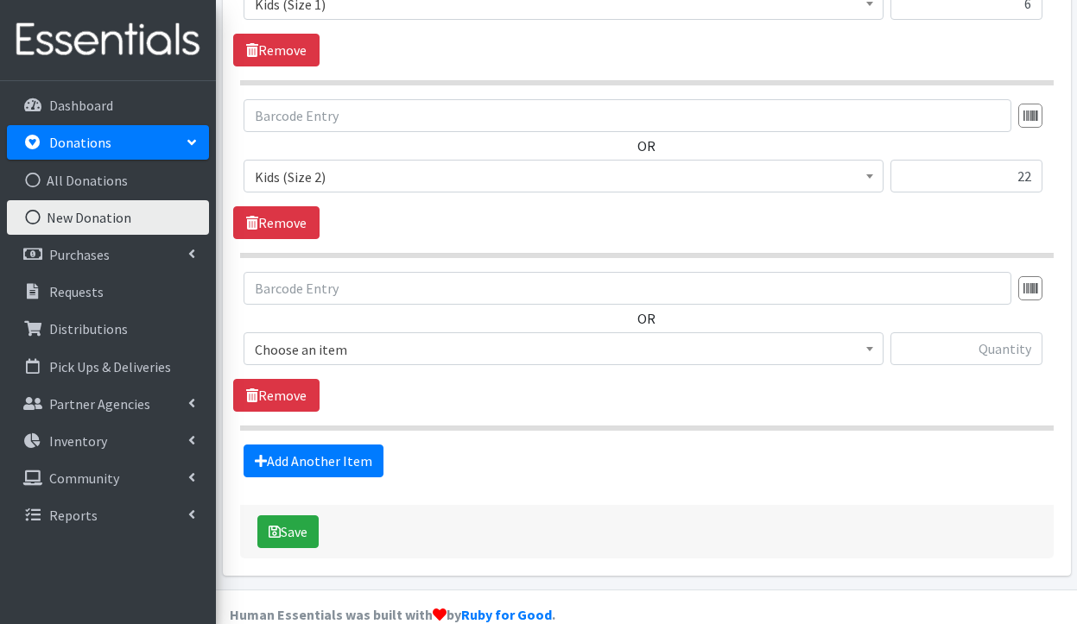
scroll to position [938, 0]
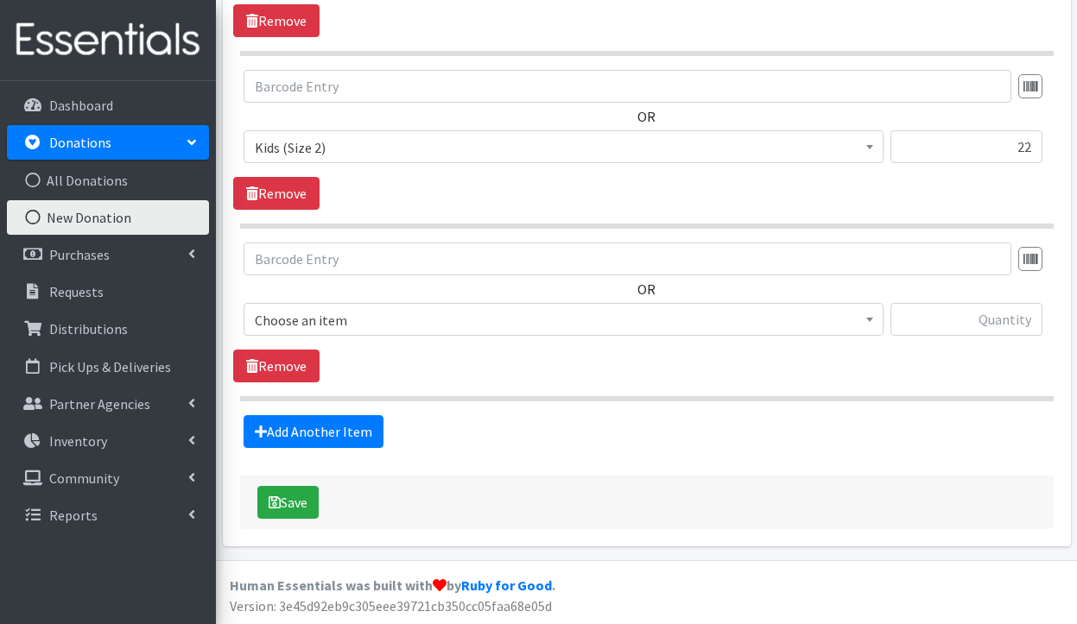
click at [382, 315] on span "Choose an item" at bounding box center [563, 320] width 617 height 24
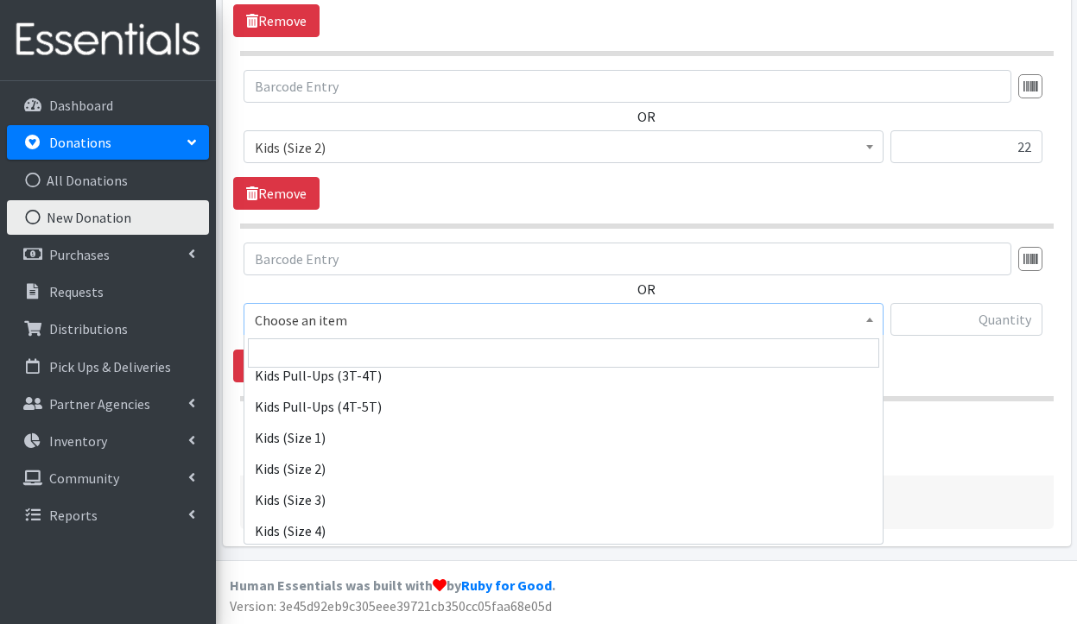
scroll to position [179, 0]
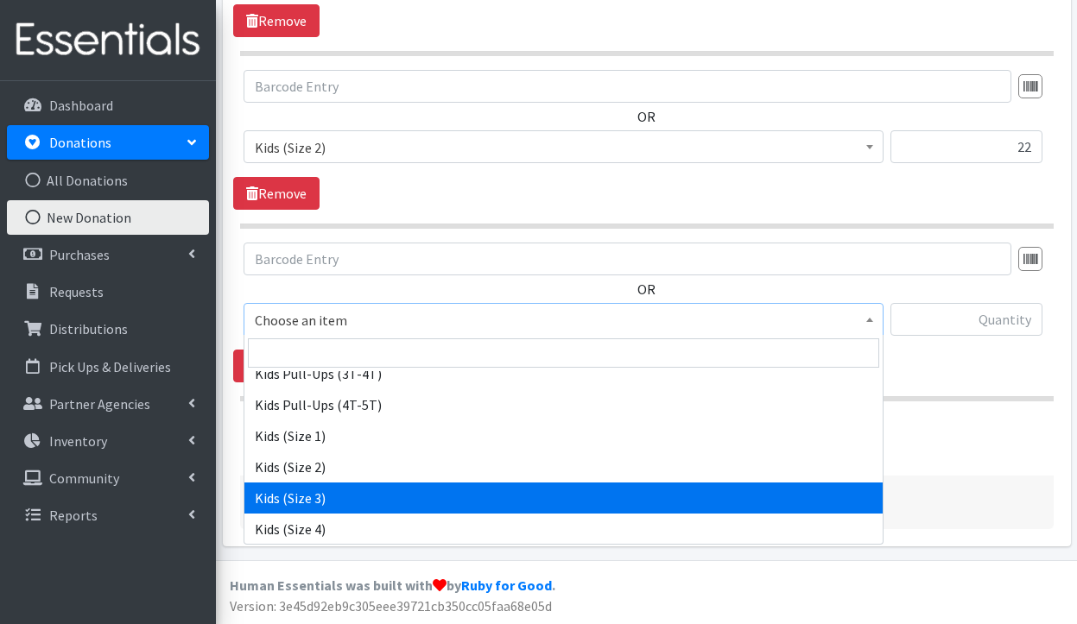
select select "3393"
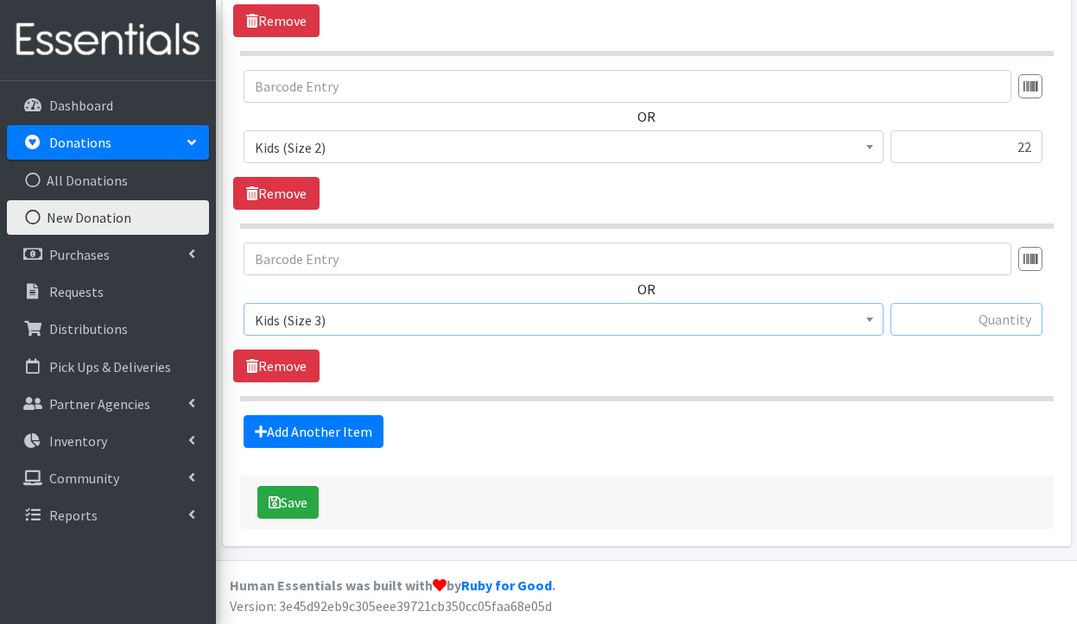
click at [964, 325] on input "text" at bounding box center [966, 319] width 152 height 33
type input "122"
click at [335, 434] on link "Add Another Item" at bounding box center [313, 431] width 140 height 33
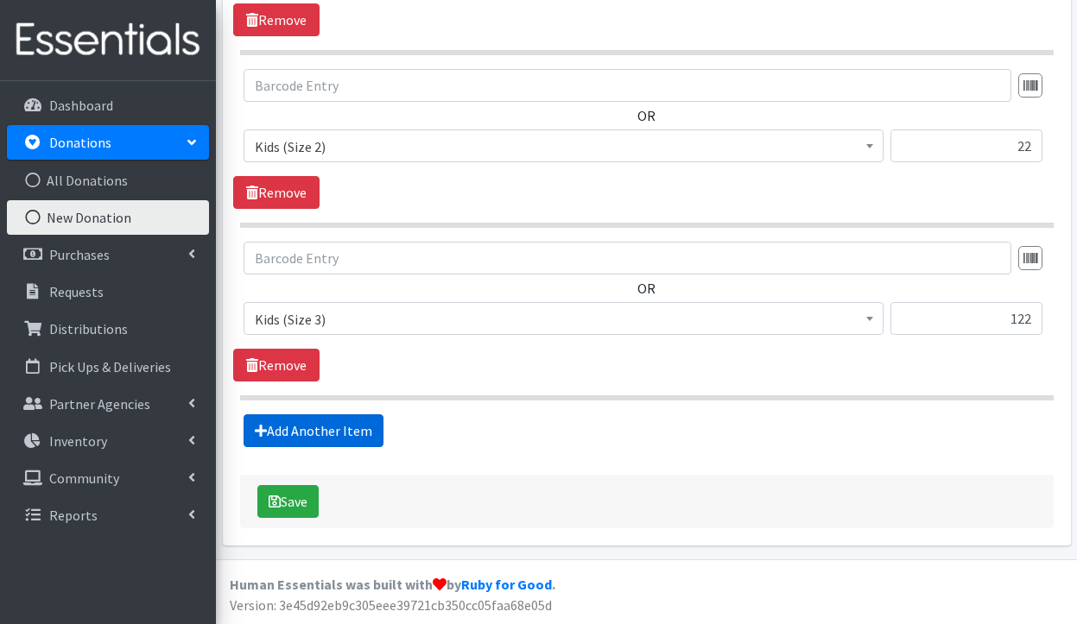
scroll to position [1111, 0]
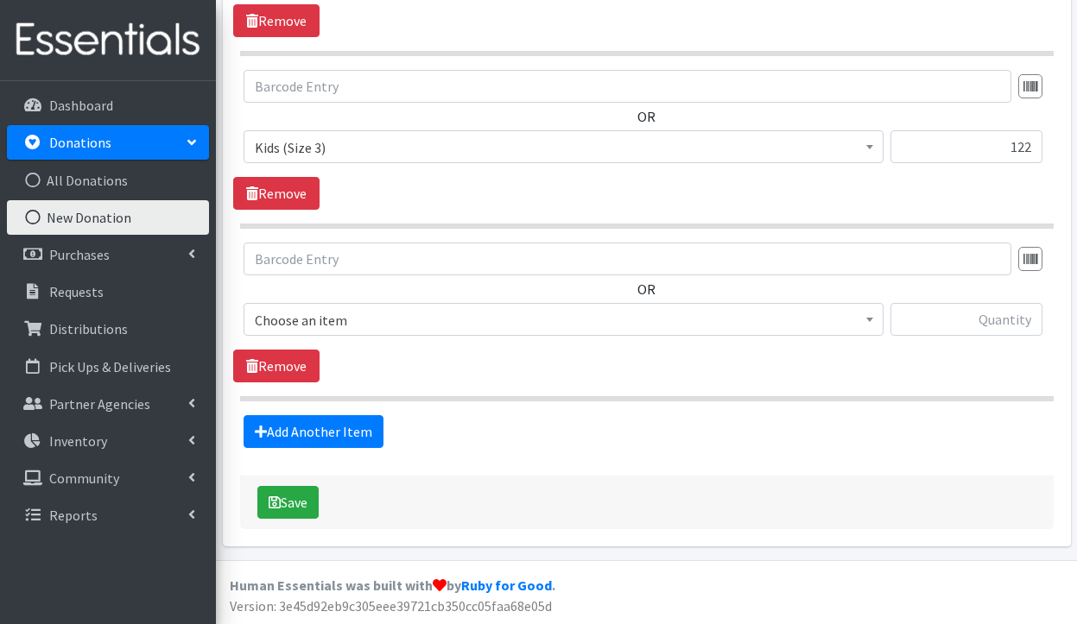
click at [379, 317] on span "Choose an item" at bounding box center [563, 320] width 617 height 24
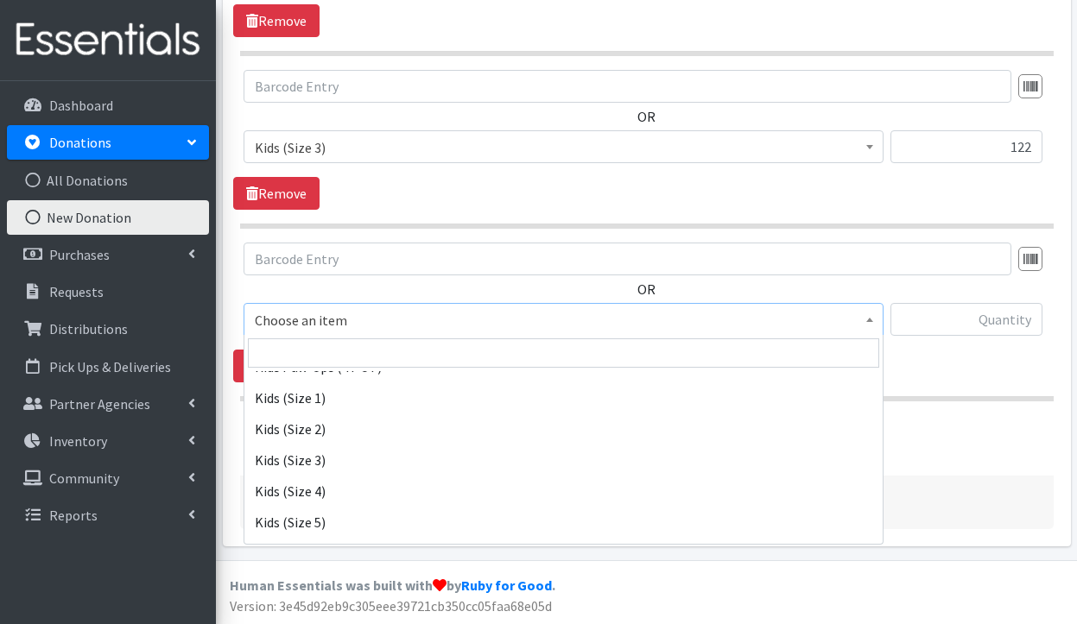
scroll to position [220, 0]
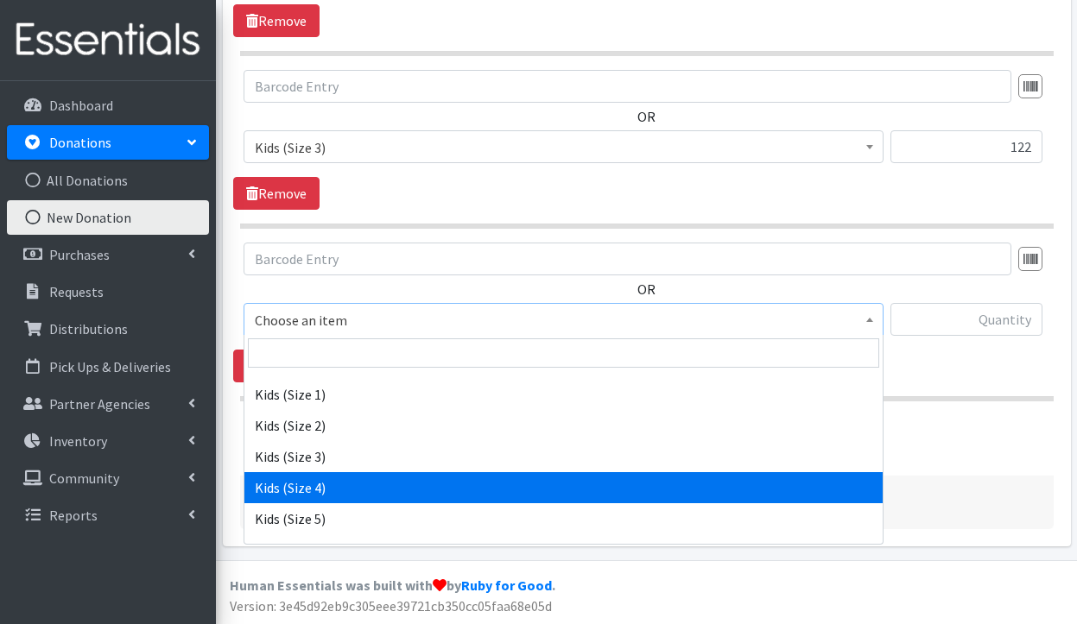
select select "3394"
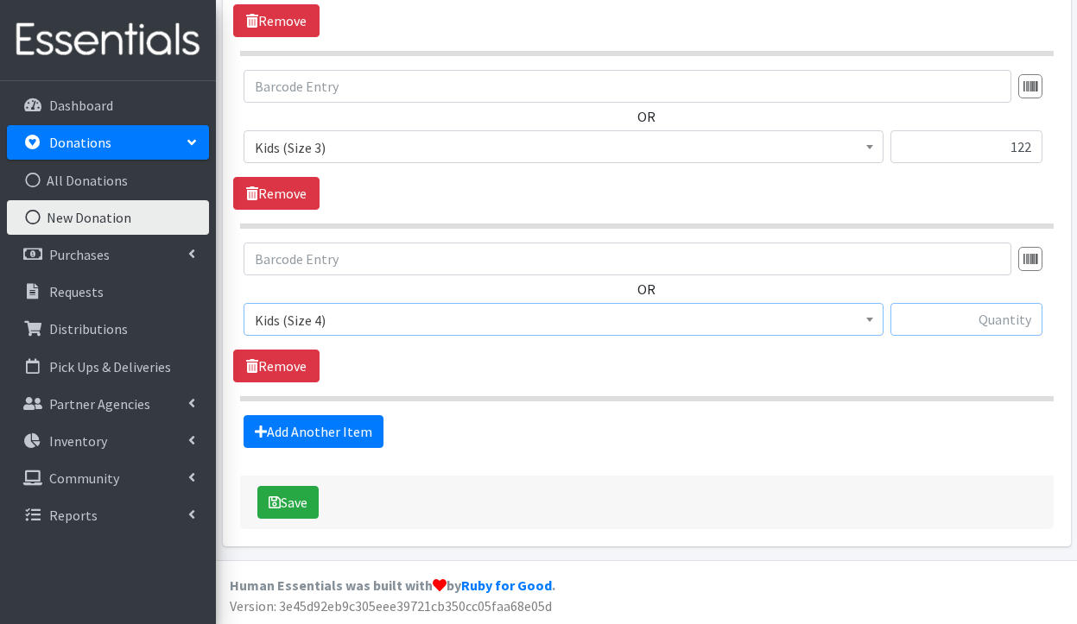
click at [953, 322] on input "text" at bounding box center [966, 319] width 152 height 33
type input "20"
click at [363, 421] on link "Add Another Item" at bounding box center [313, 431] width 140 height 33
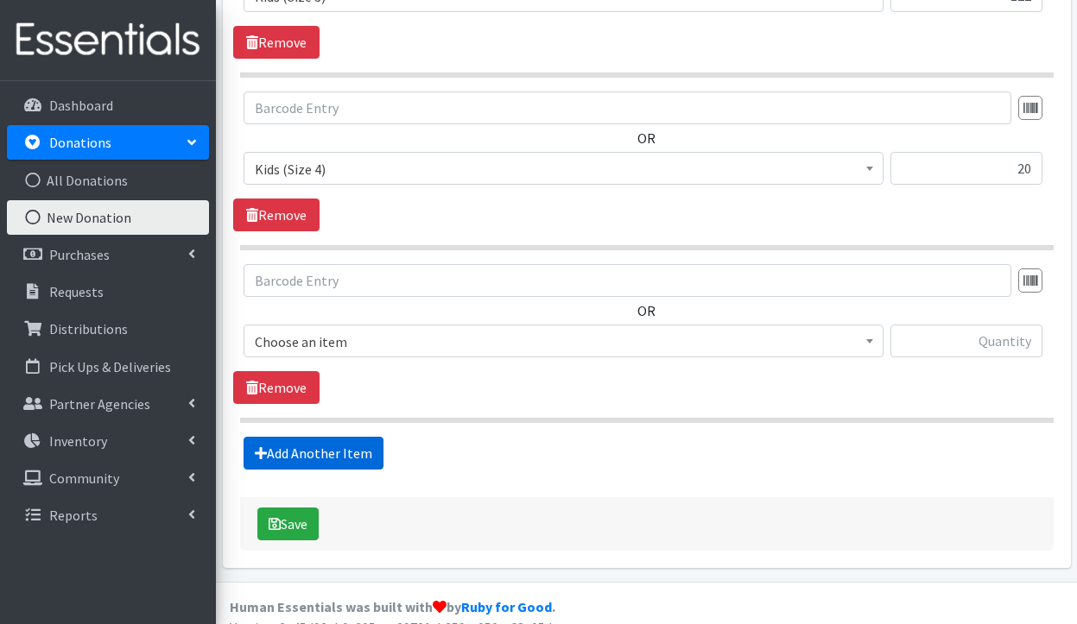
scroll to position [1284, 0]
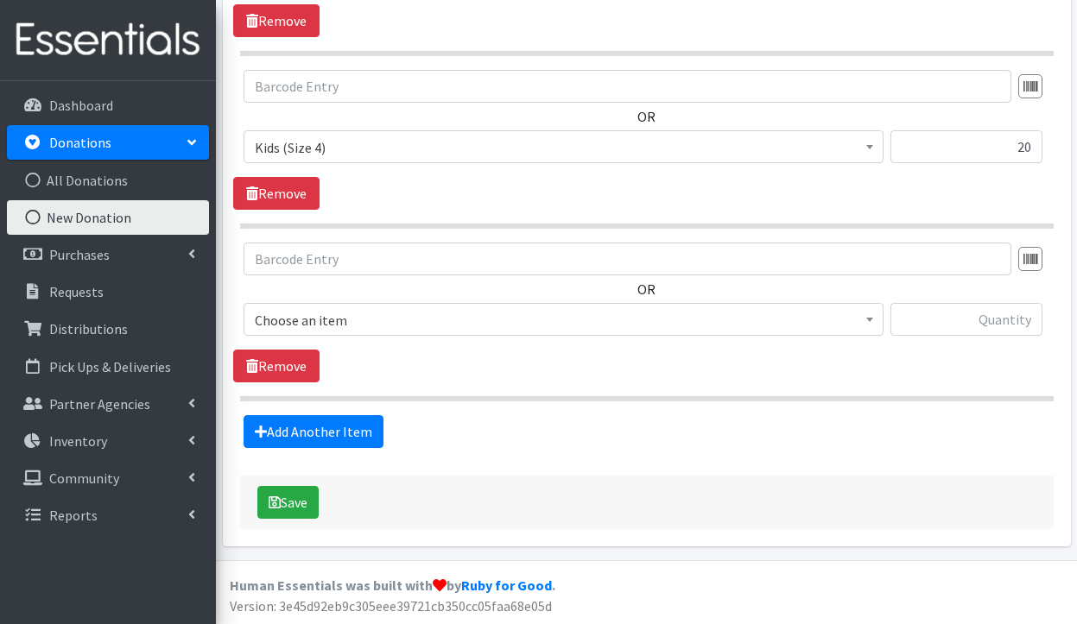
click at [415, 310] on span "Choose an item" at bounding box center [563, 320] width 617 height 24
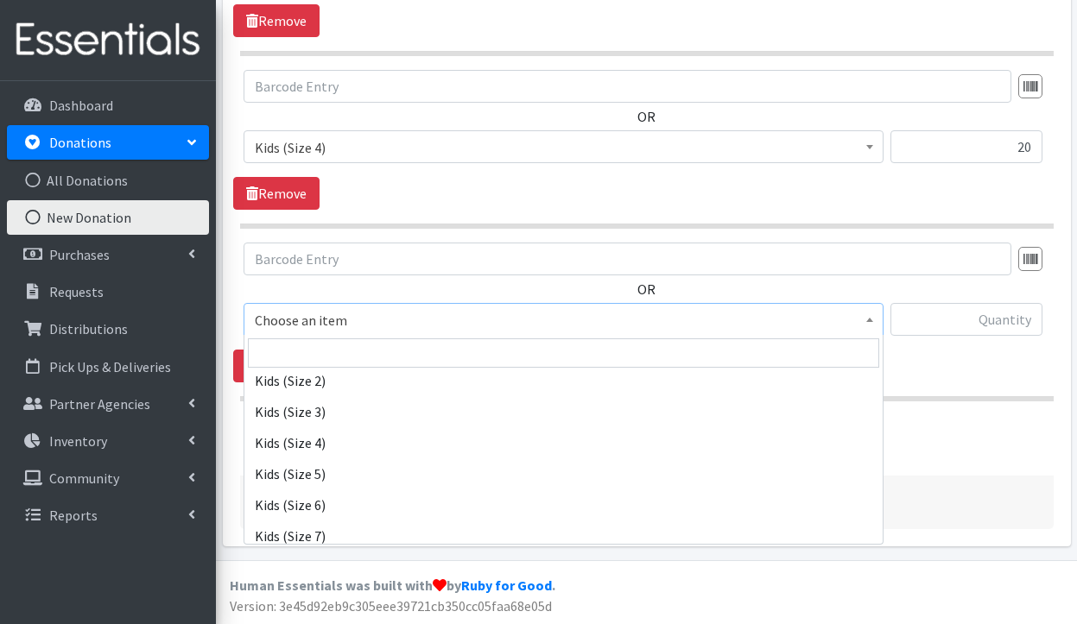
scroll to position [268, 0]
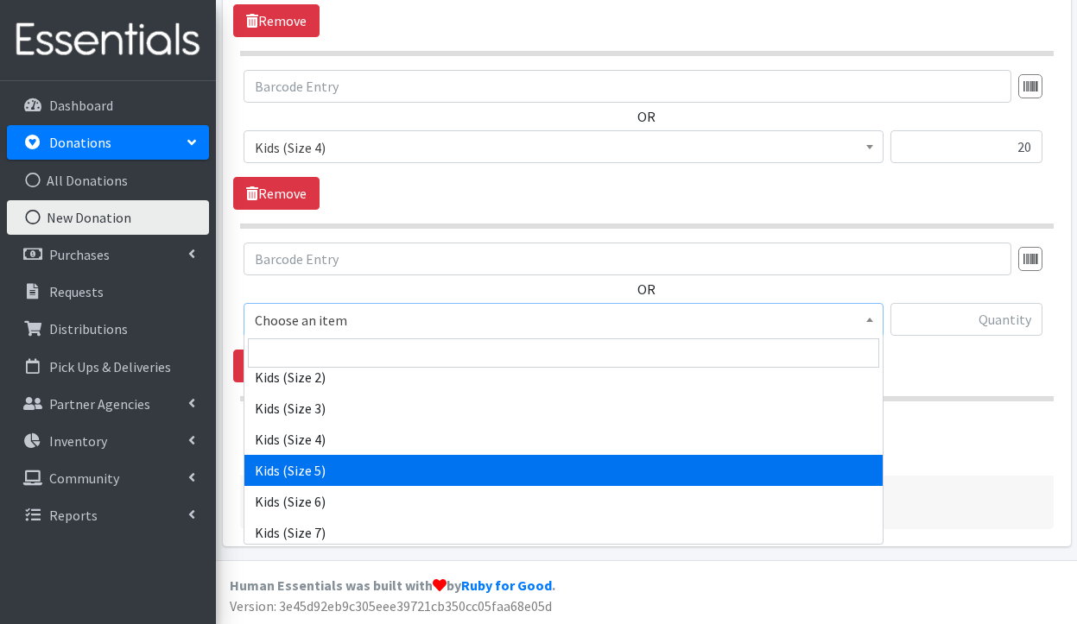
select select "3407"
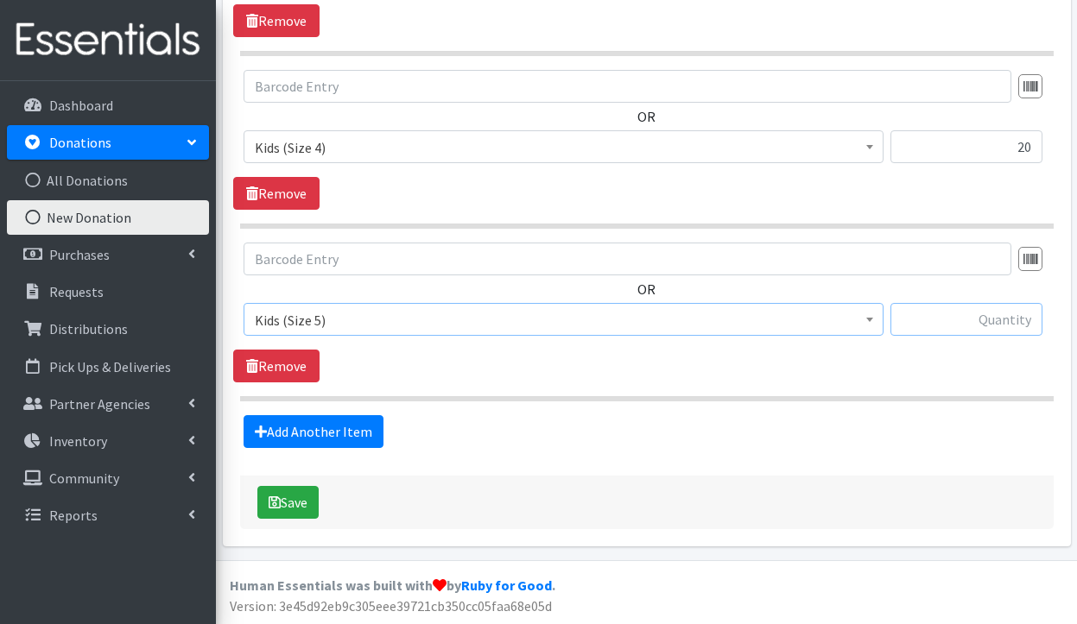
click at [969, 328] on input "text" at bounding box center [966, 319] width 152 height 33
type input "28"
click at [355, 429] on link "Add Another Item" at bounding box center [313, 431] width 140 height 33
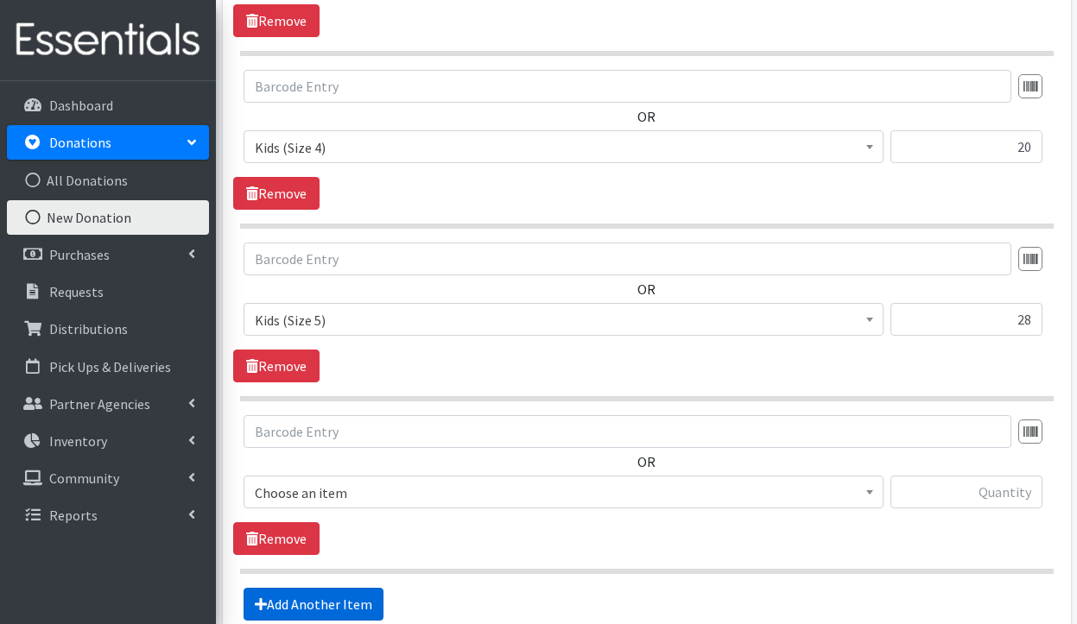
scroll to position [1456, 0]
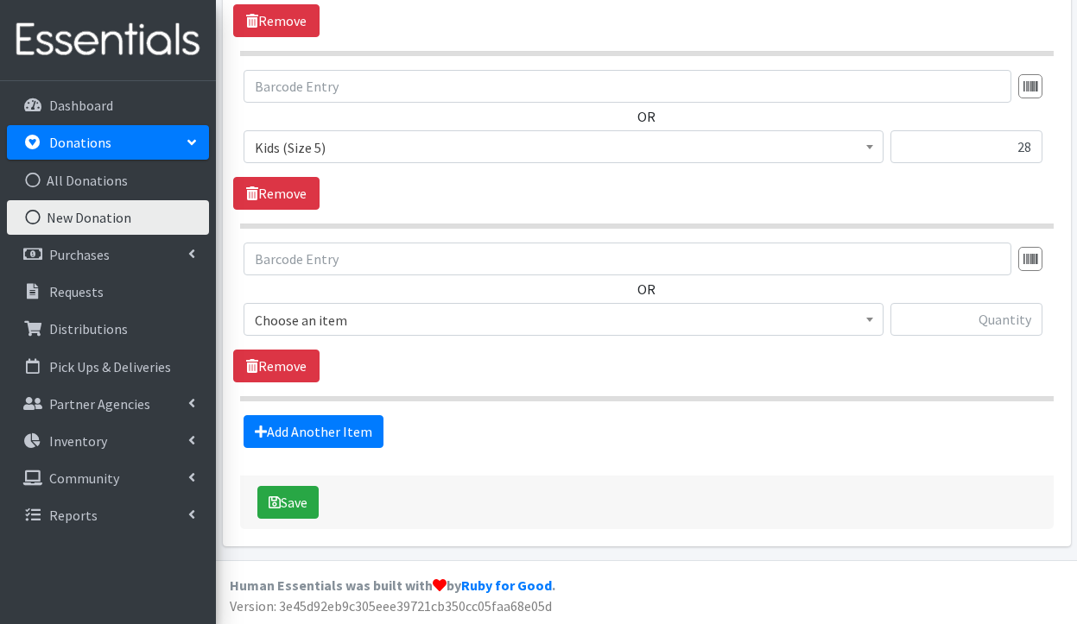
click at [389, 312] on span "Choose an item" at bounding box center [563, 320] width 617 height 24
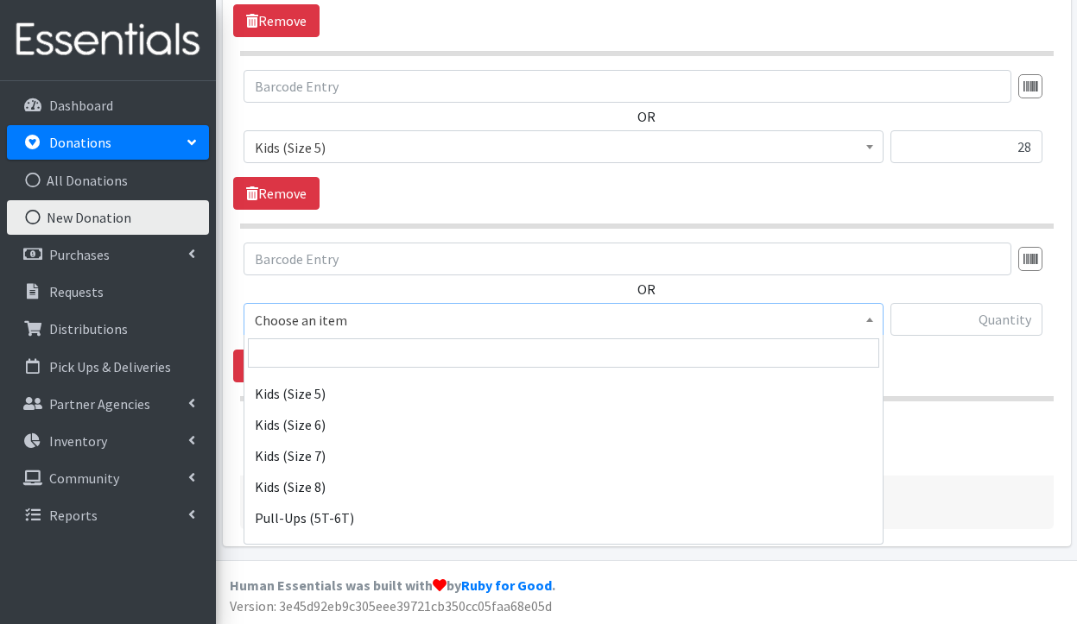
scroll to position [356, 0]
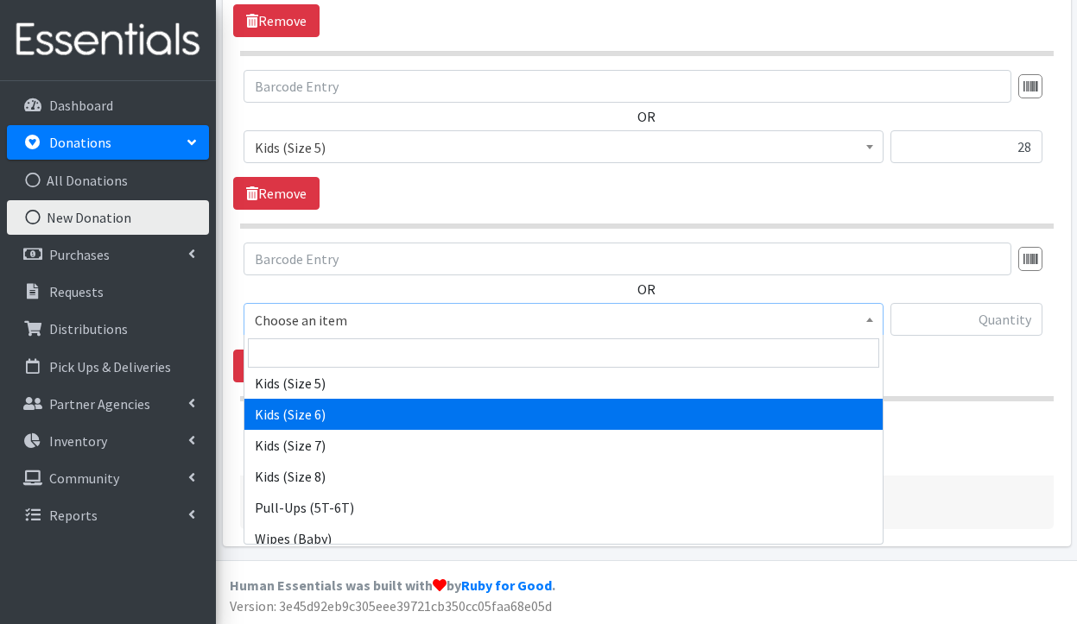
select select "3419"
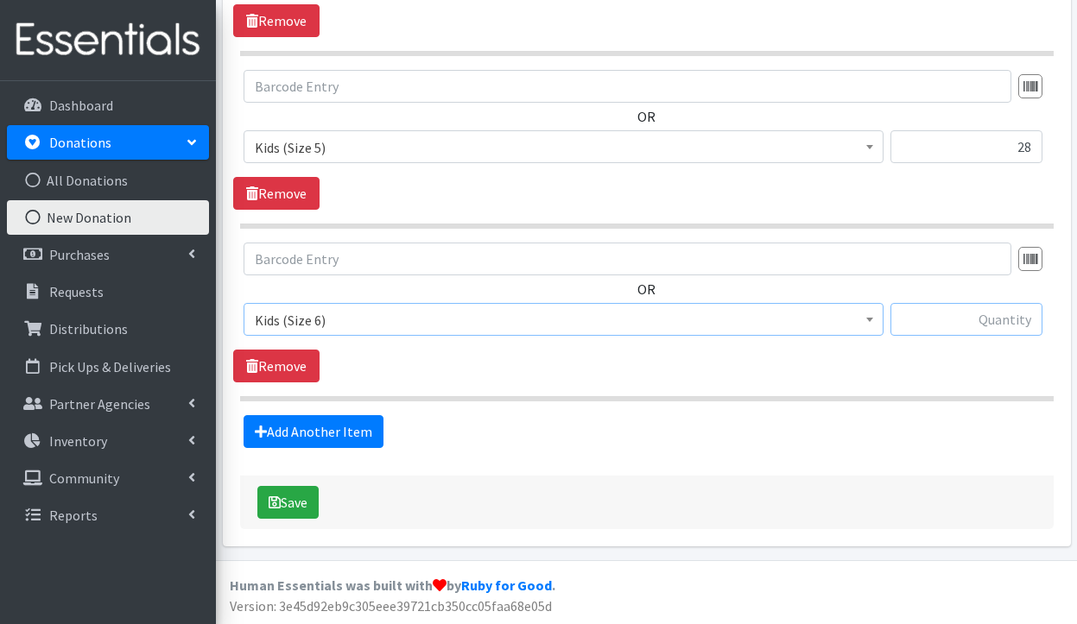
click at [947, 318] on input "text" at bounding box center [966, 319] width 152 height 33
type input "2"
click at [358, 421] on link "Add Another Item" at bounding box center [313, 431] width 140 height 33
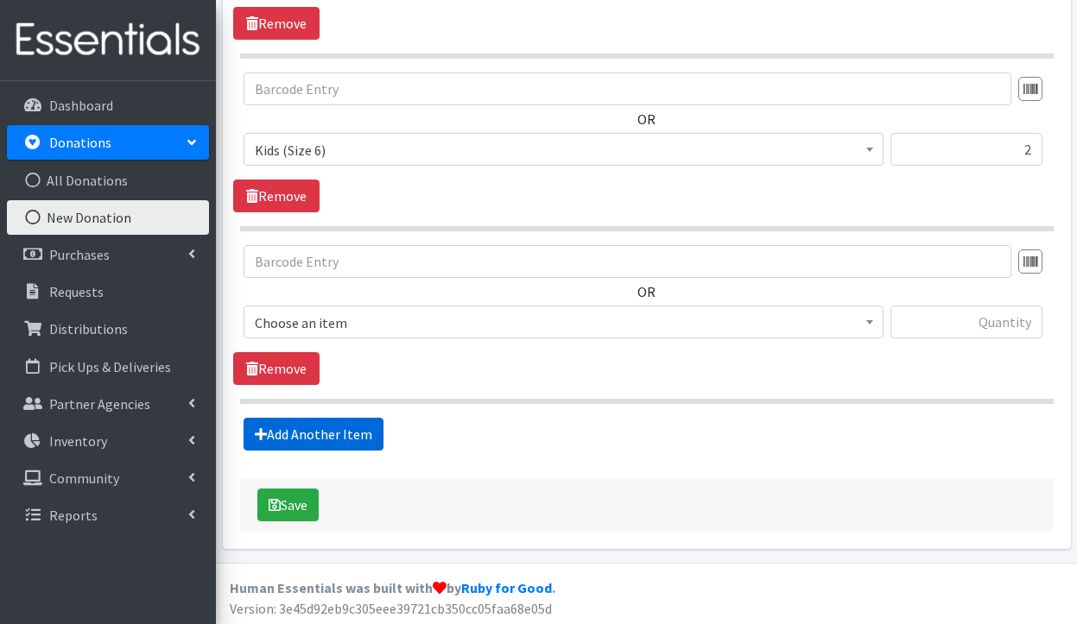
scroll to position [1629, 0]
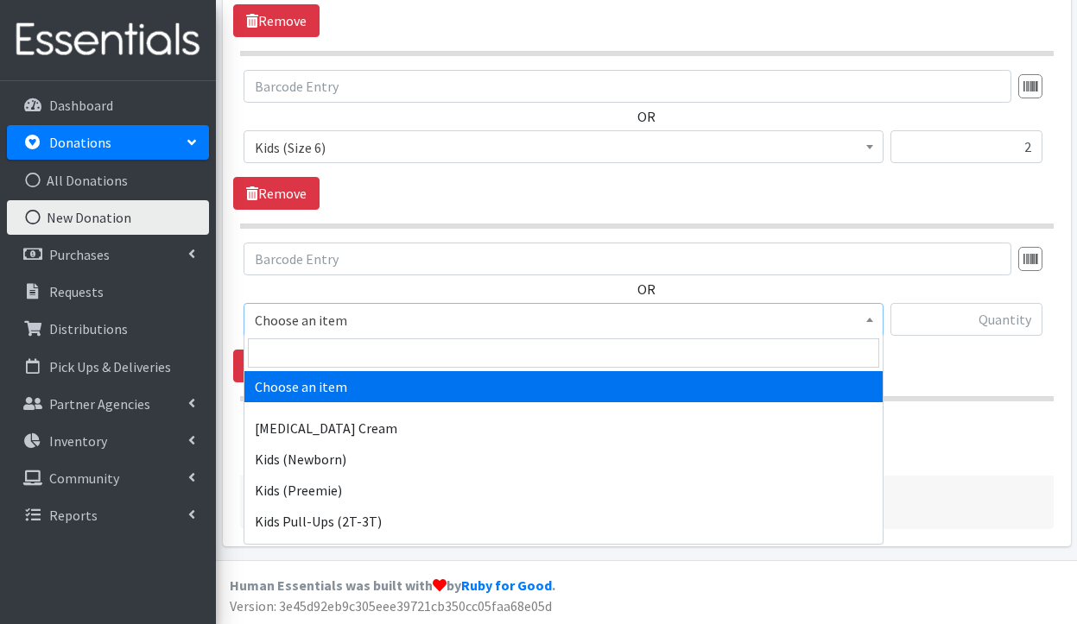
click at [473, 319] on span "Choose an item" at bounding box center [563, 320] width 617 height 24
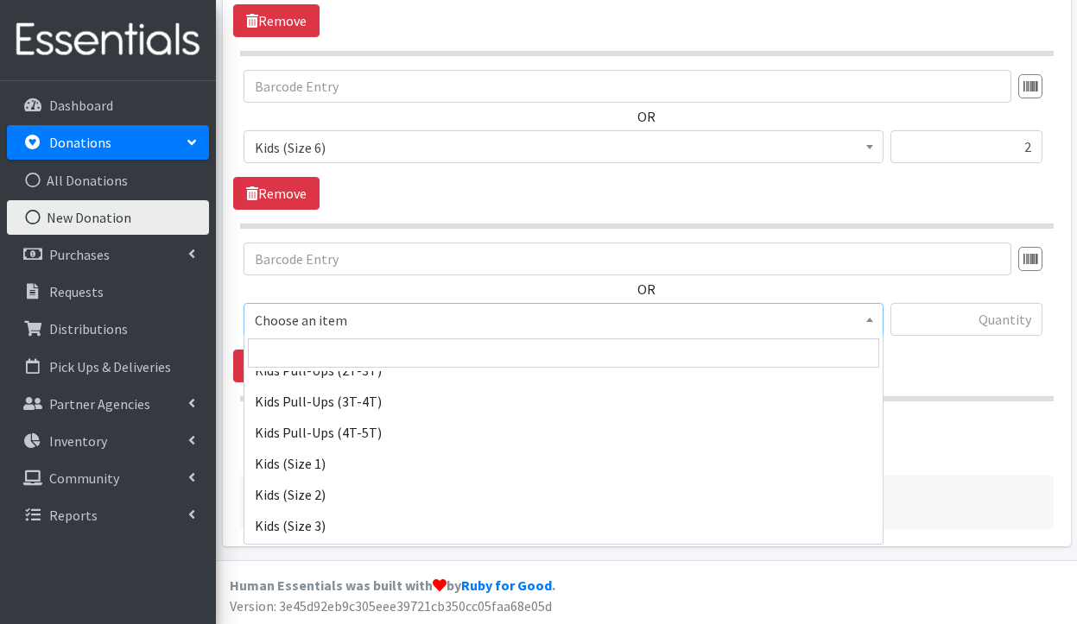
scroll to position [152, 0]
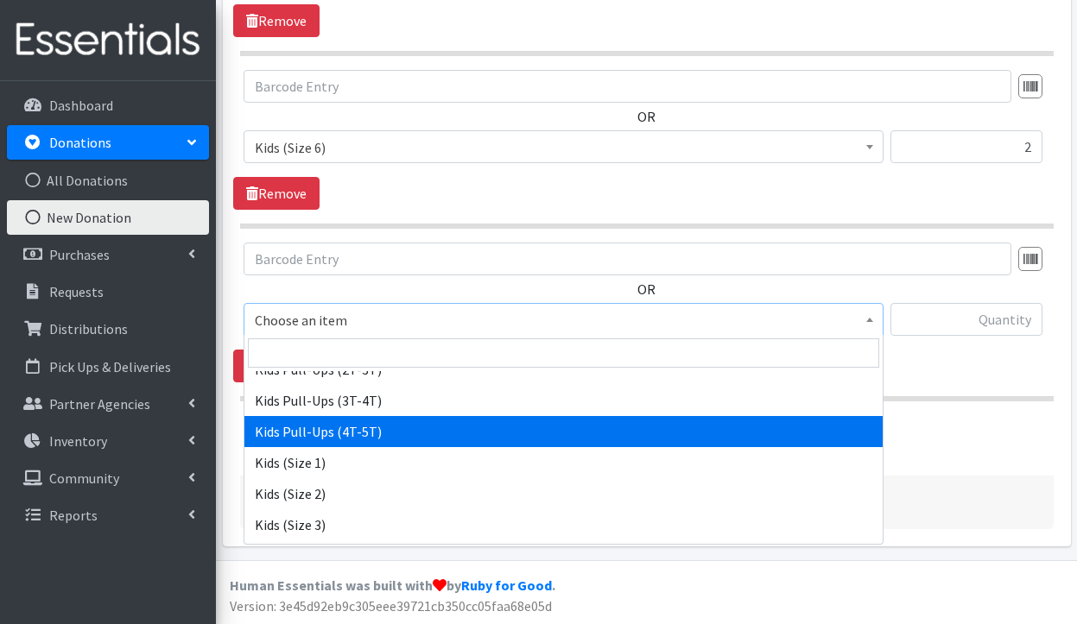
select select "3408"
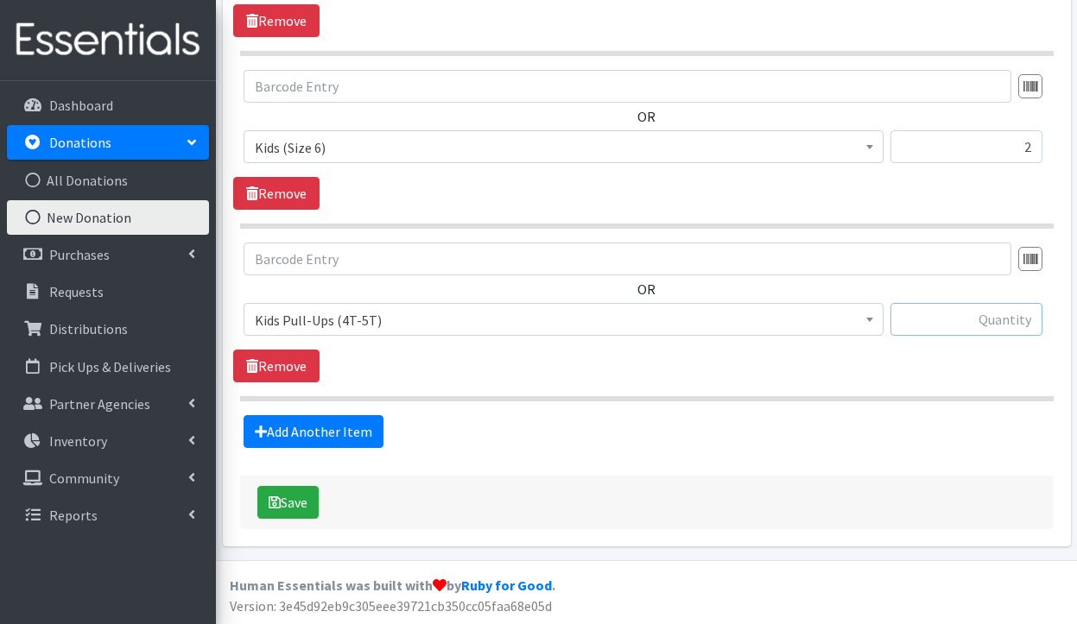
click at [1030, 311] on input "text" at bounding box center [966, 319] width 152 height 33
type input "37"
click at [313, 507] on button "Save" at bounding box center [287, 502] width 61 height 33
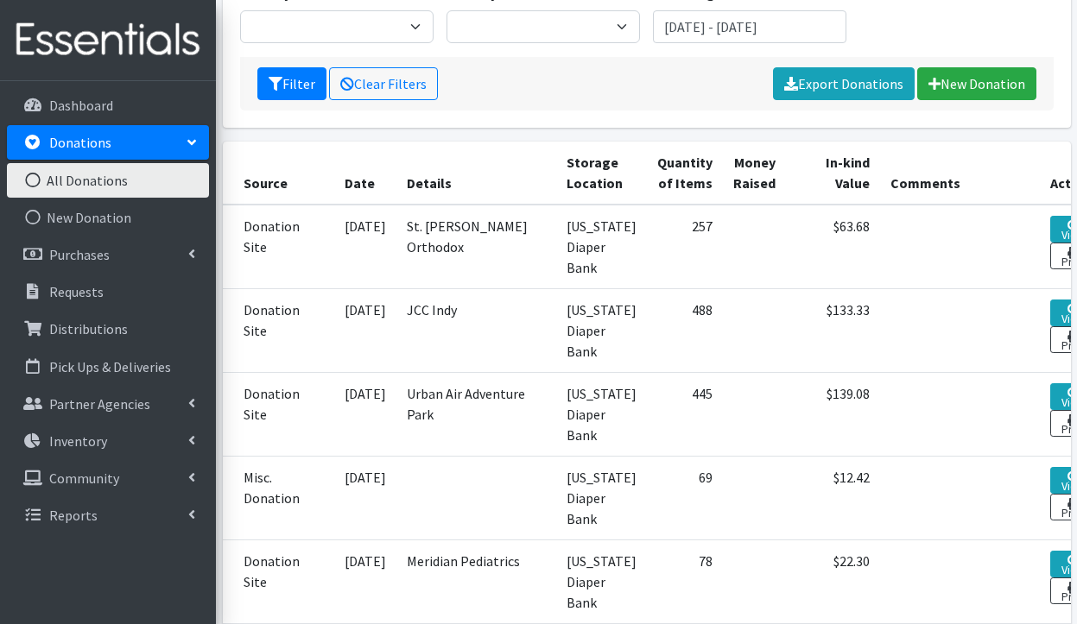
scroll to position [340, 0]
